Goal: Task Accomplishment & Management: Complete application form

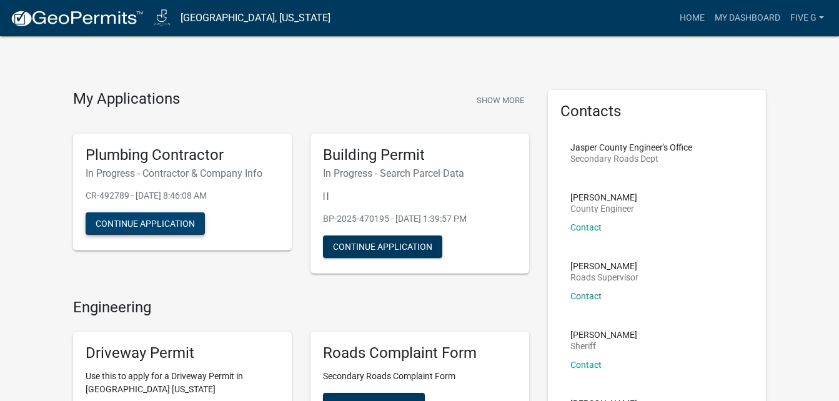
click at [168, 225] on button "Continue Application" at bounding box center [145, 223] width 119 height 22
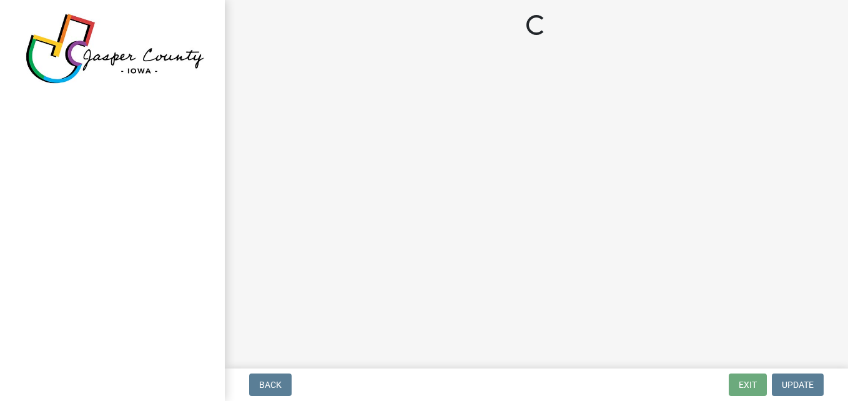
select select "IA"
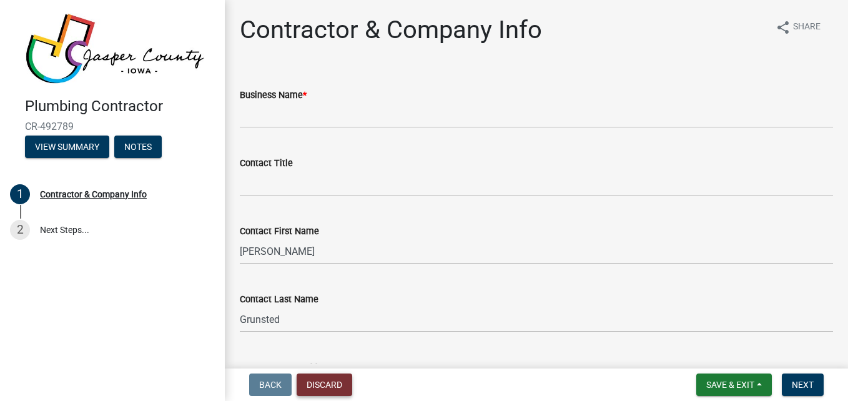
click at [335, 390] on button "Discard" at bounding box center [325, 384] width 56 height 22
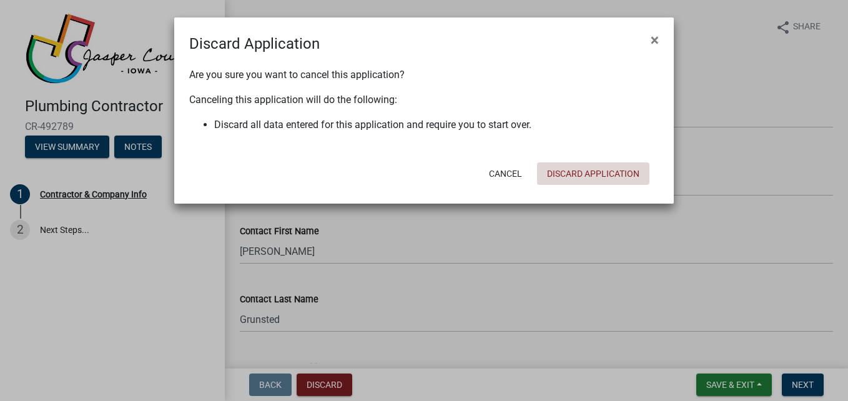
click at [609, 175] on button "Discard Application" at bounding box center [593, 173] width 112 height 22
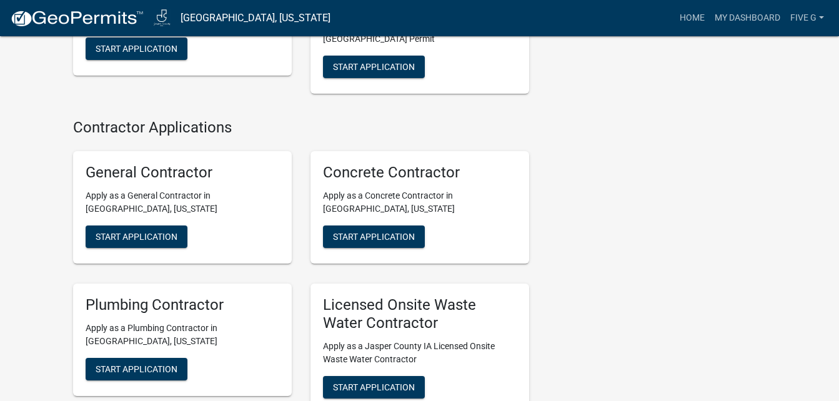
scroll to position [856, 0]
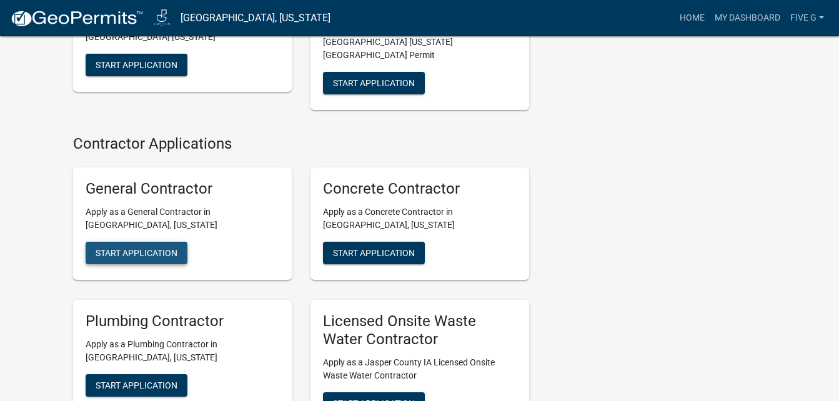
click at [167, 248] on span "Start Application" at bounding box center [137, 253] width 82 height 10
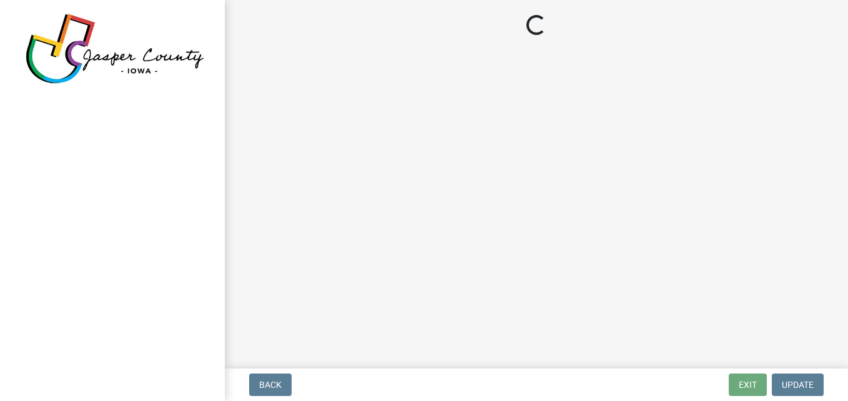
select select "IA"
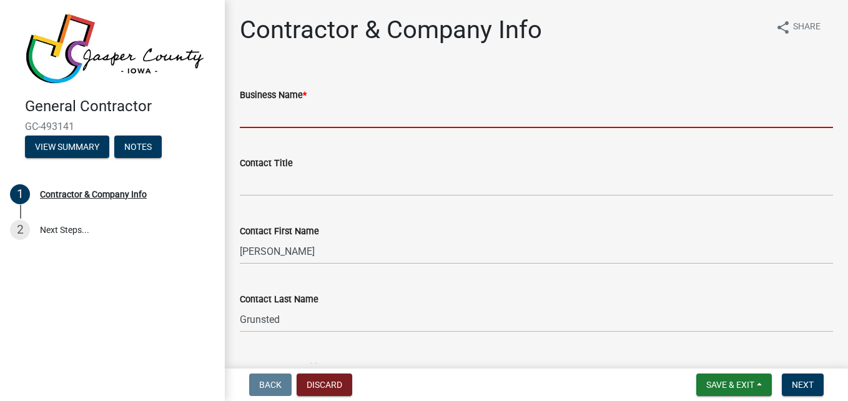
click at [299, 103] on input "Business Name *" at bounding box center [536, 115] width 593 height 26
type input "5G Construction"
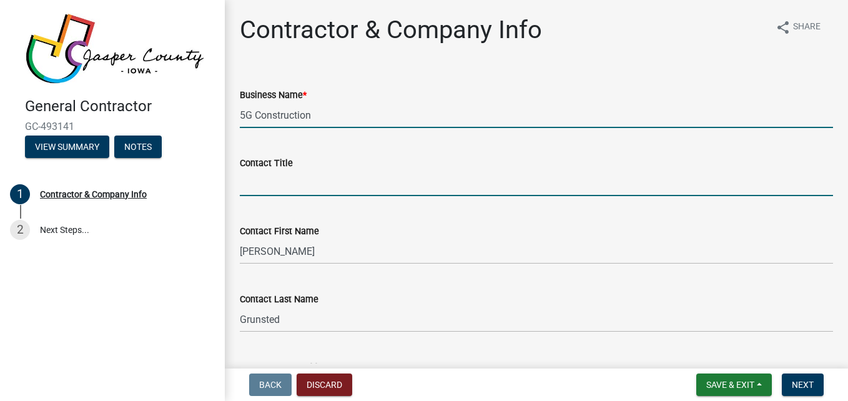
click at [332, 185] on input "Contact Title" at bounding box center [536, 183] width 593 height 26
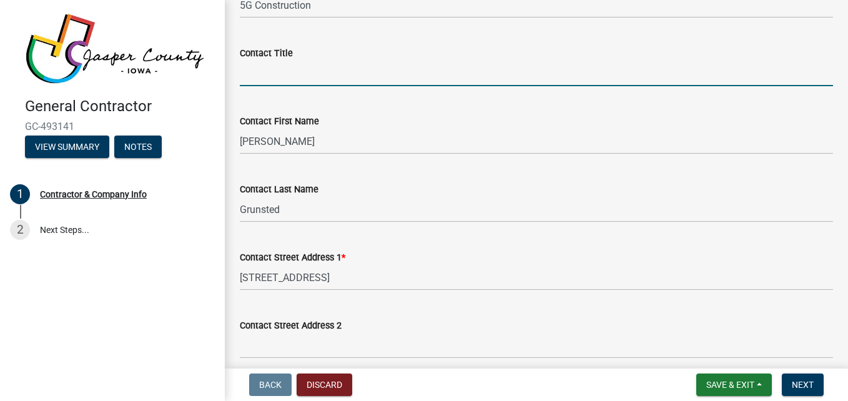
scroll to position [125, 0]
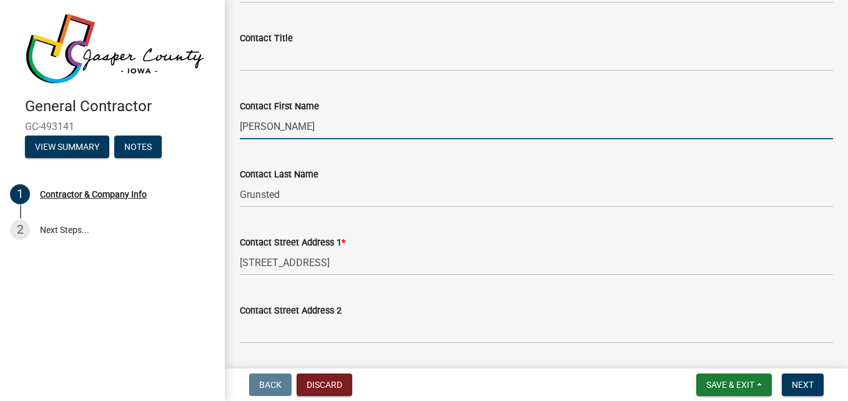
drag, startPoint x: 294, startPoint y: 131, endPoint x: 232, endPoint y: 126, distance: 62.0
click at [232, 126] on div "Contact First Name [PERSON_NAME]" at bounding box center [536, 110] width 612 height 58
type input "Brevin"
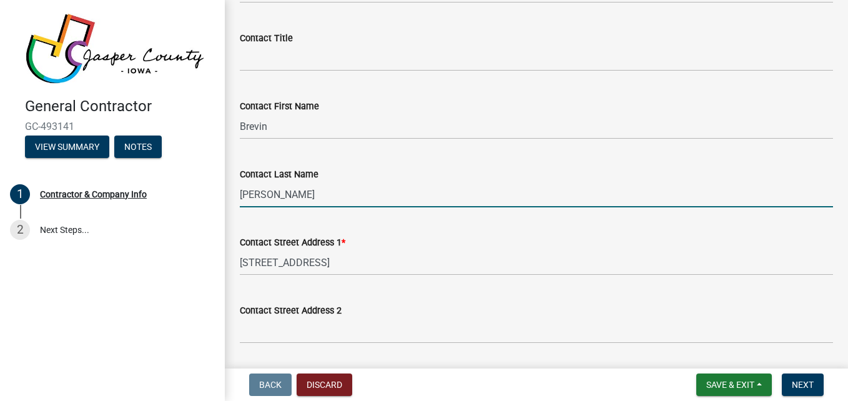
type input "[PERSON_NAME]"
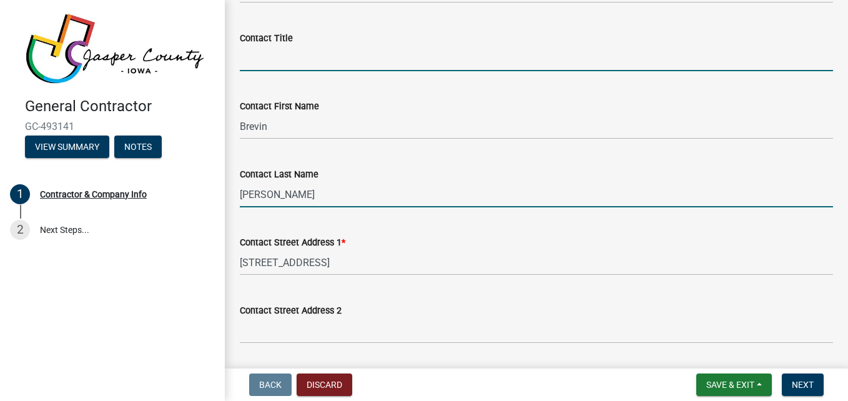
click at [303, 65] on input "Contact Title" at bounding box center [536, 59] width 593 height 26
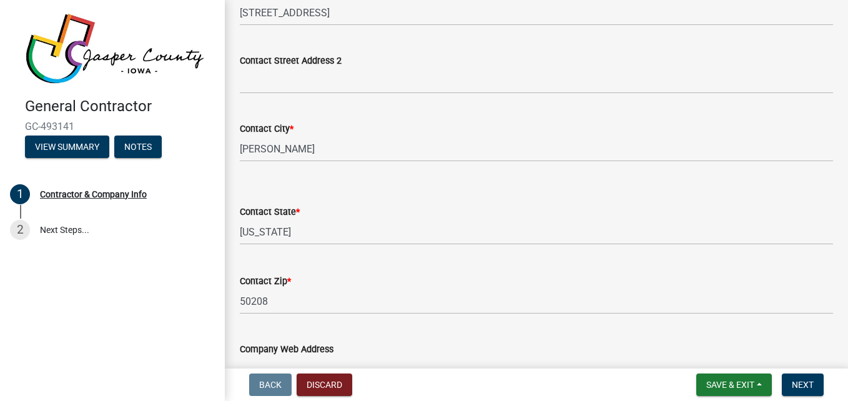
scroll to position [312, 0]
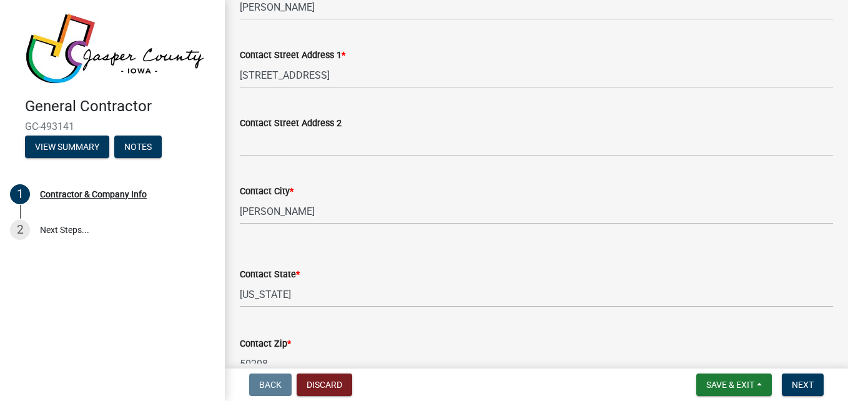
type input "Office Manager"
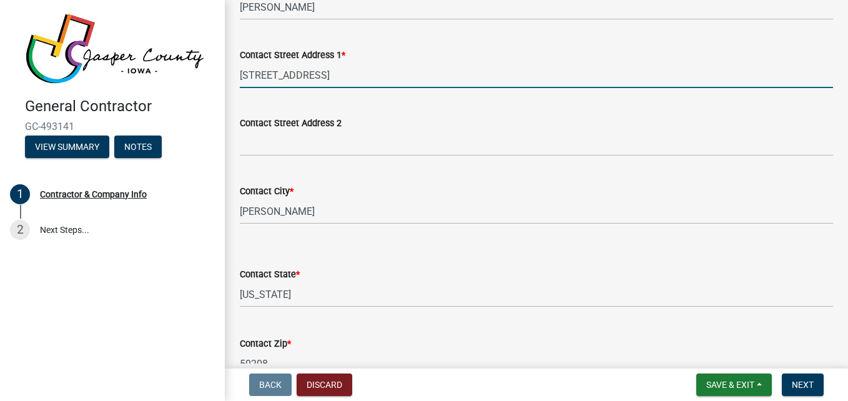
drag, startPoint x: 318, startPoint y: 74, endPoint x: 239, endPoint y: 67, distance: 79.6
click at [239, 67] on div "Contact Street Address [STREET_ADDRESS]" at bounding box center [536, 59] width 612 height 58
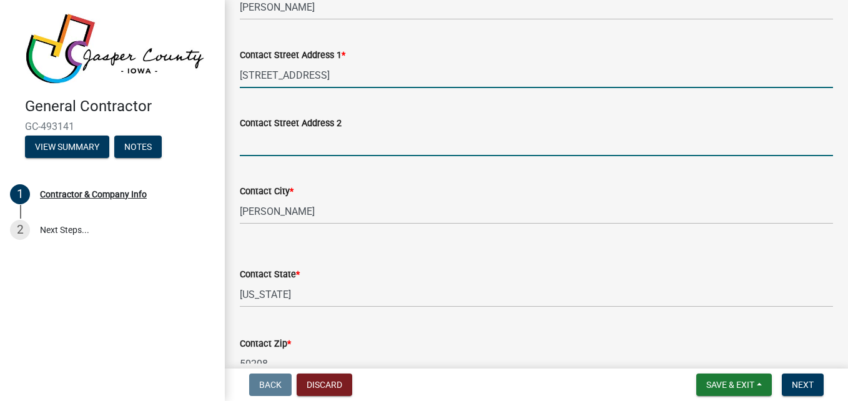
click at [590, 144] on input "Contact Street Address 2" at bounding box center [536, 144] width 593 height 26
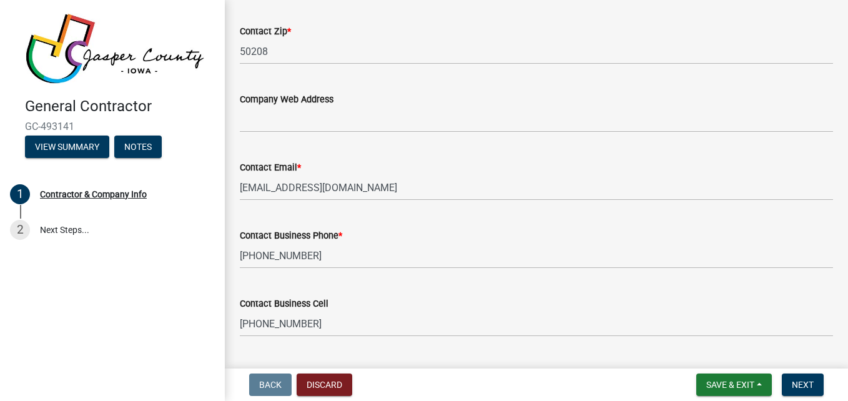
scroll to position [687, 0]
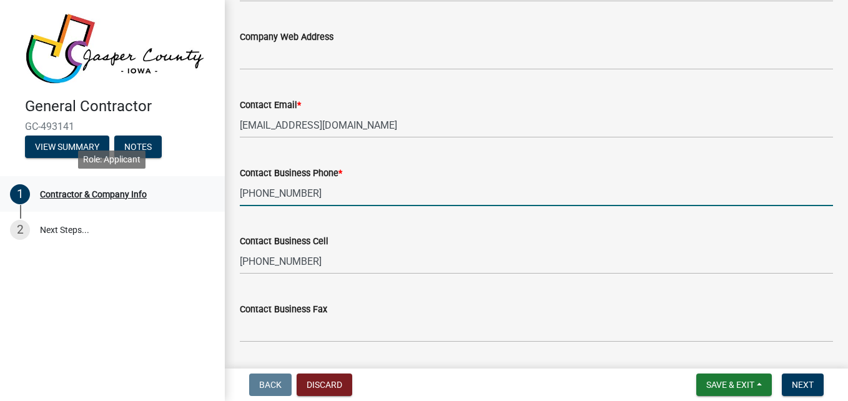
drag, startPoint x: 325, startPoint y: 196, endPoint x: 200, endPoint y: 180, distance: 125.9
click at [200, 180] on div "General Contractor GC-493141 View Summary Notes 1 Contractor & Company Info 2 N…" at bounding box center [424, 200] width 848 height 401
drag, startPoint x: 310, startPoint y: 190, endPoint x: 227, endPoint y: 192, distance: 82.5
type input "[PHONE_NUMBER]"
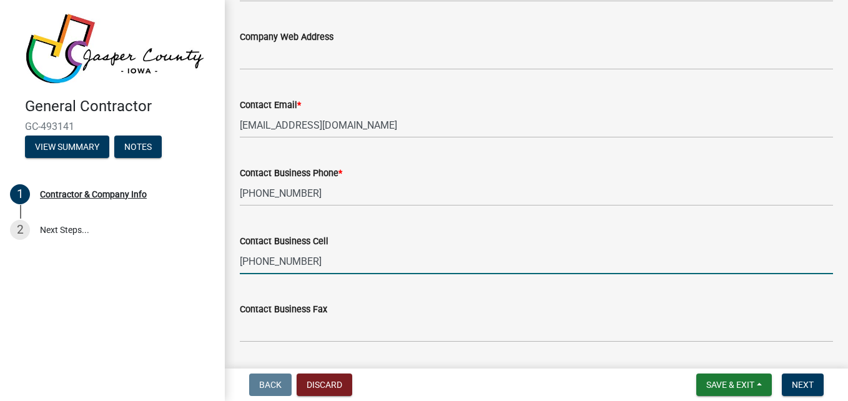
type input "[PHONE_NUMBER]"
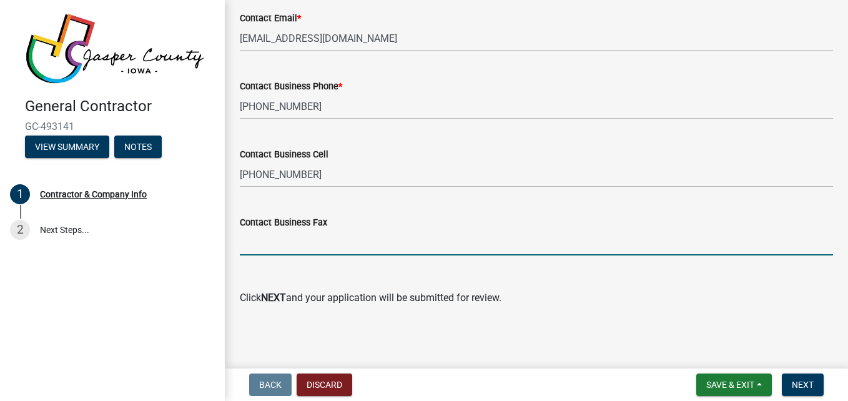
scroll to position [774, 0]
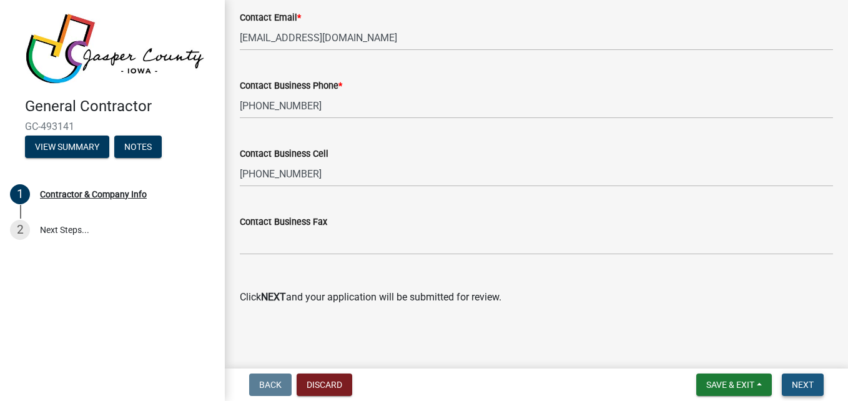
click at [816, 390] on button "Next" at bounding box center [803, 384] width 42 height 22
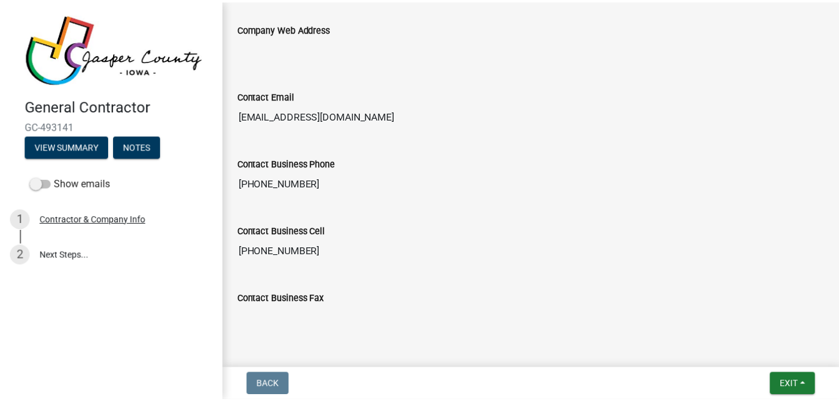
scroll to position [844, 0]
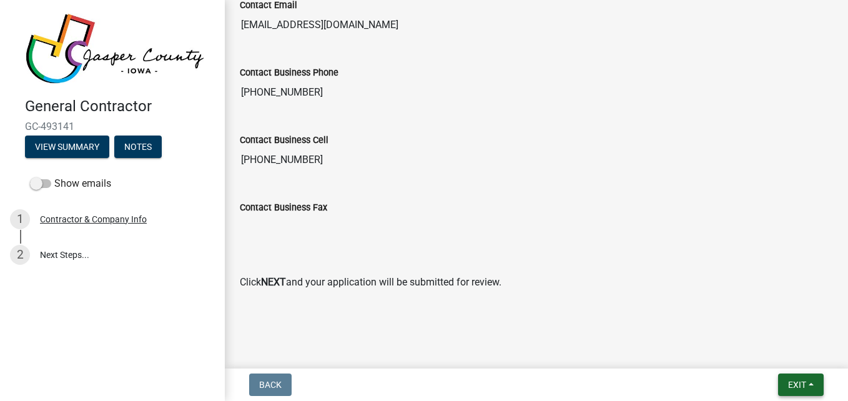
click at [808, 385] on button "Exit" at bounding box center [801, 384] width 46 height 22
click at [774, 348] on button "Save & Exit" at bounding box center [774, 352] width 100 height 30
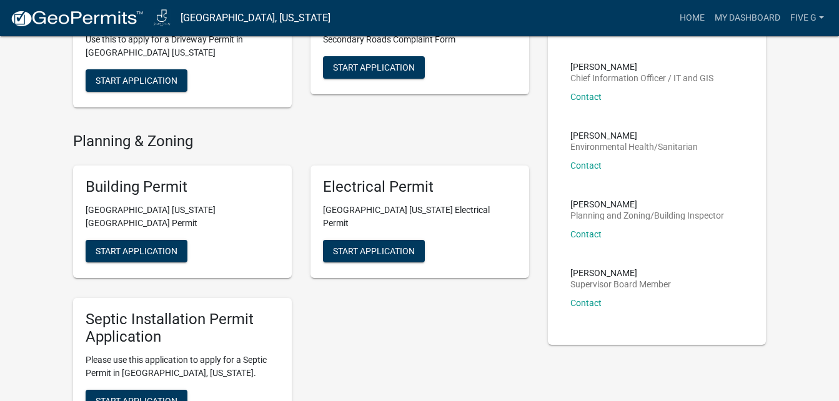
scroll to position [461, 0]
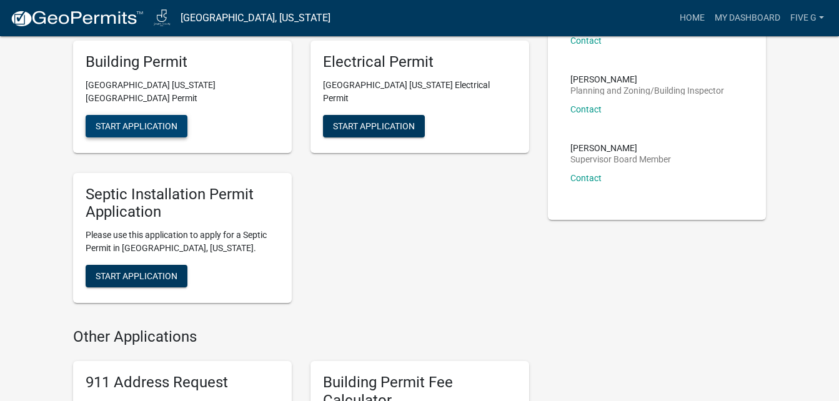
click at [144, 119] on button "Start Application" at bounding box center [137, 126] width 102 height 22
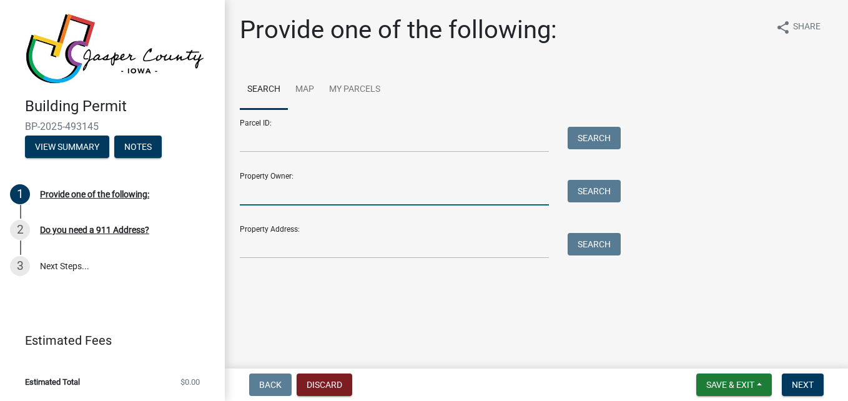
click at [340, 194] on input "Property Owner:" at bounding box center [394, 193] width 309 height 26
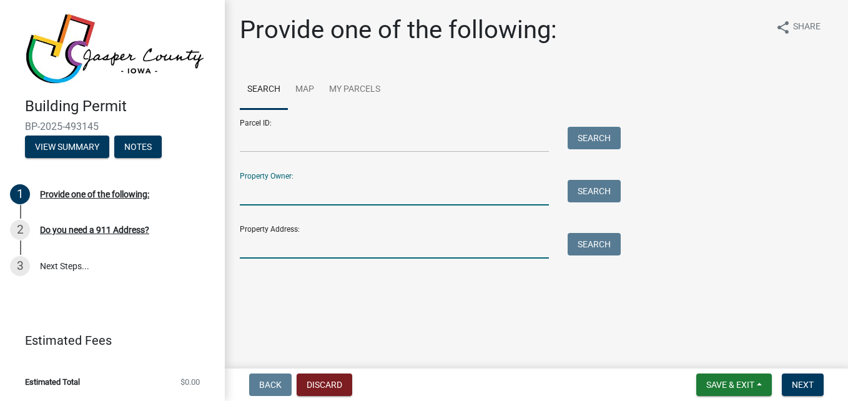
click at [258, 245] on input "Property Address:" at bounding box center [394, 246] width 309 height 26
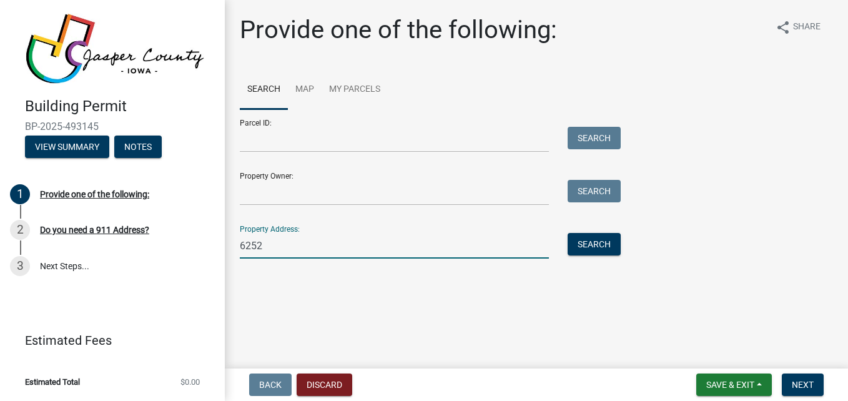
type input "[STREET_ADDRESS]"
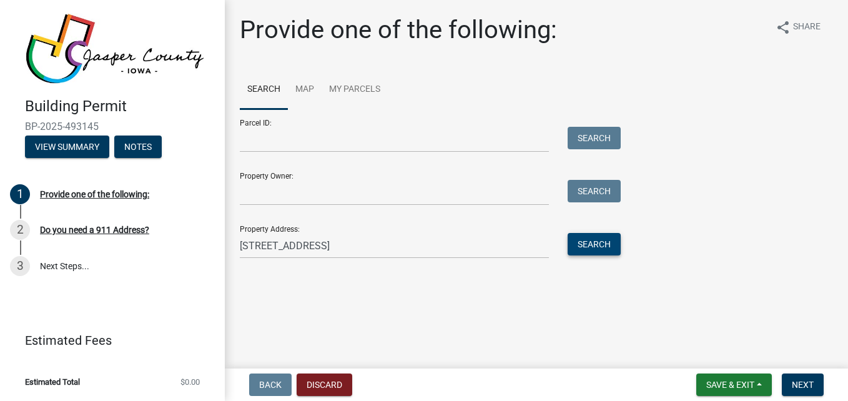
click at [581, 250] on button "Search" at bounding box center [594, 244] width 53 height 22
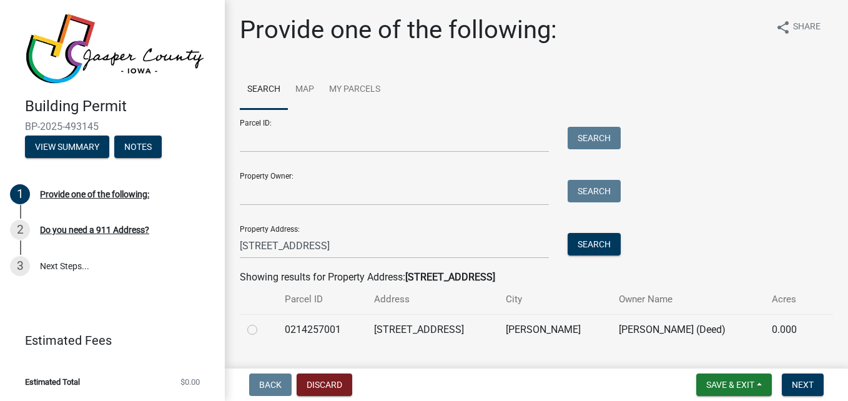
click at [466, 328] on td "[STREET_ADDRESS]" at bounding box center [433, 329] width 132 height 31
click at [260, 328] on div at bounding box center [258, 329] width 22 height 15
click at [262, 322] on label at bounding box center [262, 322] width 0 height 0
click at [262, 330] on input "radio" at bounding box center [266, 326] width 8 height 8
radio input "true"
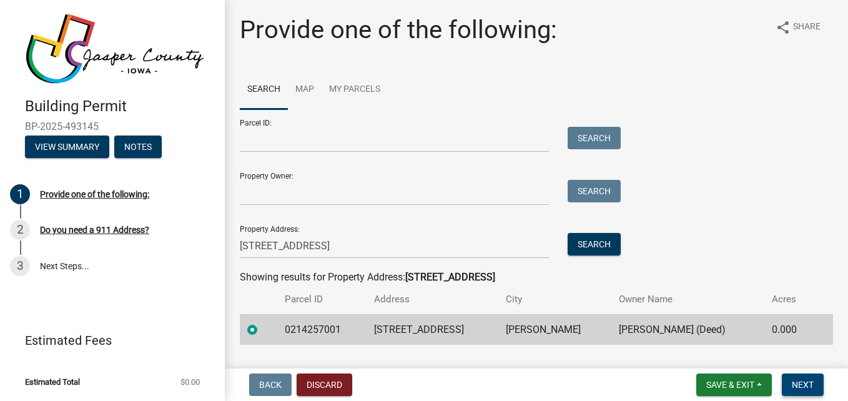
click at [818, 387] on button "Next" at bounding box center [803, 384] width 42 height 22
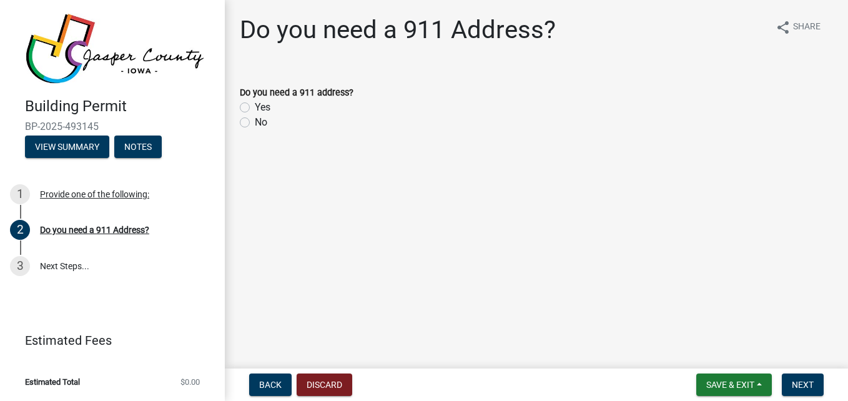
click at [255, 127] on label "No" at bounding box center [261, 122] width 12 height 15
click at [255, 123] on input "No" at bounding box center [259, 119] width 8 height 8
radio input "true"
click at [802, 383] on span "Next" at bounding box center [803, 385] width 22 height 10
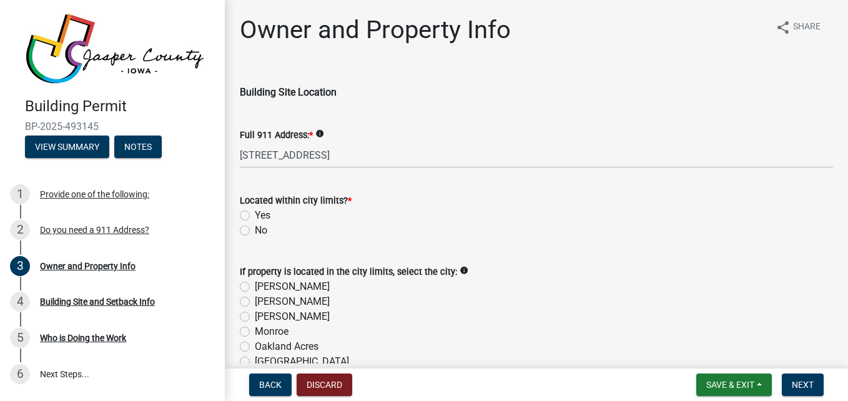
click at [255, 230] on label "No" at bounding box center [261, 230] width 12 height 15
click at [255, 230] on input "No" at bounding box center [259, 227] width 8 height 8
radio input "true"
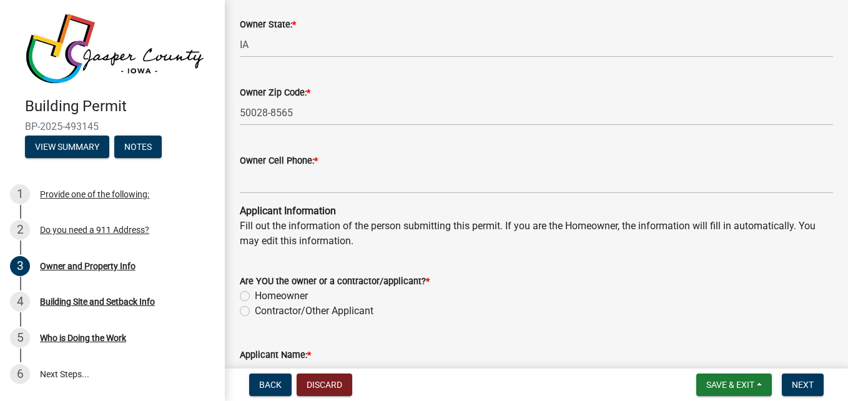
scroll to position [1062, 0]
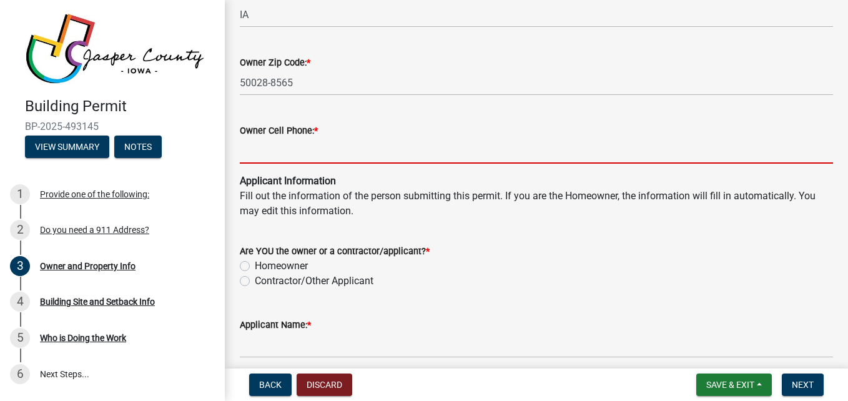
click at [296, 152] on input "Owner Cell Phone: *" at bounding box center [536, 151] width 593 height 26
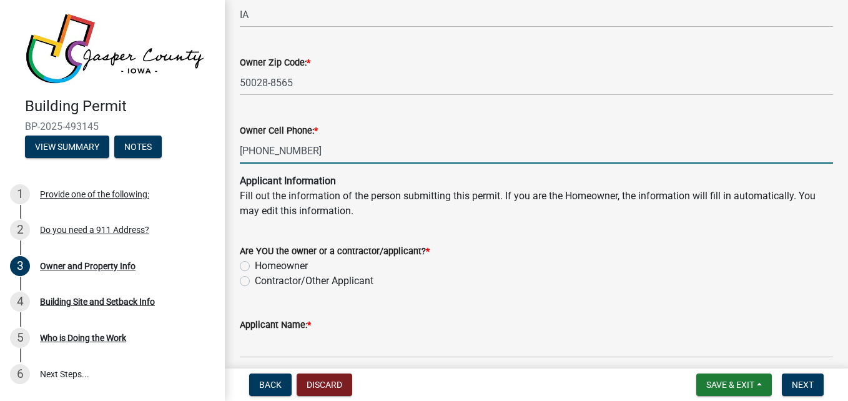
type input "[PHONE_NUMBER]"
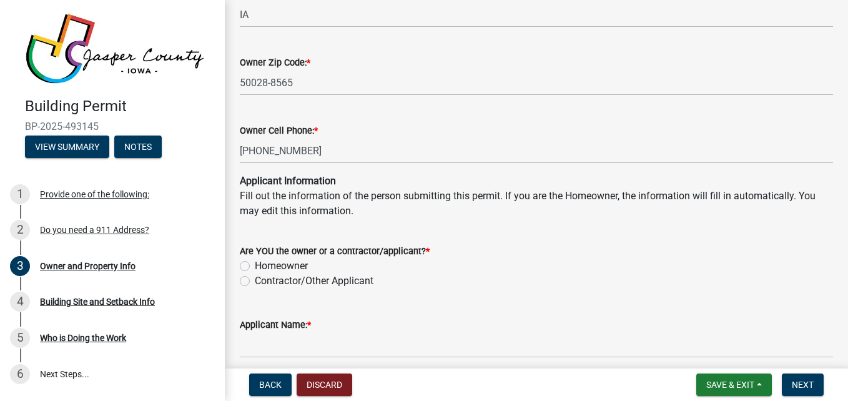
click at [255, 281] on label "Contractor/Other Applicant" at bounding box center [314, 281] width 119 height 15
click at [255, 281] on input "Contractor/Other Applicant" at bounding box center [259, 278] width 8 height 8
radio input "true"
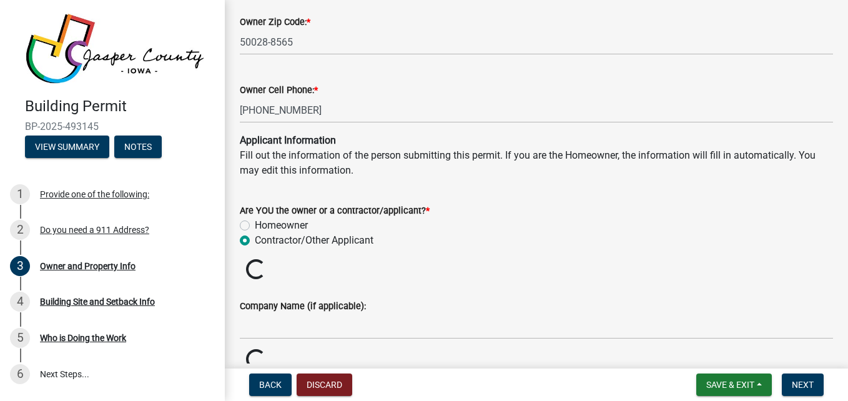
scroll to position [1124, 0]
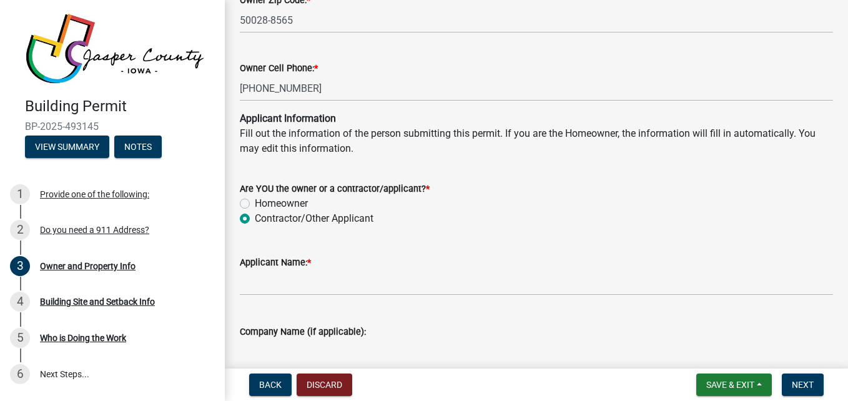
click at [255, 204] on label "Homeowner" at bounding box center [281, 203] width 53 height 15
click at [255, 204] on input "Homeowner" at bounding box center [259, 200] width 8 height 8
radio input "true"
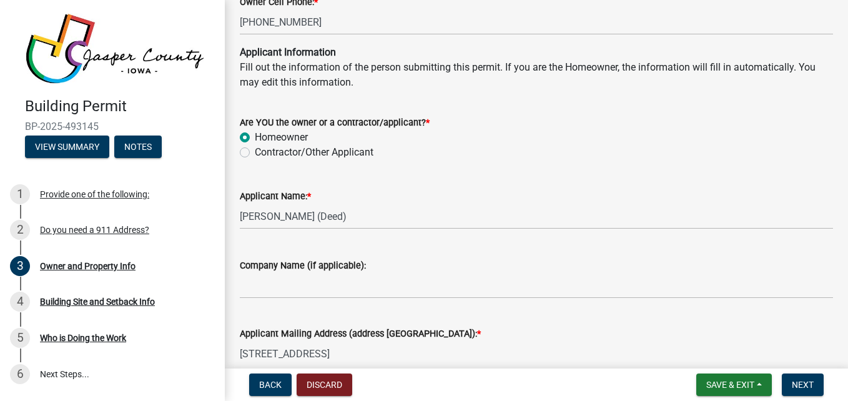
scroll to position [1187, 0]
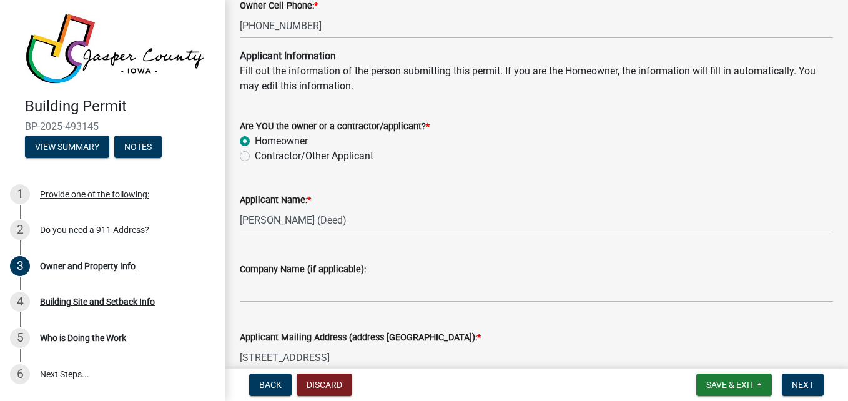
click at [255, 155] on label "Contractor/Other Applicant" at bounding box center [314, 156] width 119 height 15
click at [255, 155] on input "Contractor/Other Applicant" at bounding box center [259, 153] width 8 height 8
radio input "true"
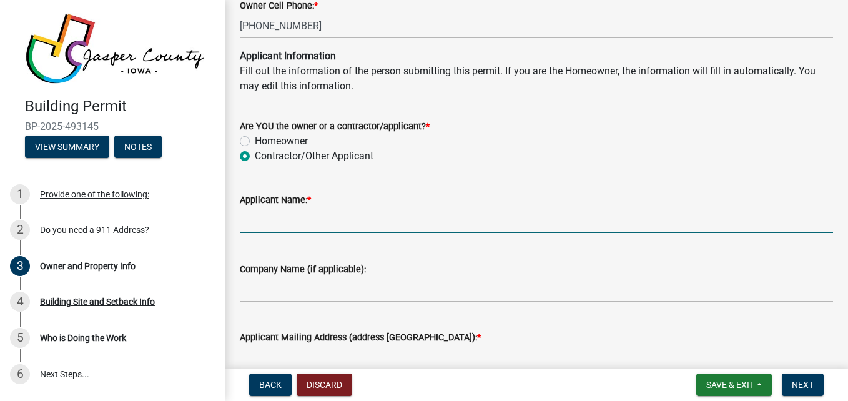
click at [353, 224] on input "Applicant Name: *" at bounding box center [536, 220] width 593 height 26
type input "[PERSON_NAME]"
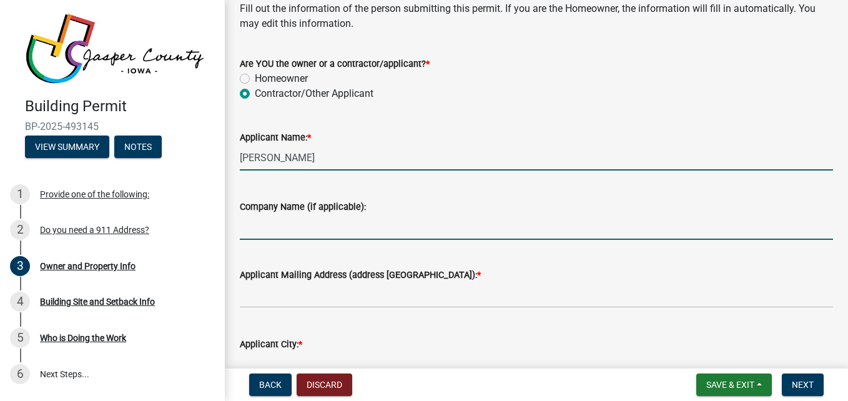
click at [385, 225] on input "Company Name (if applicable):" at bounding box center [536, 227] width 593 height 26
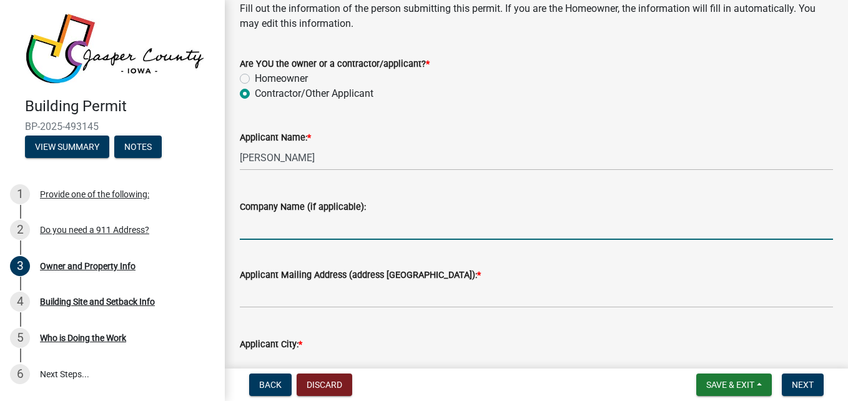
type input "5G Construction"
type input "[PERSON_NAME]"
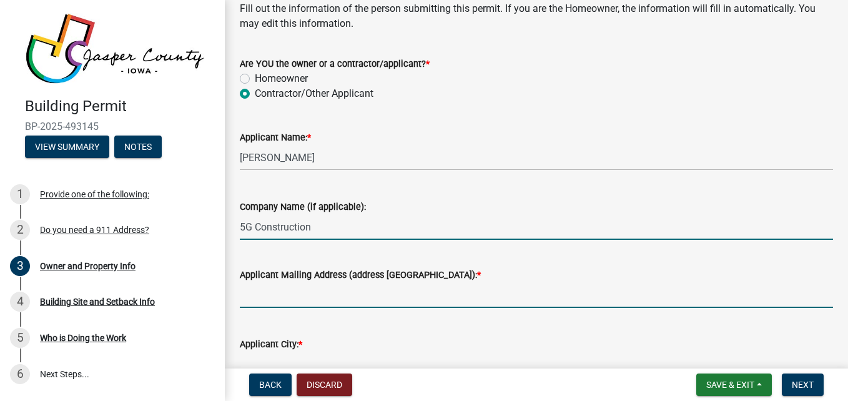
type input "[STREET_ADDRESS]"
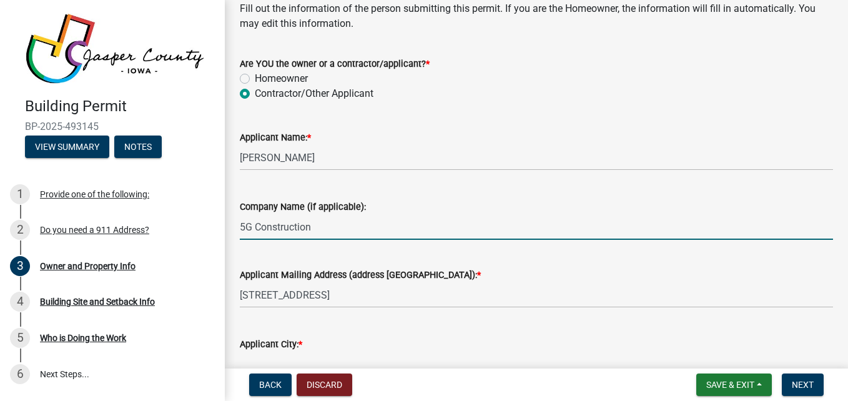
type input "[PERSON_NAME]"
type input "IA"
type input "5155775849"
type input "[EMAIL_ADDRESS][DOMAIN_NAME]"
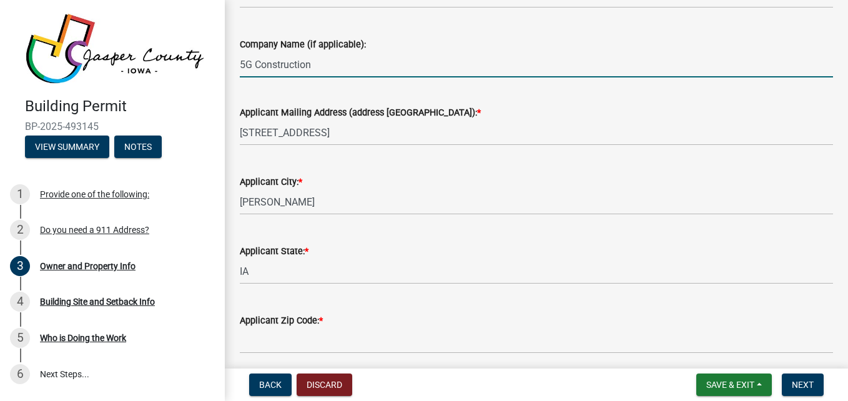
scroll to position [1561, 0]
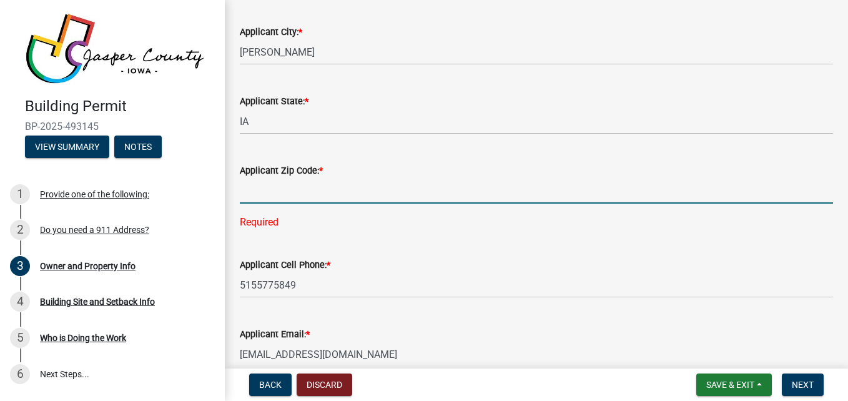
click at [337, 192] on input "Applicant Zip Code: *" at bounding box center [536, 191] width 593 height 26
type input "50028"
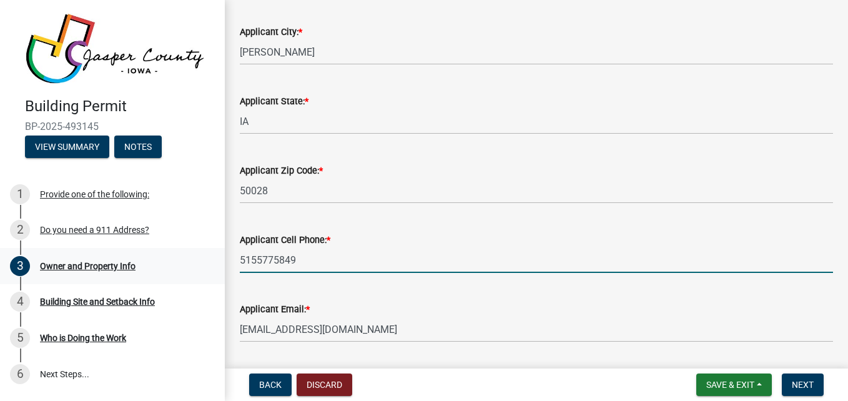
drag, startPoint x: 367, startPoint y: 265, endPoint x: 162, endPoint y: 251, distance: 205.3
click at [162, 251] on div "Building Permit BP-2025-493145 View Summary Notes 1 Provide one of the followin…" at bounding box center [424, 200] width 848 height 401
type input "[PHONE_NUMBER]"
click at [486, 290] on div "Applicant Email: * [EMAIL_ADDRESS][DOMAIN_NAME]" at bounding box center [536, 313] width 593 height 58
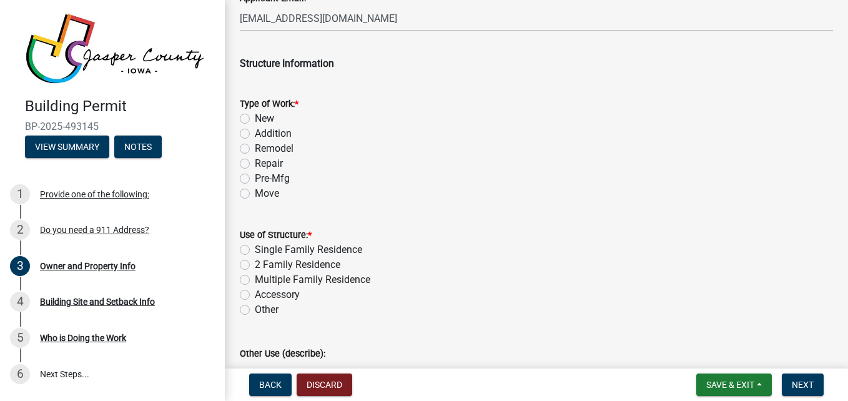
scroll to position [1873, 0]
click at [250, 148] on div "Remodel" at bounding box center [536, 147] width 593 height 15
click at [255, 147] on label "Remodel" at bounding box center [274, 147] width 39 height 15
click at [255, 147] on input "Remodel" at bounding box center [259, 144] width 8 height 8
radio input "true"
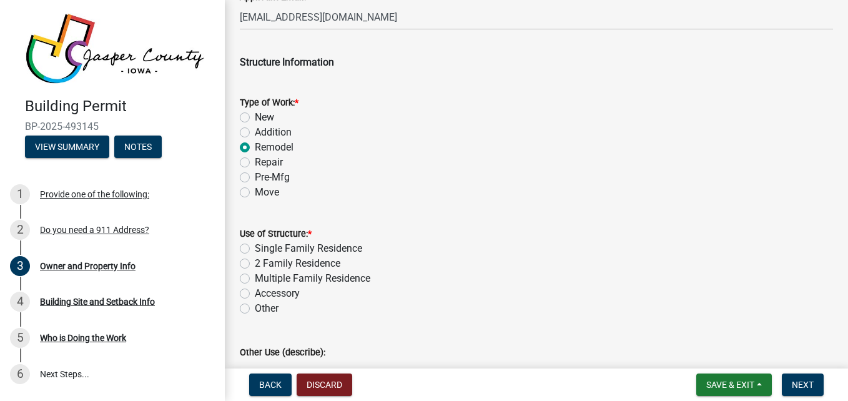
click at [255, 248] on label "Single Family Residence" at bounding box center [308, 248] width 107 height 15
click at [255, 248] on input "Single Family Residence" at bounding box center [259, 245] width 8 height 8
radio input "true"
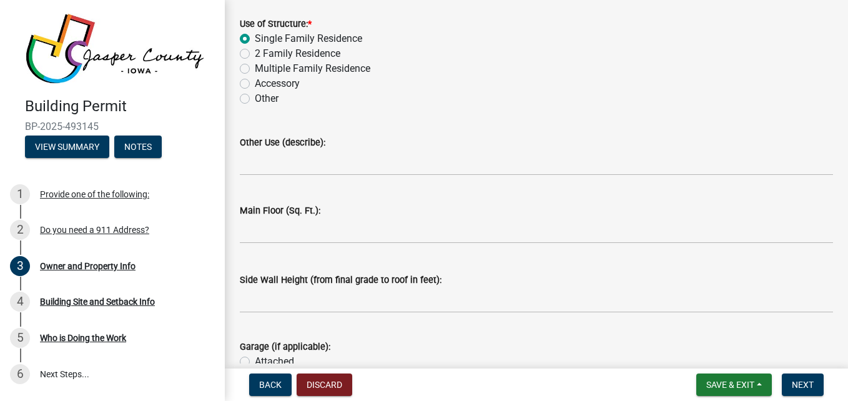
scroll to position [2123, 0]
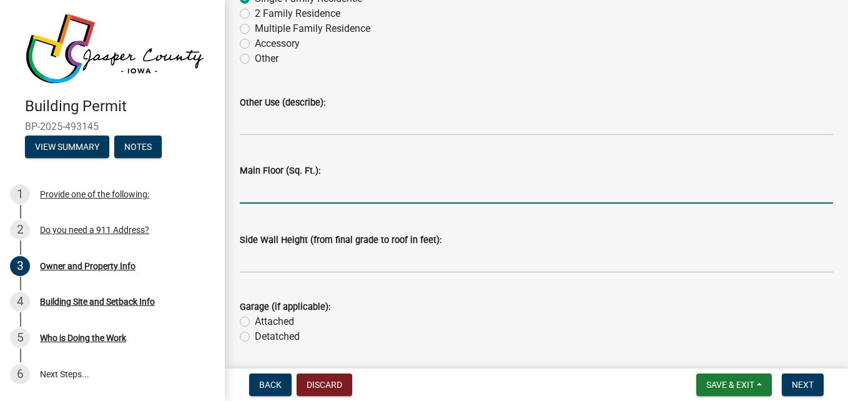
click at [297, 192] on input "text" at bounding box center [536, 191] width 593 height 26
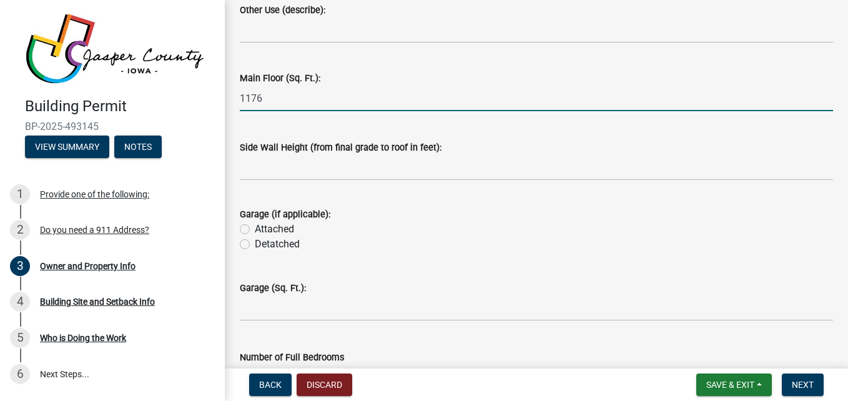
scroll to position [2186, 0]
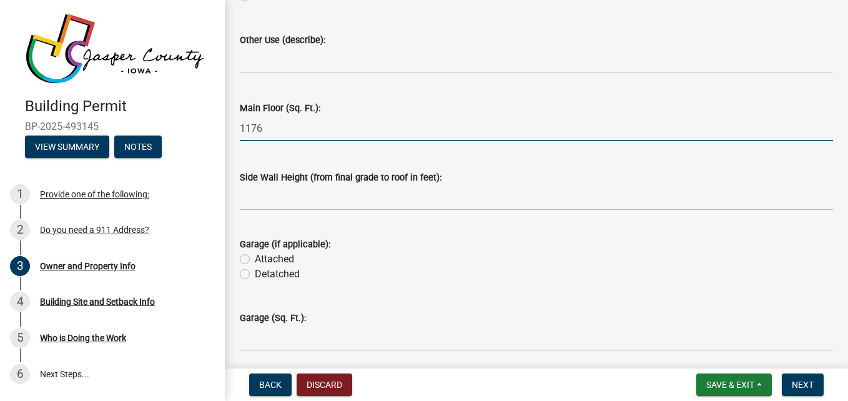
type input "1176"
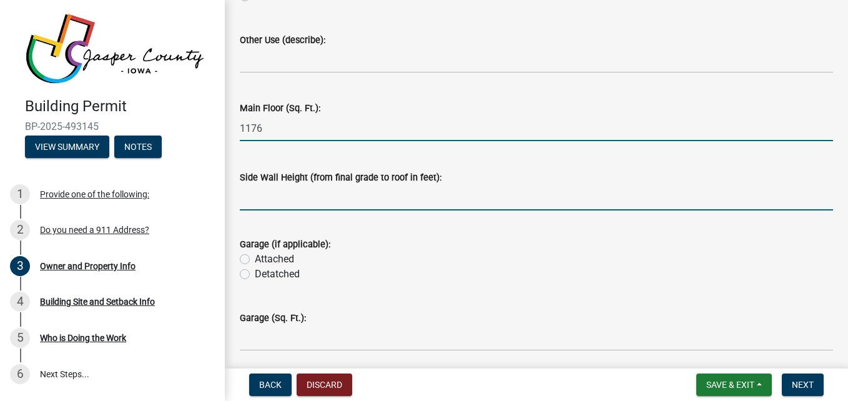
click at [327, 202] on input "text" at bounding box center [536, 198] width 593 height 26
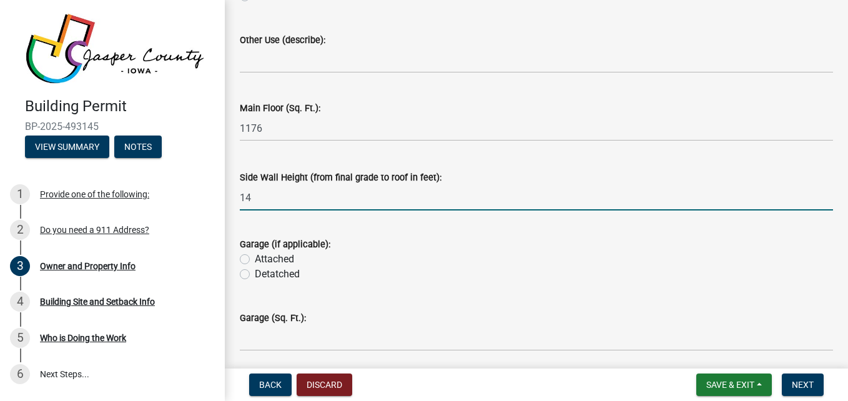
type input "14"
click at [255, 274] on label "Detatched" at bounding box center [277, 274] width 45 height 15
click at [255, 274] on input "Detatched" at bounding box center [259, 271] width 8 height 8
radio input "true"
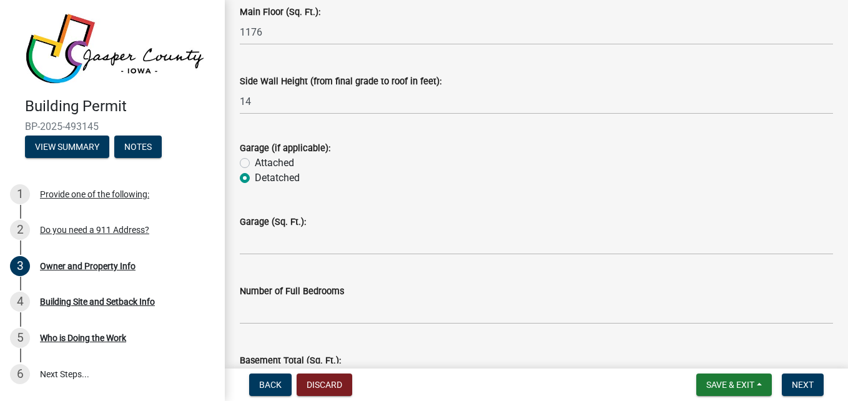
scroll to position [2435, 0]
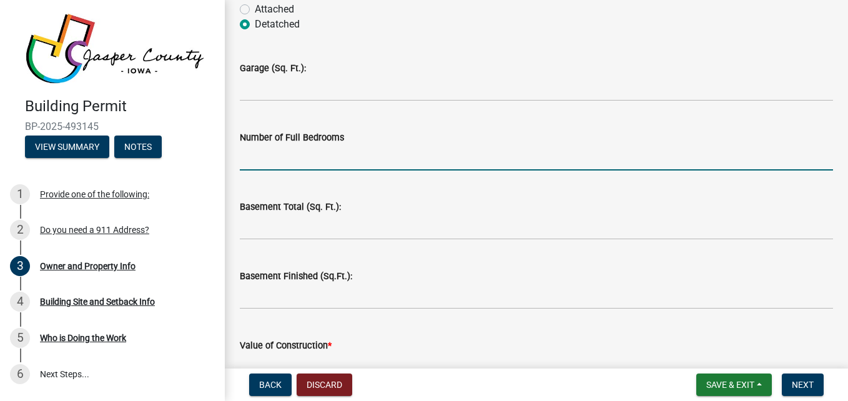
click at [304, 157] on input "text" at bounding box center [536, 158] width 593 height 26
type input "4"
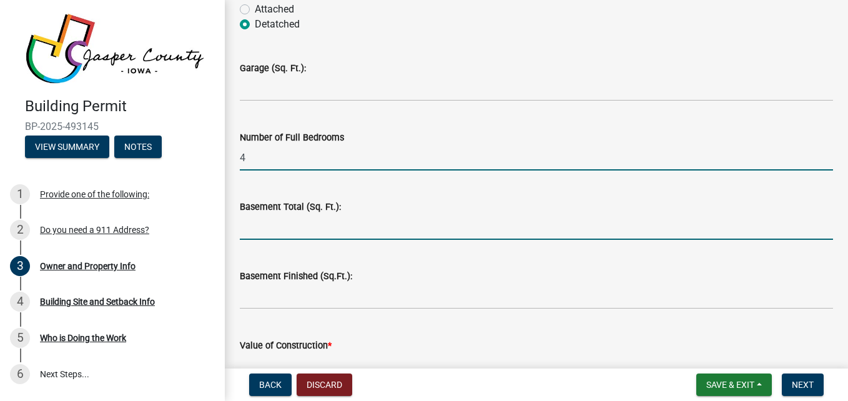
click at [300, 231] on input "text" at bounding box center [536, 227] width 593 height 26
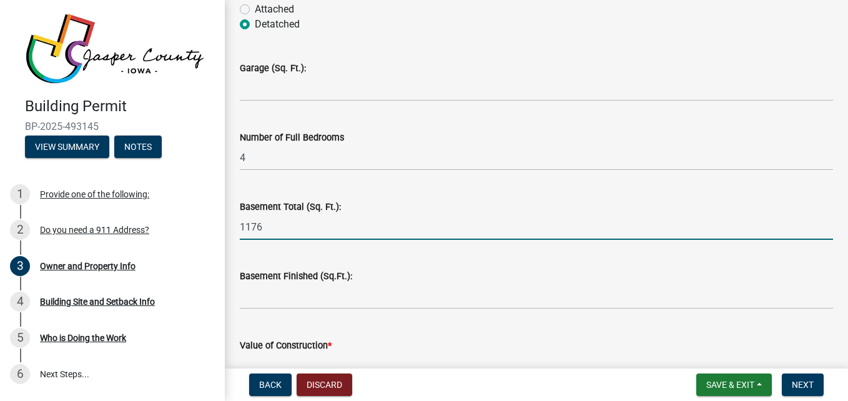
type input "1176"
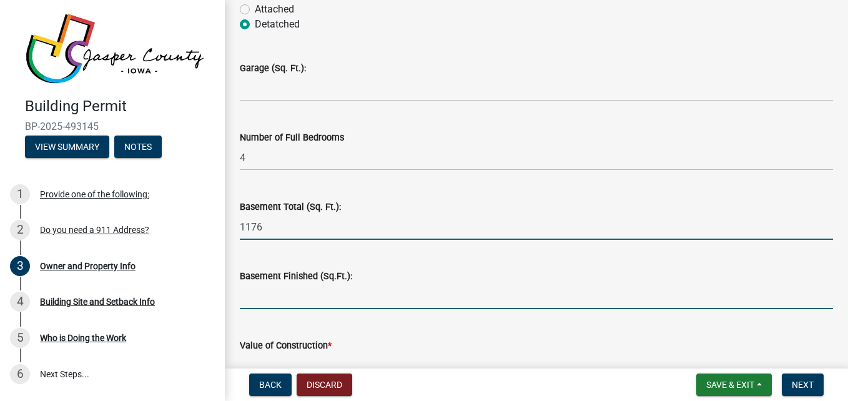
click at [303, 303] on input "text" at bounding box center [536, 297] width 593 height 26
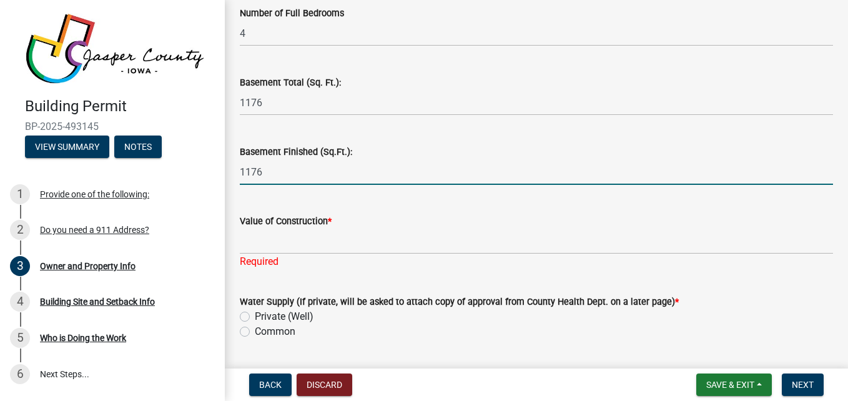
scroll to position [2560, 0]
type input "1176"
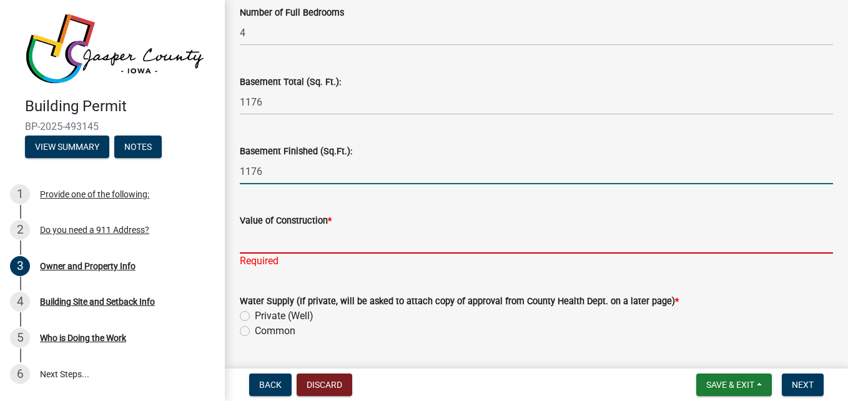
click at [318, 240] on input "Value of Construction *" at bounding box center [536, 241] width 593 height 26
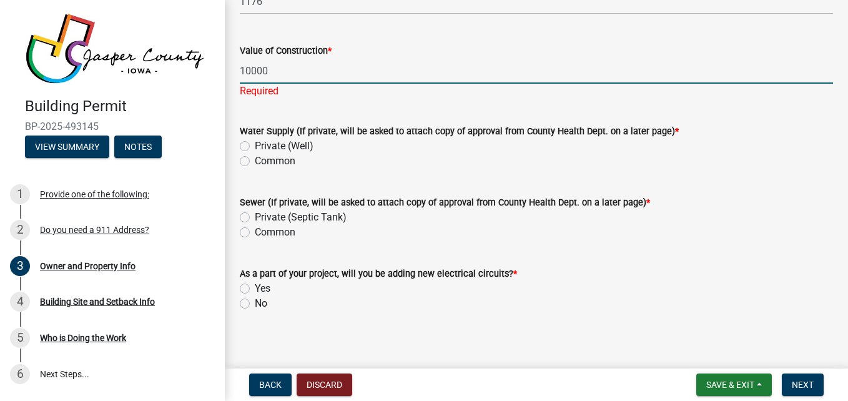
scroll to position [2738, 0]
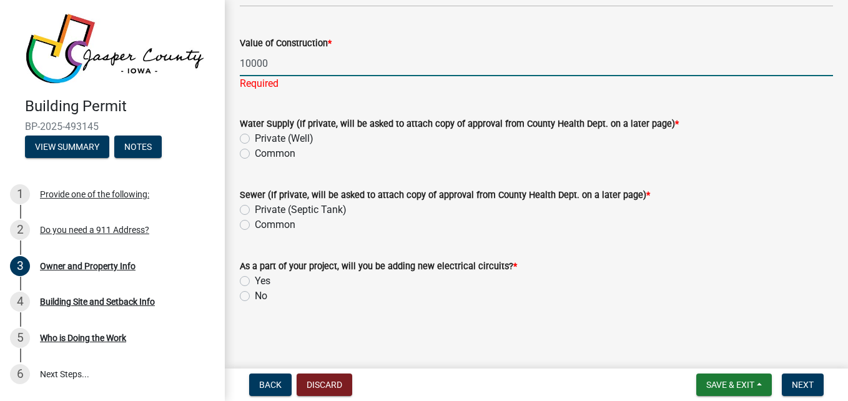
type input "10000"
click at [255, 154] on label "Common" at bounding box center [275, 153] width 41 height 15
click at [255, 154] on input "Common" at bounding box center [259, 150] width 8 height 8
radio input "true"
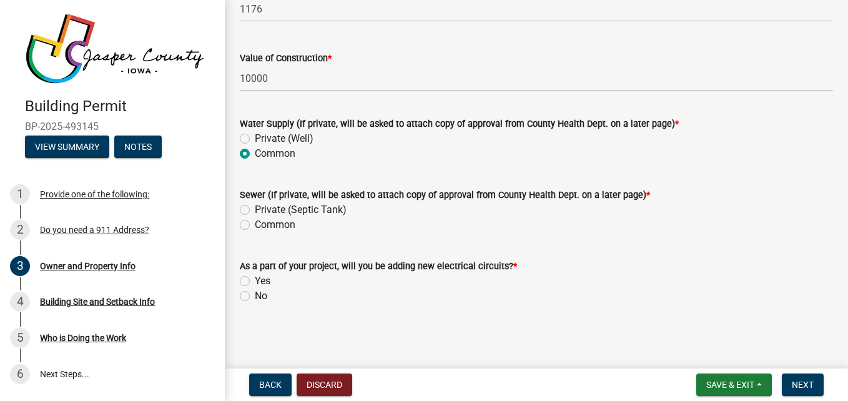
click at [255, 227] on label "Common" at bounding box center [275, 224] width 41 height 15
click at [255, 225] on input "Common" at bounding box center [259, 221] width 8 height 8
radio input "true"
click at [255, 210] on label "Private (Septic Tank)" at bounding box center [301, 209] width 92 height 15
click at [255, 210] on input "Private (Septic Tank)" at bounding box center [259, 206] width 8 height 8
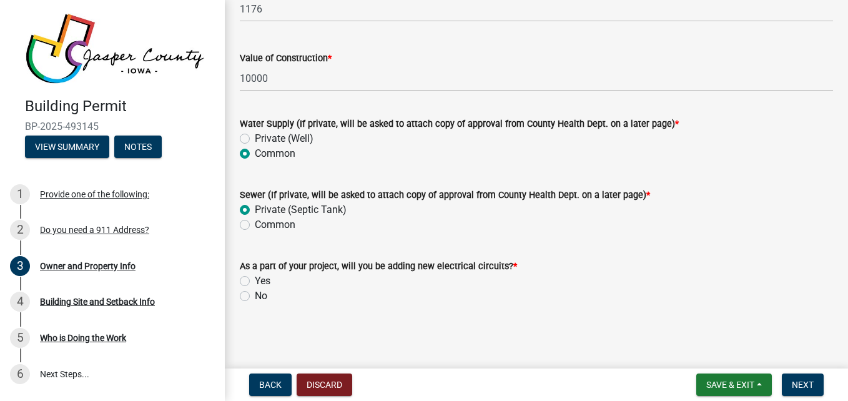
radio input "true"
click at [250, 283] on div "Yes" at bounding box center [536, 281] width 593 height 15
click at [255, 283] on label "Yes" at bounding box center [263, 281] width 16 height 15
click at [255, 282] on input "Yes" at bounding box center [259, 278] width 8 height 8
radio input "true"
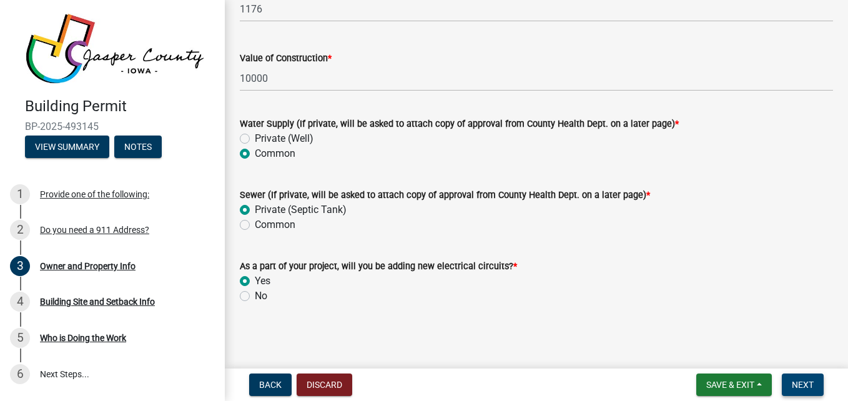
click at [799, 383] on span "Next" at bounding box center [803, 385] width 22 height 10
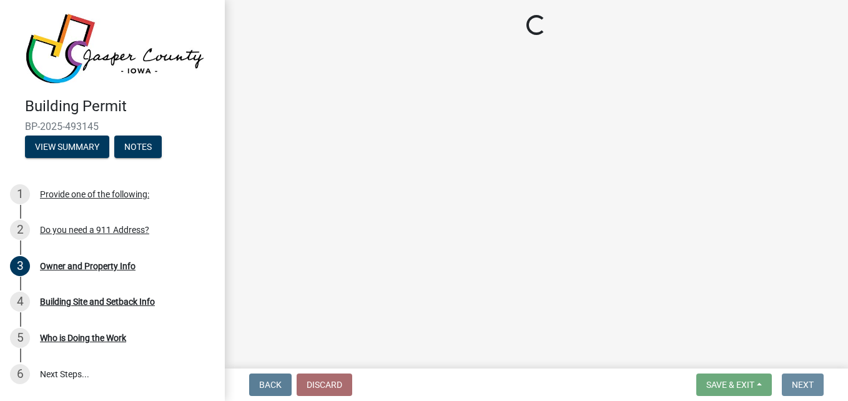
scroll to position [0, 0]
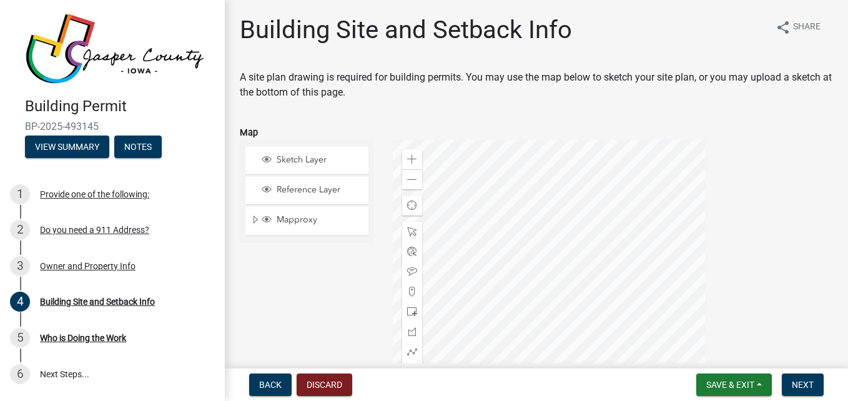
drag, startPoint x: 804, startPoint y: 222, endPoint x: 802, endPoint y: 155, distance: 66.2
click at [802, 155] on div "Zoom in Zoom out Find my location Powered by Esri [GEOGRAPHIC_DATA] Loading..." at bounding box center [612, 296] width 459 height 312
click at [802, 389] on span "Next" at bounding box center [803, 385] width 22 height 10
click at [797, 385] on span "Next" at bounding box center [803, 385] width 22 height 10
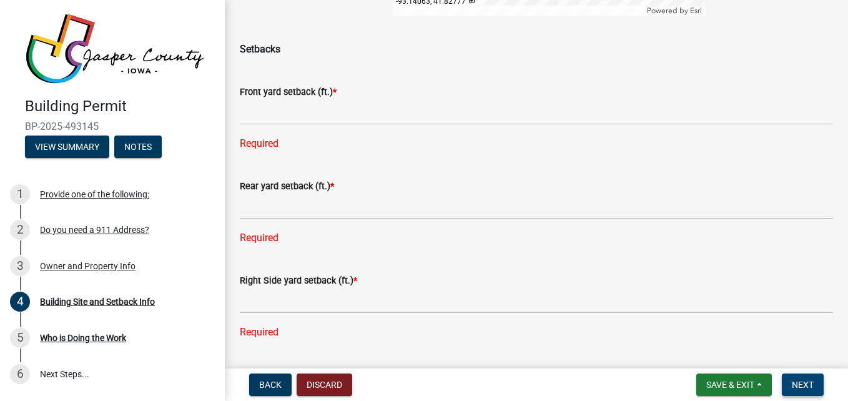
scroll to position [437, 0]
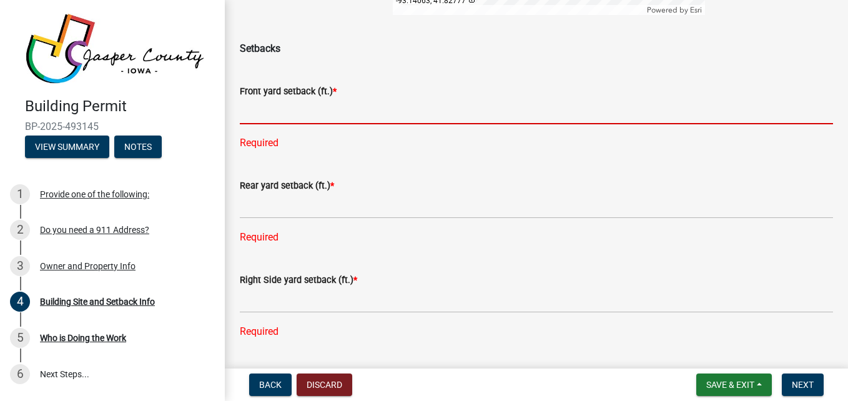
click at [348, 117] on input "text" at bounding box center [536, 112] width 593 height 26
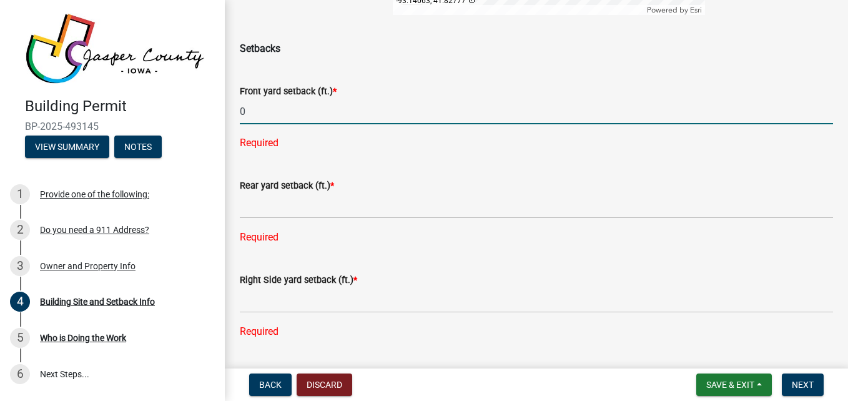
type input "0"
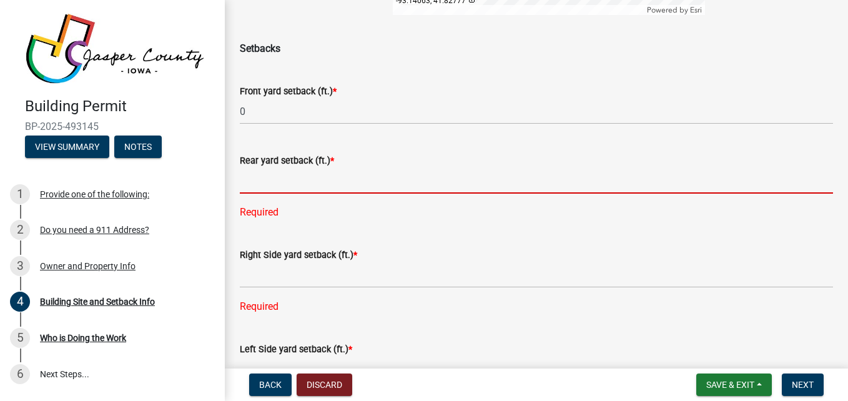
click at [280, 206] on div "Rear yard setback (ft.) * Required" at bounding box center [536, 178] width 593 height 84
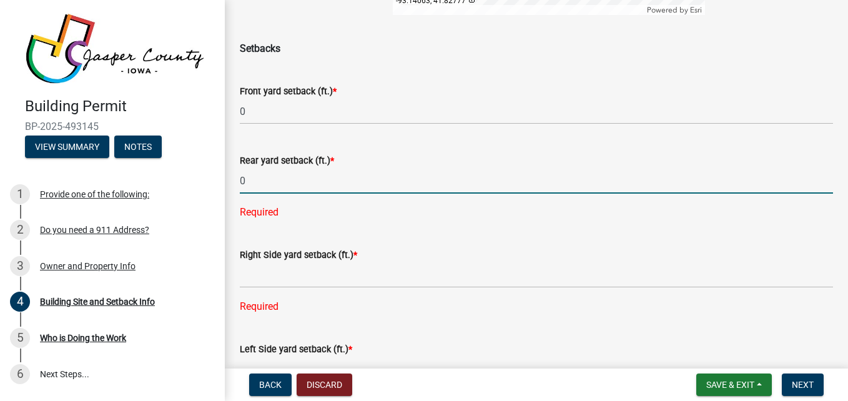
type input "0"
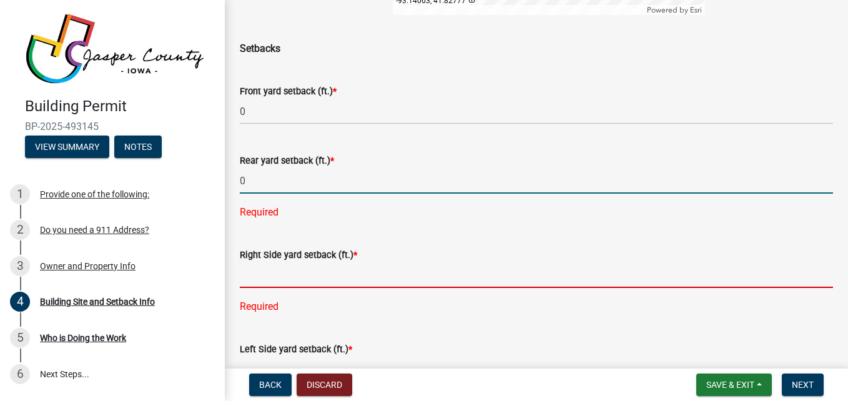
click at [297, 285] on div "Right Side yard setback (ft.) * Required" at bounding box center [536, 272] width 593 height 84
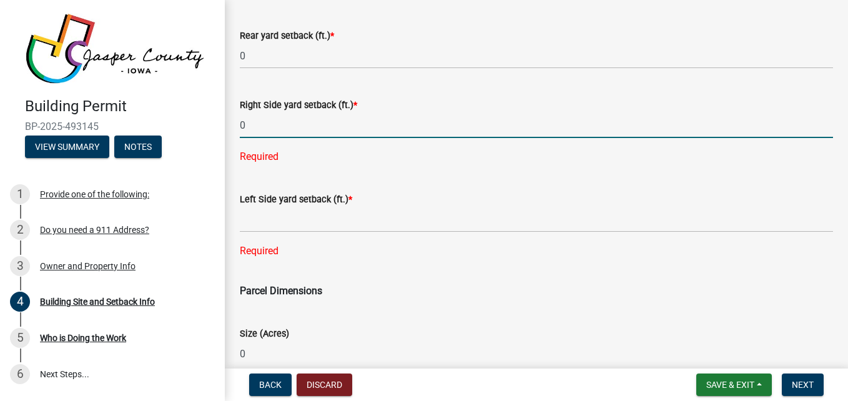
type input "0"
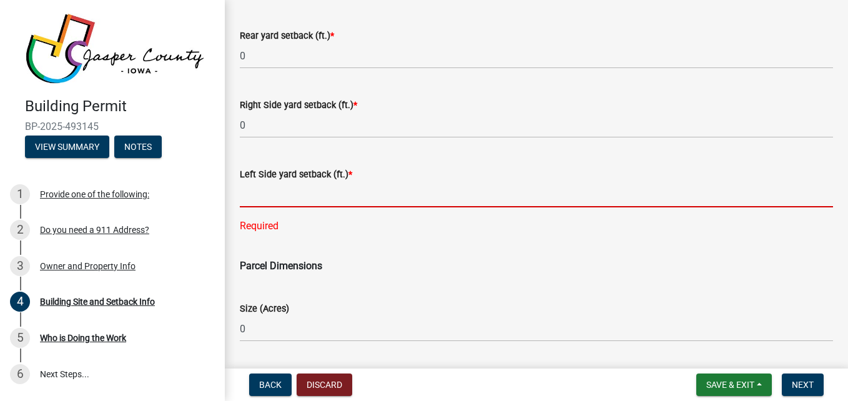
click at [344, 225] on div "Left Side yard setback (ft.) * Required" at bounding box center [536, 191] width 593 height 84
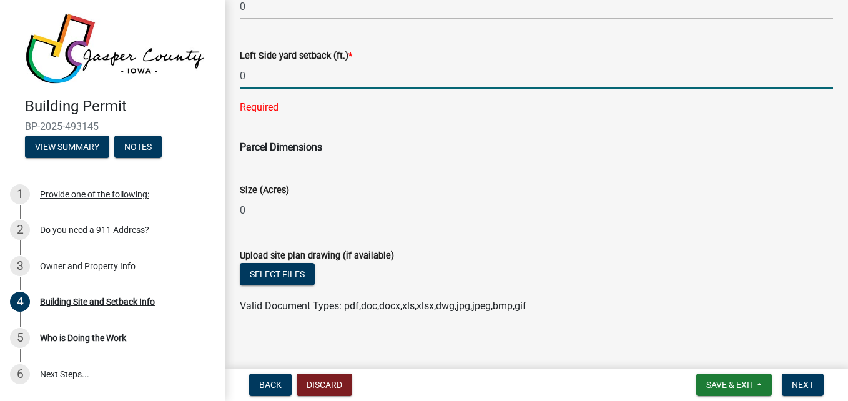
scroll to position [691, 0]
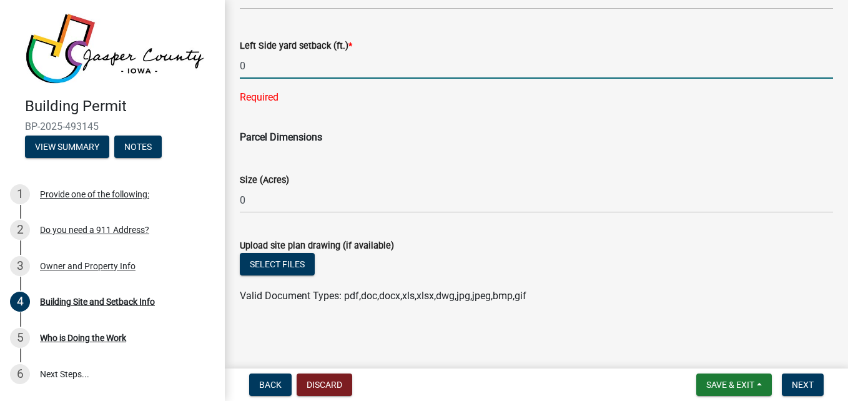
type input "0"
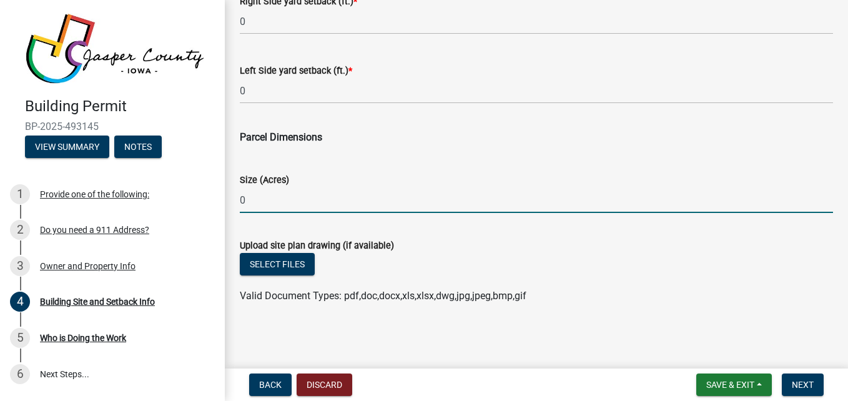
click at [295, 202] on input "0" at bounding box center [536, 200] width 593 height 26
type input ".5"
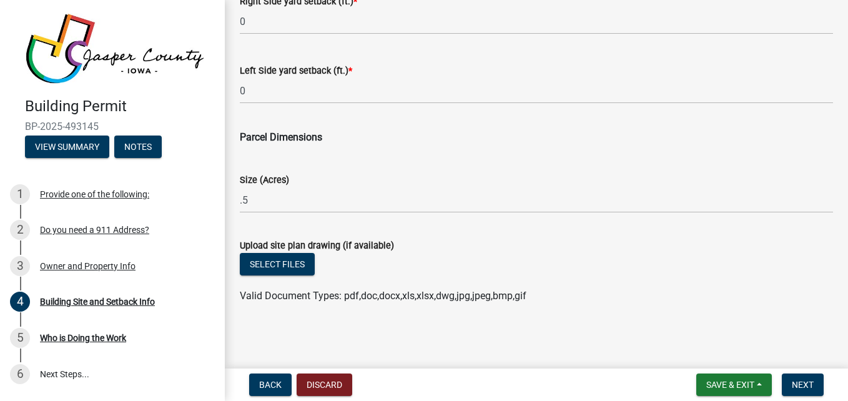
click at [458, 237] on form "Upload site plan drawing (if available) Select files Valid Document Types: pdf,…" at bounding box center [536, 263] width 593 height 81
click at [810, 392] on button "Next" at bounding box center [803, 384] width 42 height 22
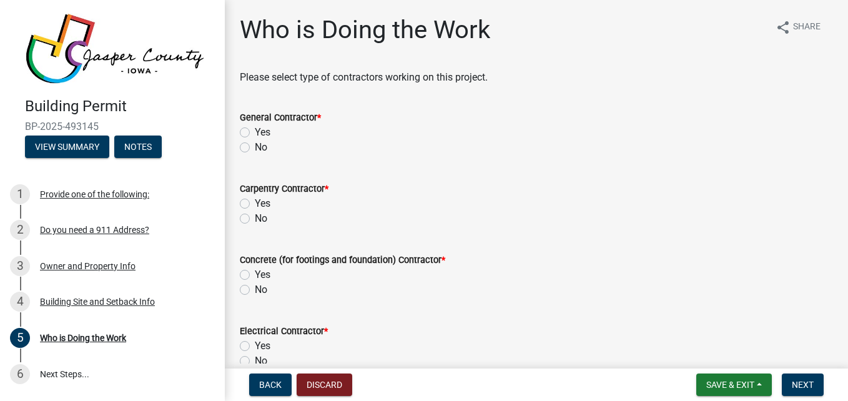
click at [255, 132] on label "Yes" at bounding box center [263, 132] width 16 height 15
click at [255, 132] on input "Yes" at bounding box center [259, 129] width 8 height 8
radio input "true"
click at [255, 205] on label "Yes" at bounding box center [263, 203] width 16 height 15
click at [255, 204] on input "Yes" at bounding box center [259, 200] width 8 height 8
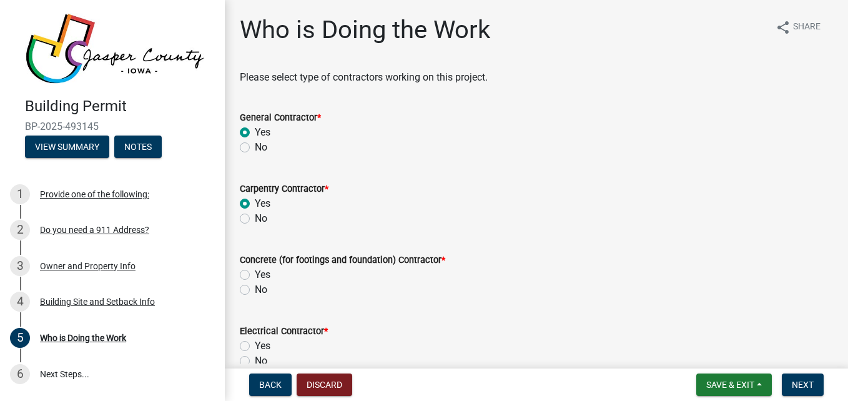
radio input "true"
click at [255, 289] on label "No" at bounding box center [261, 289] width 12 height 15
click at [255, 289] on input "No" at bounding box center [259, 286] width 8 height 8
radio input "true"
click at [255, 344] on label "Yes" at bounding box center [263, 345] width 16 height 15
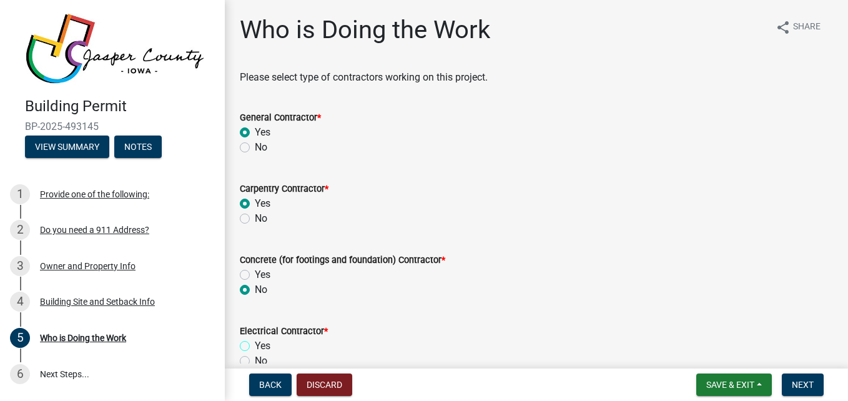
click at [255, 344] on input "Yes" at bounding box center [259, 342] width 8 height 8
radio input "true"
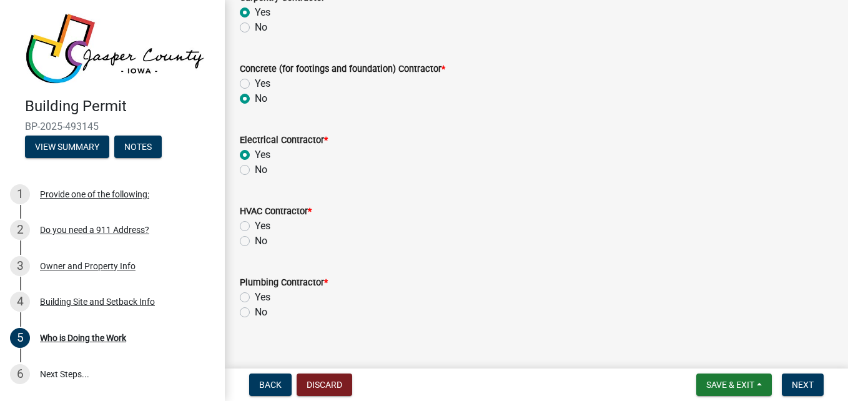
scroll to position [207, 0]
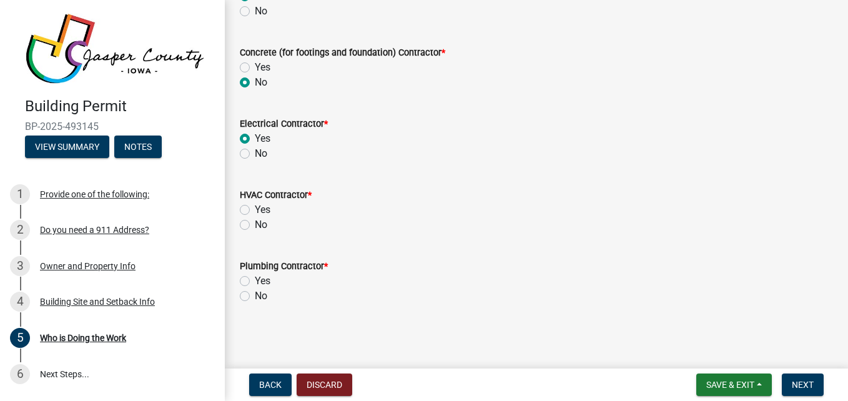
click at [255, 209] on label "Yes" at bounding box center [263, 209] width 16 height 15
click at [255, 209] on input "Yes" at bounding box center [259, 206] width 8 height 8
radio input "true"
click at [255, 279] on label "Yes" at bounding box center [263, 281] width 16 height 15
click at [255, 279] on input "Yes" at bounding box center [259, 278] width 8 height 8
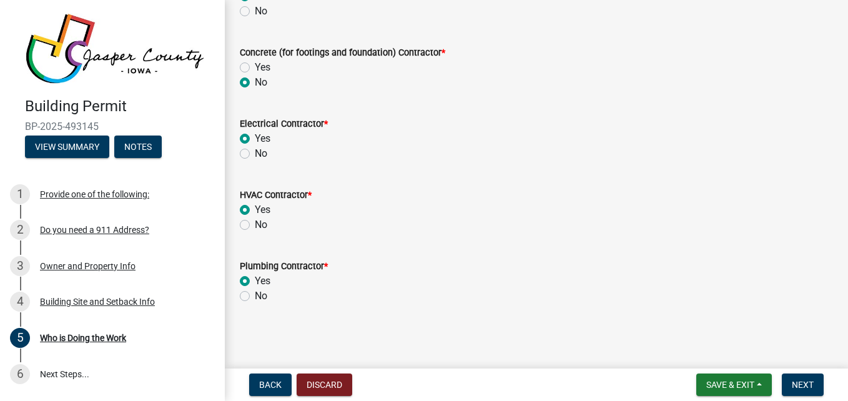
radio input "true"
click at [807, 385] on span "Next" at bounding box center [803, 385] width 22 height 10
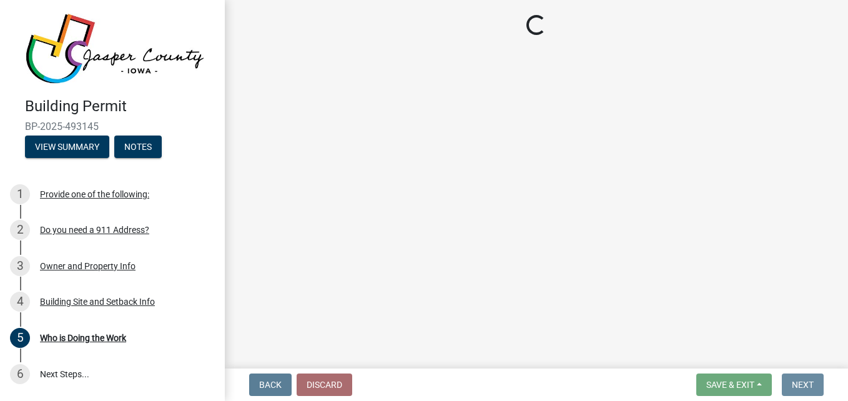
scroll to position [0, 0]
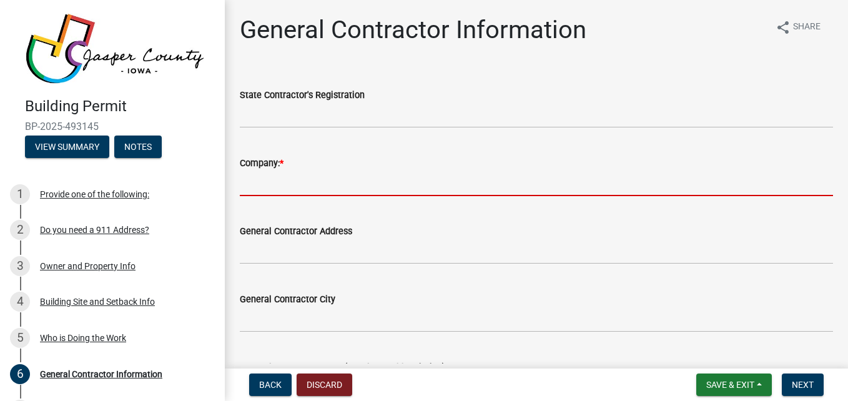
click at [265, 174] on input "Company: *" at bounding box center [536, 183] width 593 height 26
type input "5G Construction"
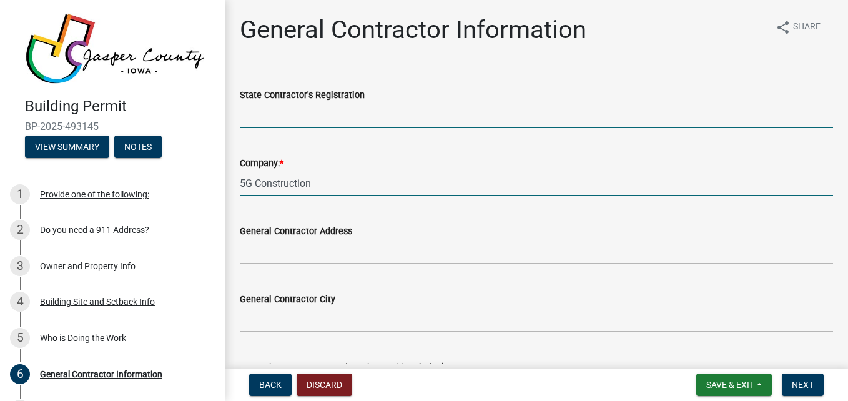
type input "[US_STATE]"
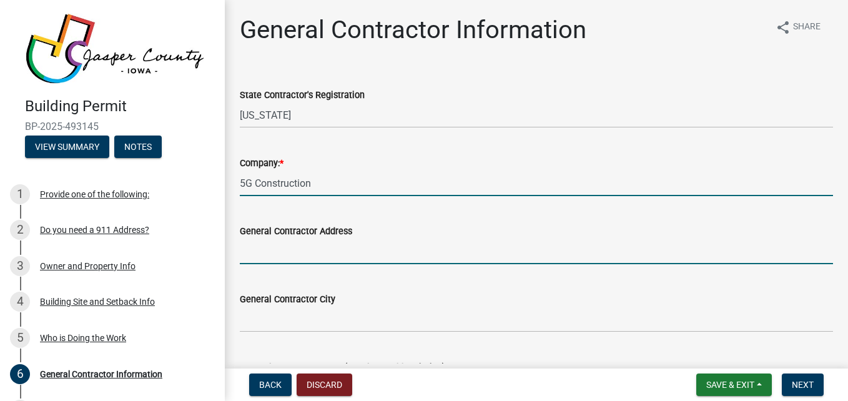
type input "[STREET_ADDRESS]"
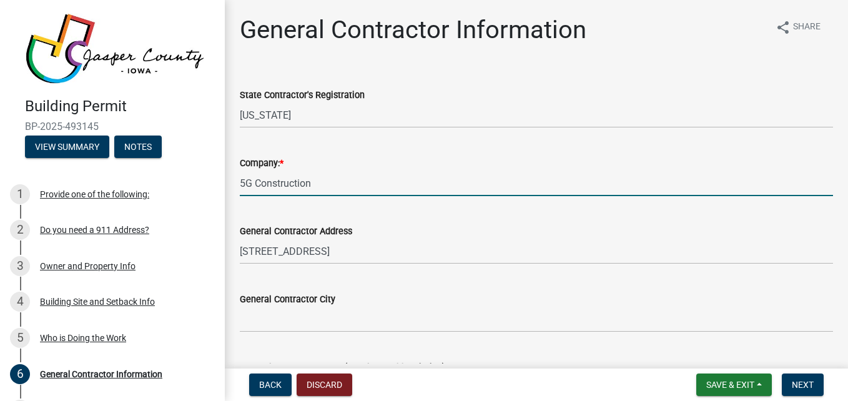
type input "[PERSON_NAME]"
type input "IA"
type input "50208"
type input "6418409018"
type input "[EMAIL_ADDRESS][DOMAIN_NAME]"
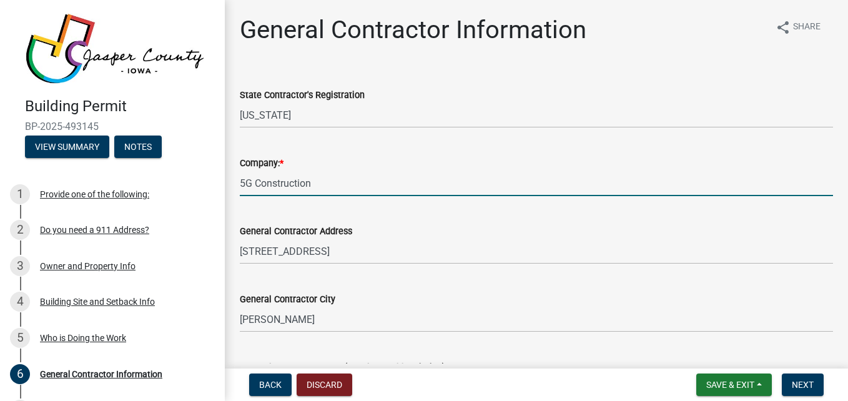
type input "[PERSON_NAME]"
type input "[EMAIL_ADDRESS][DOMAIN_NAME]"
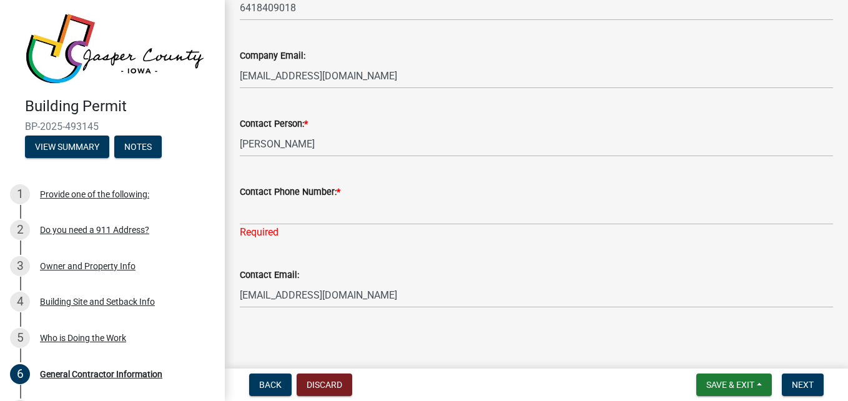
scroll to position [519, 0]
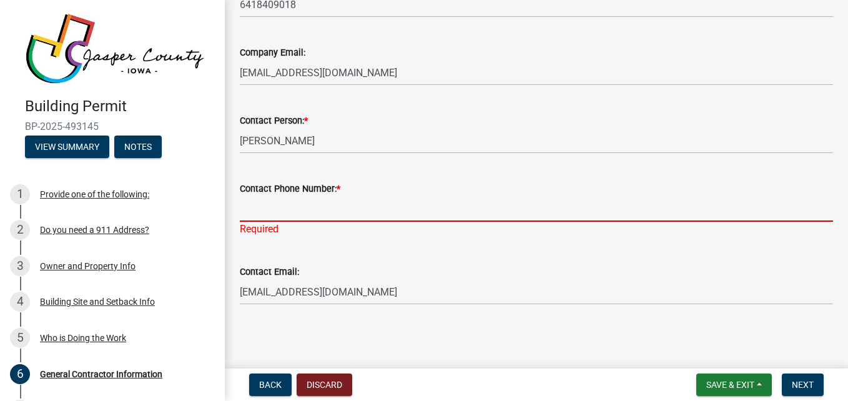
click at [382, 215] on input "Contact Phone Number: *" at bounding box center [536, 209] width 593 height 26
type input "[PHONE_NUMBER]"
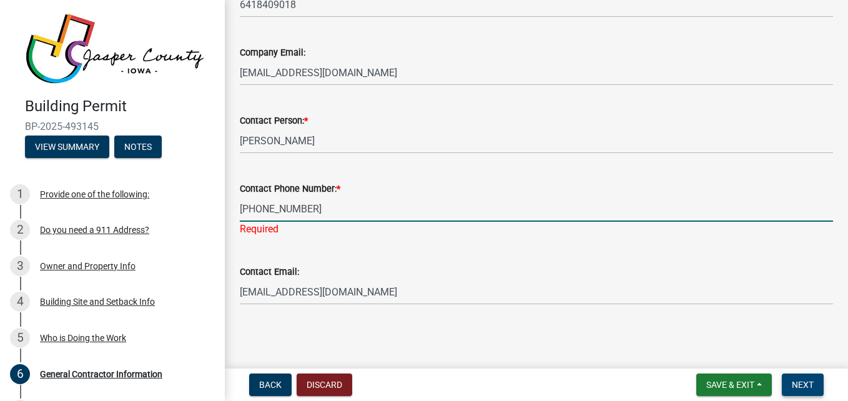
click at [805, 385] on span "Next" at bounding box center [803, 385] width 22 height 10
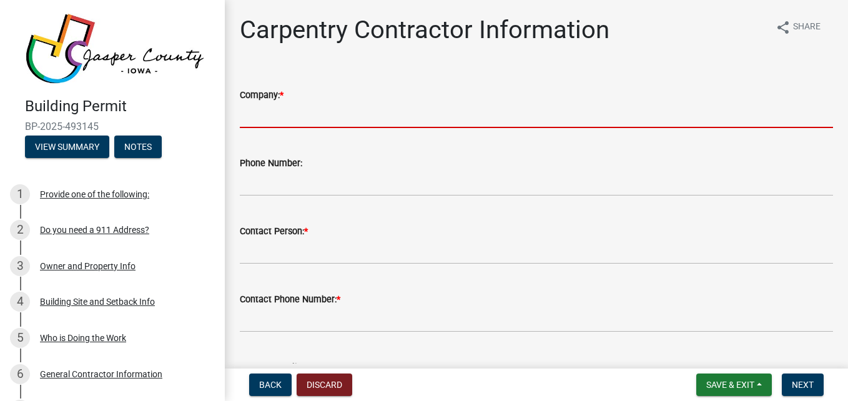
click at [372, 113] on input "Company: *" at bounding box center [536, 115] width 593 height 26
type input "5G Construction"
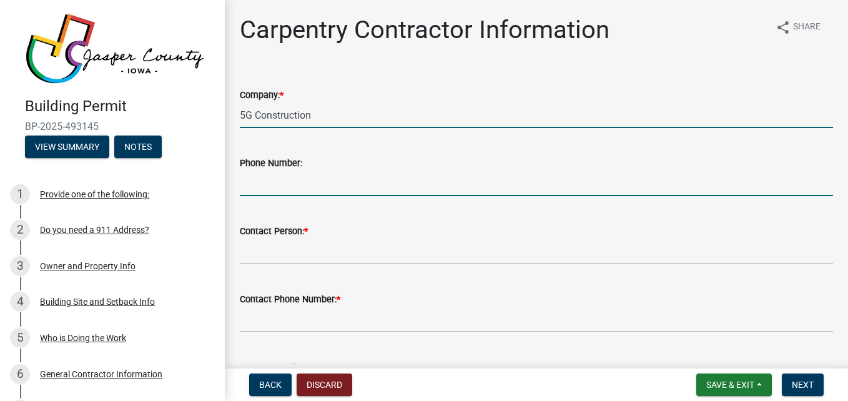
type input "6418409018"
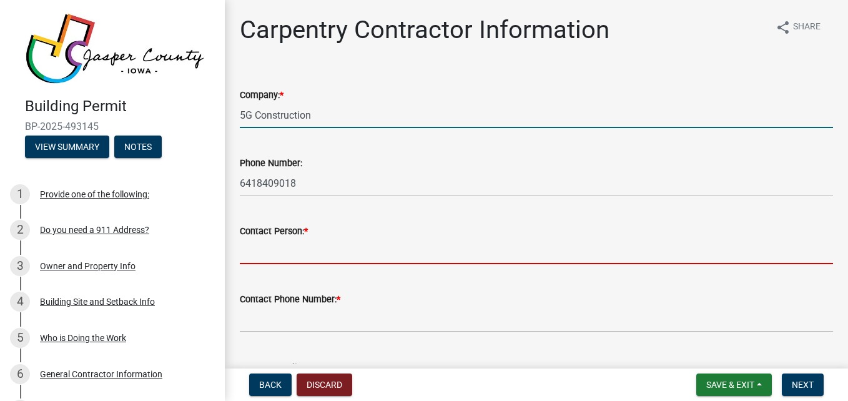
type input "[PERSON_NAME]"
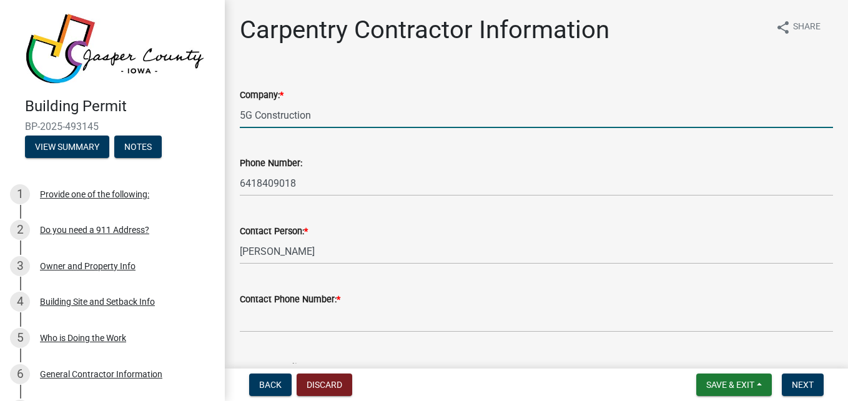
type input "[EMAIL_ADDRESS][DOMAIN_NAME]"
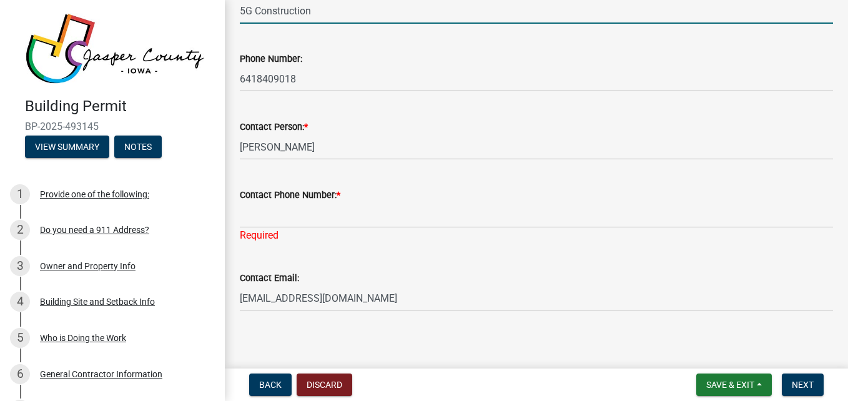
scroll to position [111, 0]
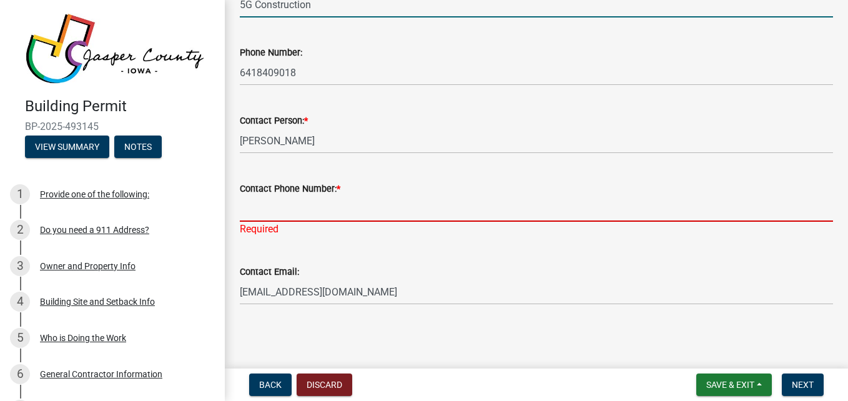
click at [353, 212] on input "Contact Phone Number: *" at bounding box center [536, 209] width 593 height 26
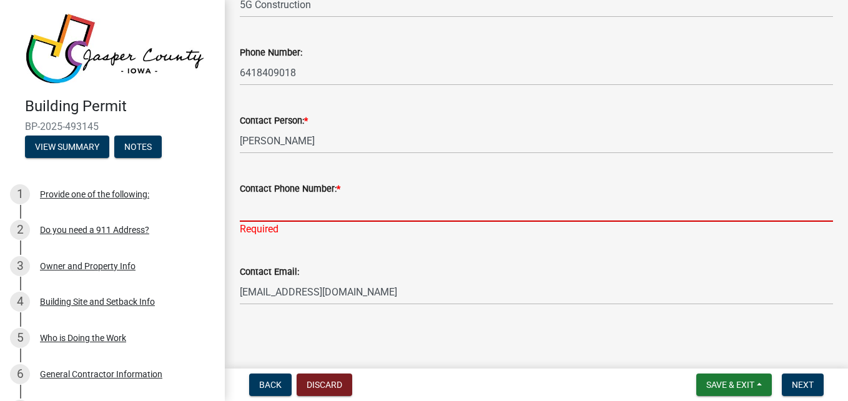
type input "[PHONE_NUMBER]"
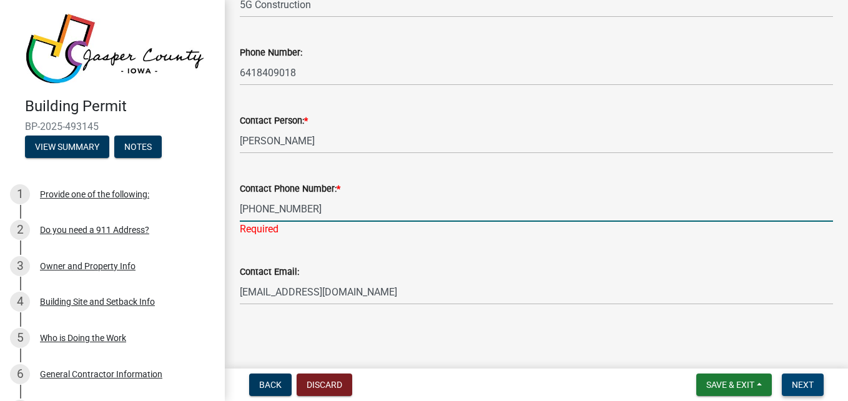
click at [807, 378] on button "Next" at bounding box center [803, 384] width 42 height 22
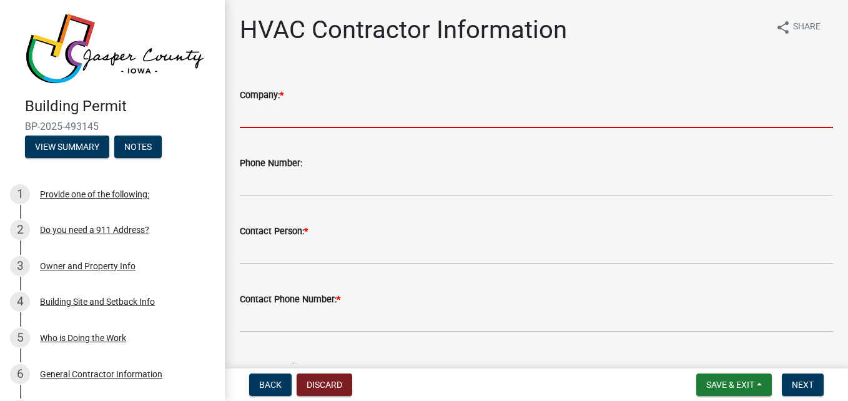
click at [437, 114] on input "Company: *" at bounding box center [536, 115] width 593 height 26
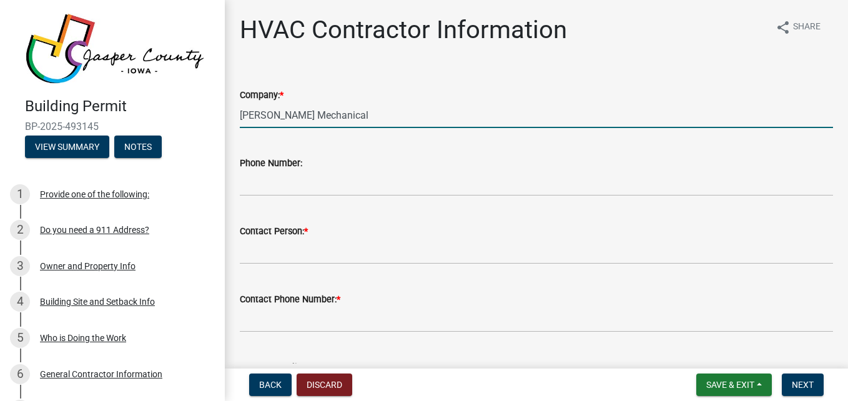
type input "[PERSON_NAME] Mechanical"
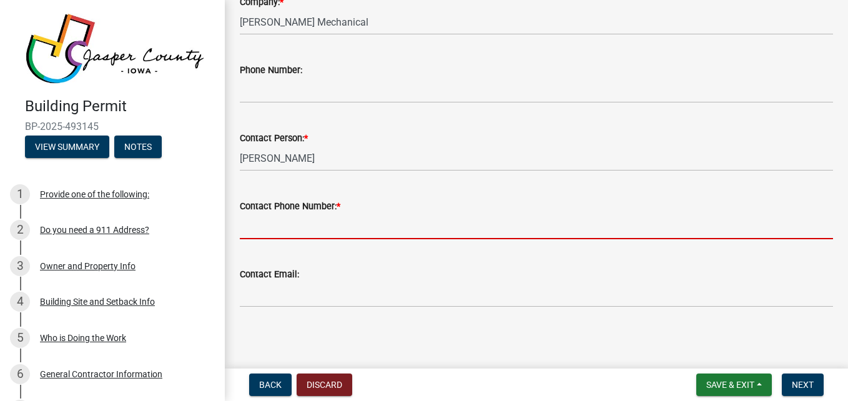
scroll to position [96, 0]
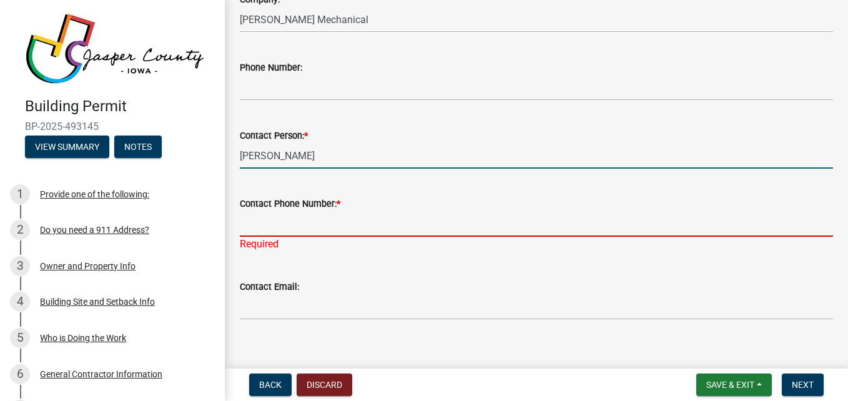
click at [264, 155] on input "[PERSON_NAME]" at bounding box center [536, 156] width 593 height 26
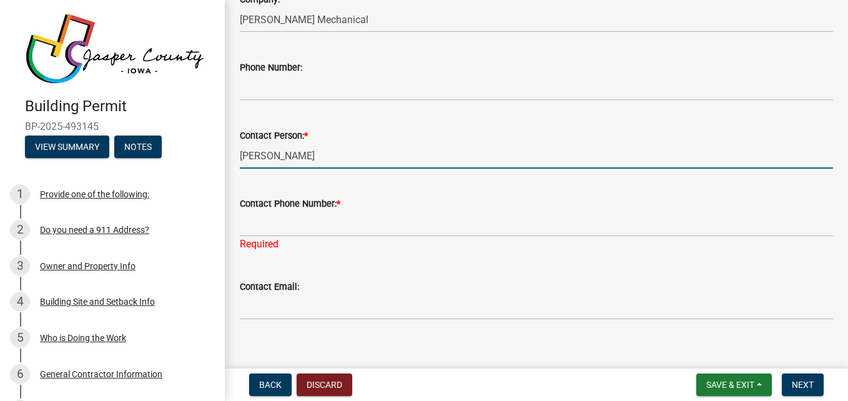
type input "[PERSON_NAME]"
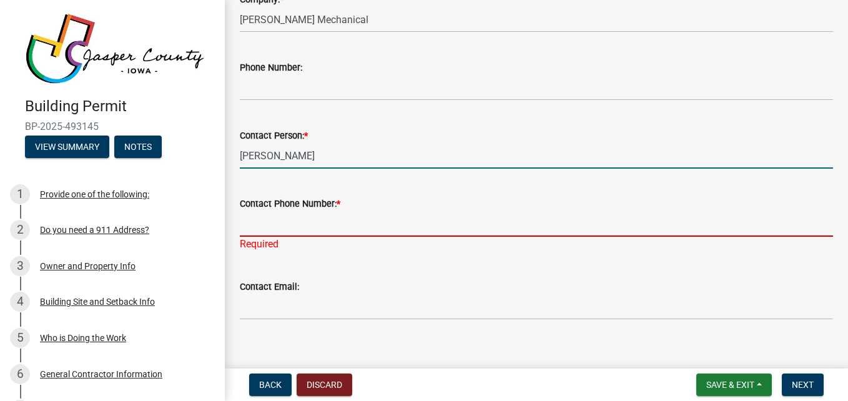
click at [304, 226] on input "Contact Phone Number: *" at bounding box center [536, 224] width 593 height 26
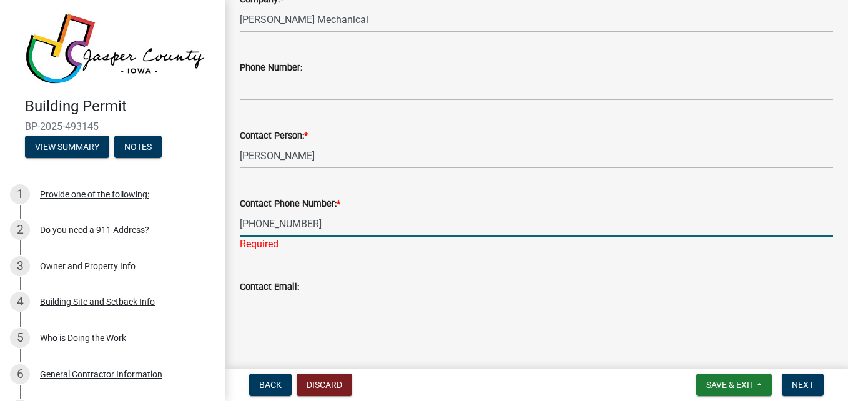
type input "[PHONE_NUMBER]"
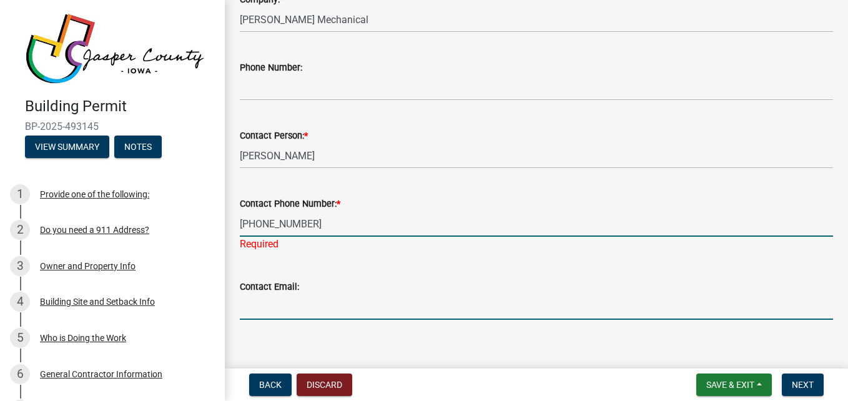
click at [310, 306] on wm-data-entity-input "Contact Email:" at bounding box center [536, 296] width 593 height 68
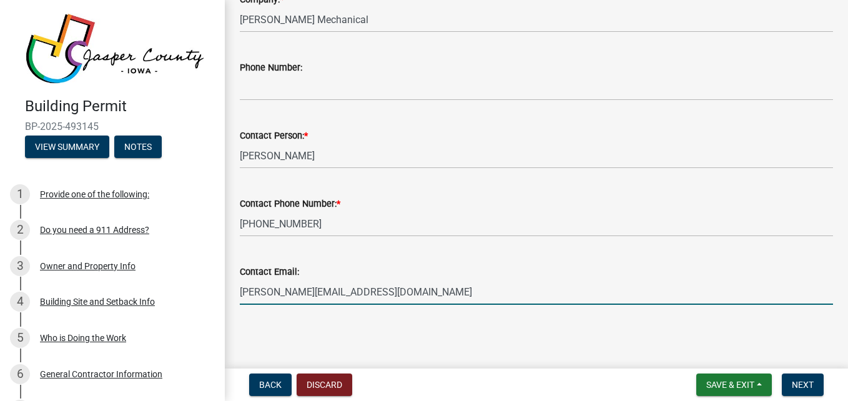
type input "[PERSON_NAME][EMAIL_ADDRESS][DOMAIN_NAME]"
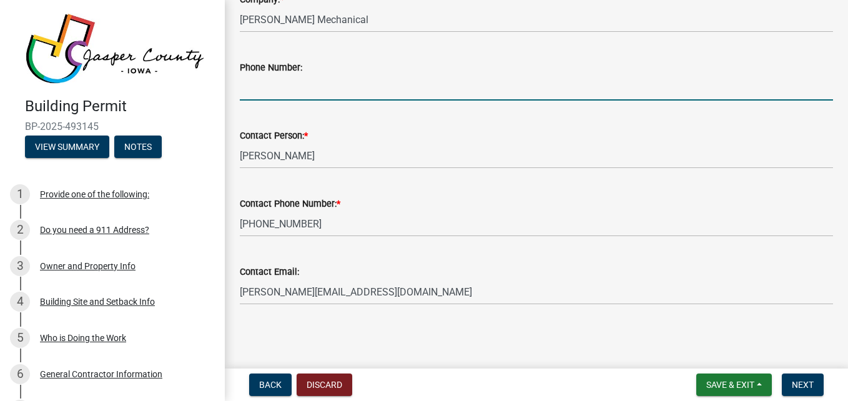
click at [370, 93] on input "Phone Number:" at bounding box center [536, 88] width 593 height 26
type input "[PHONE_NUMBER]"
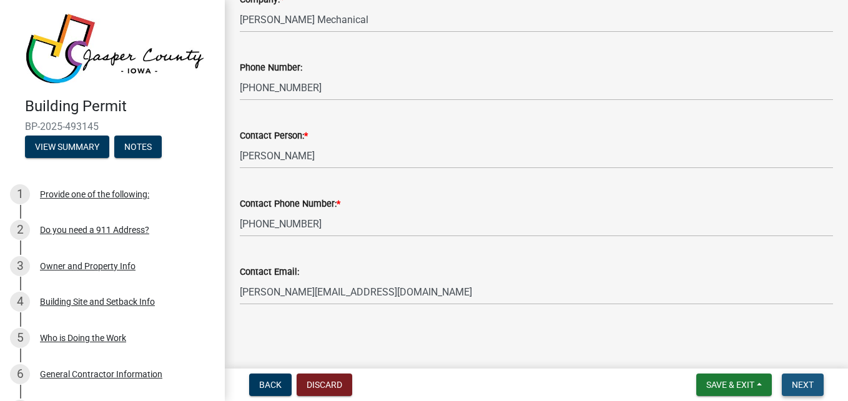
click at [809, 388] on span "Next" at bounding box center [803, 385] width 22 height 10
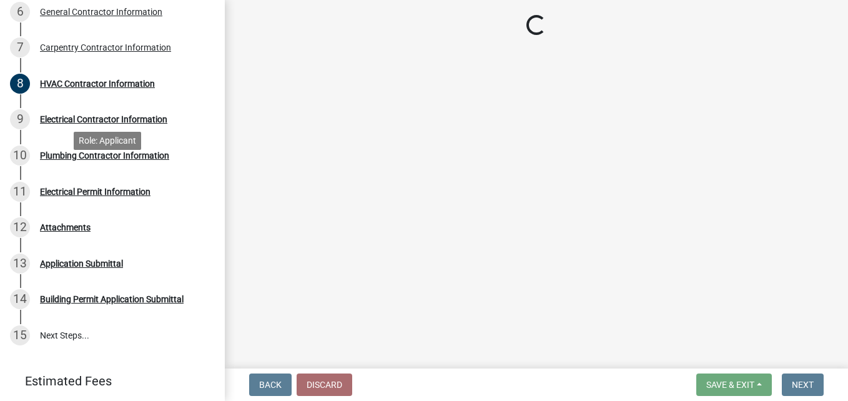
scroll to position [375, 0]
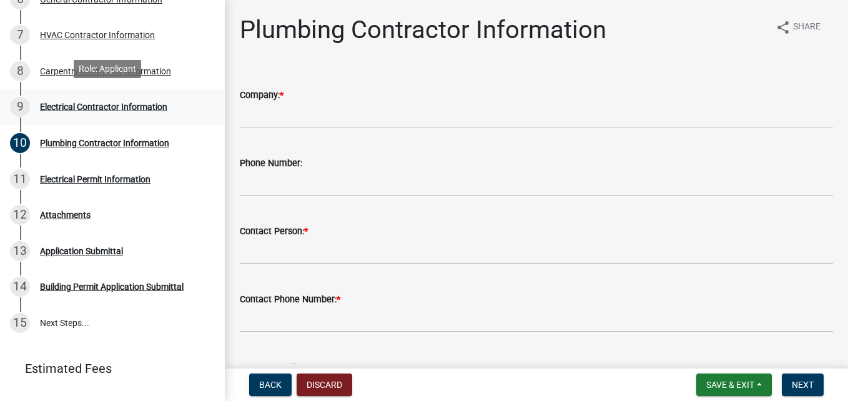
click at [132, 102] on div "Electrical Contractor Information" at bounding box center [103, 106] width 127 height 9
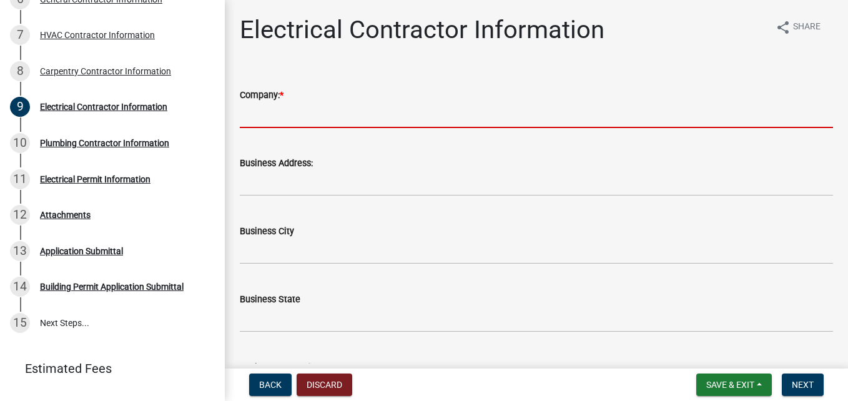
click at [375, 124] on input "Company: *" at bounding box center [536, 115] width 593 height 26
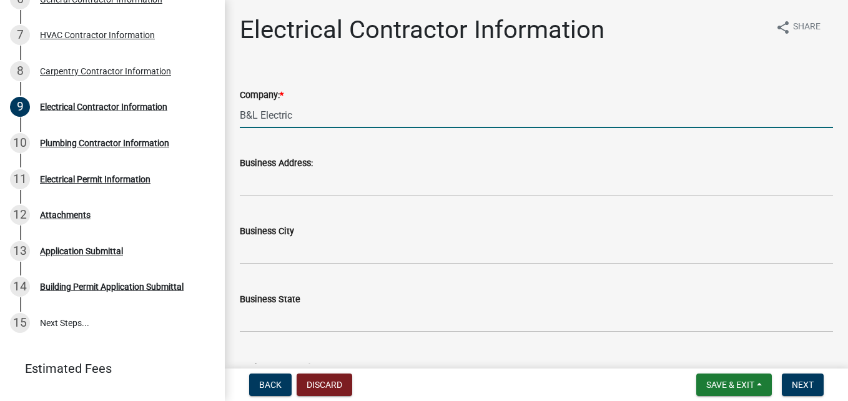
type input "B&L Electric"
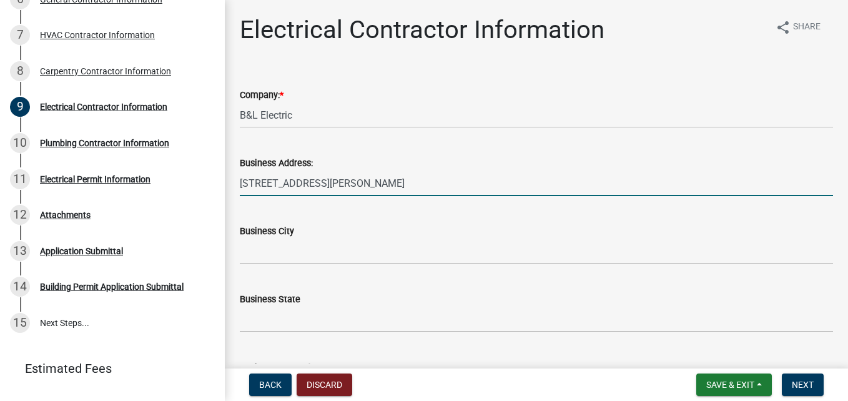
type input "[STREET_ADDRESS][PERSON_NAME]"
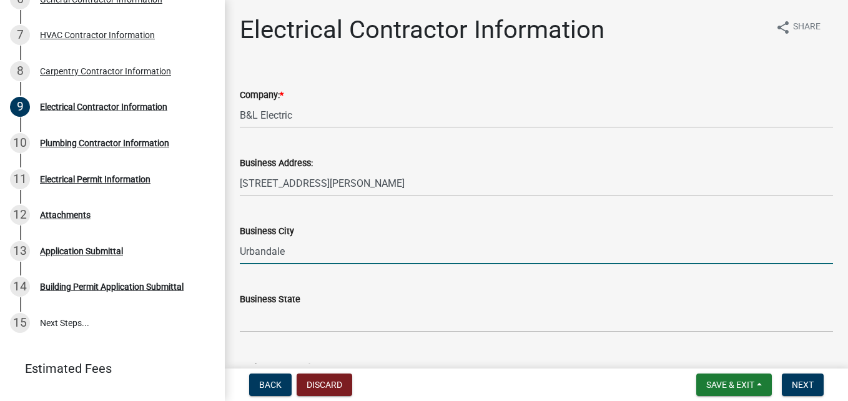
type input "Urbandale"
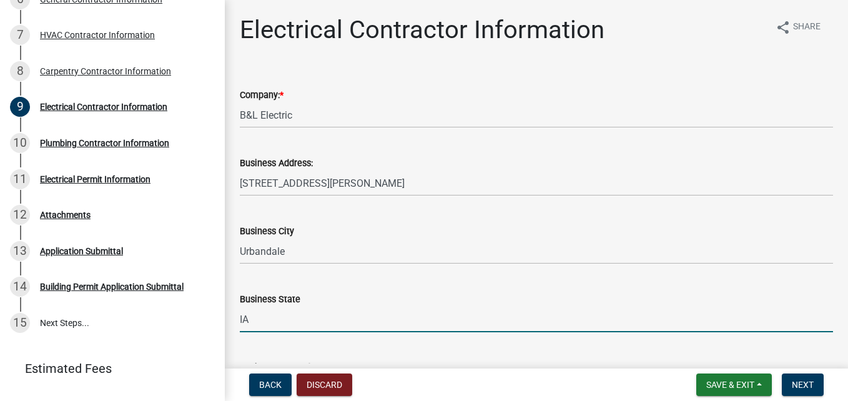
type input "IA"
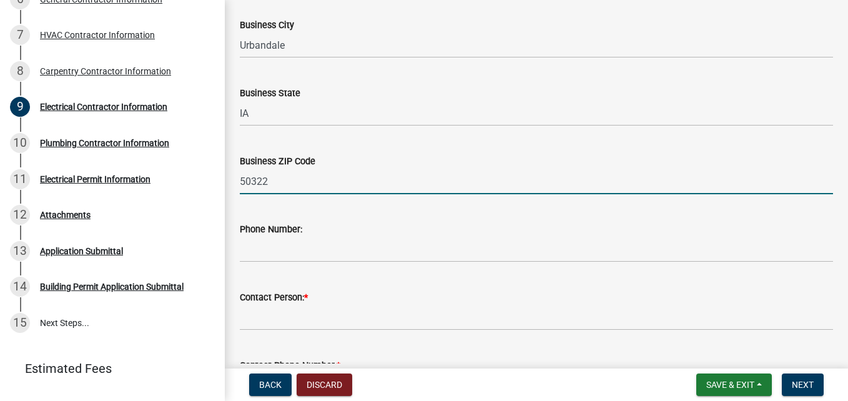
type input "50322"
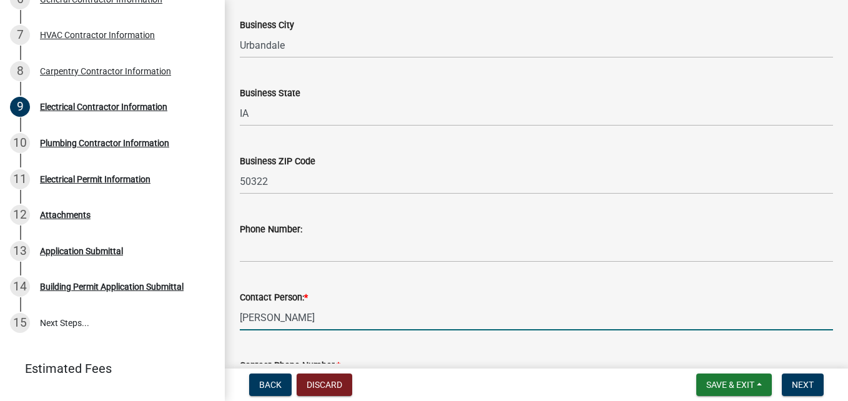
type input "[PERSON_NAME]"
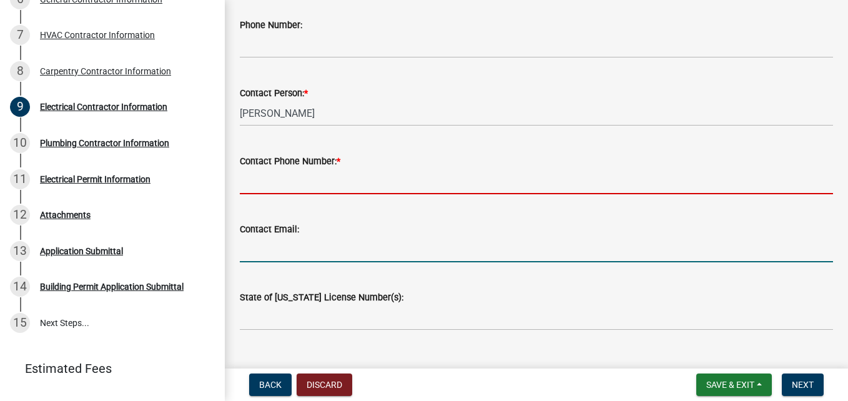
click at [290, 245] on form "Contact Email:" at bounding box center [536, 242] width 593 height 41
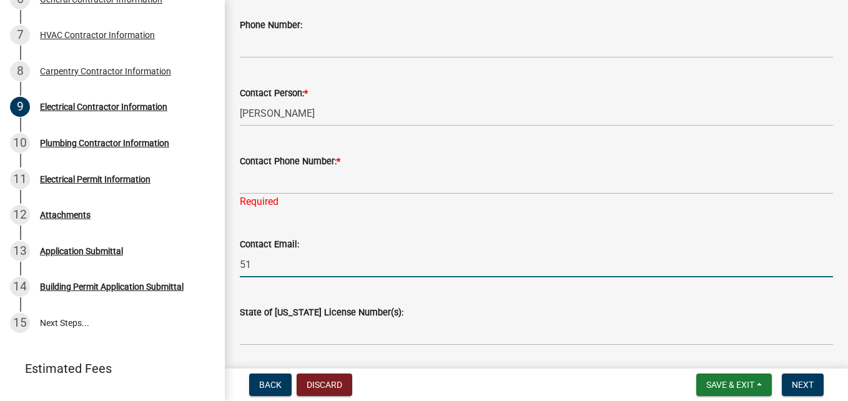
type input "5"
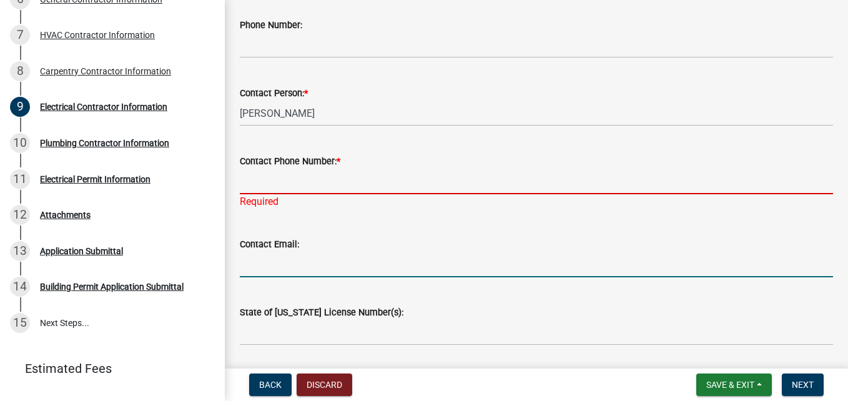
click at [260, 176] on input "Contact Phone Number: *" at bounding box center [536, 182] width 593 height 26
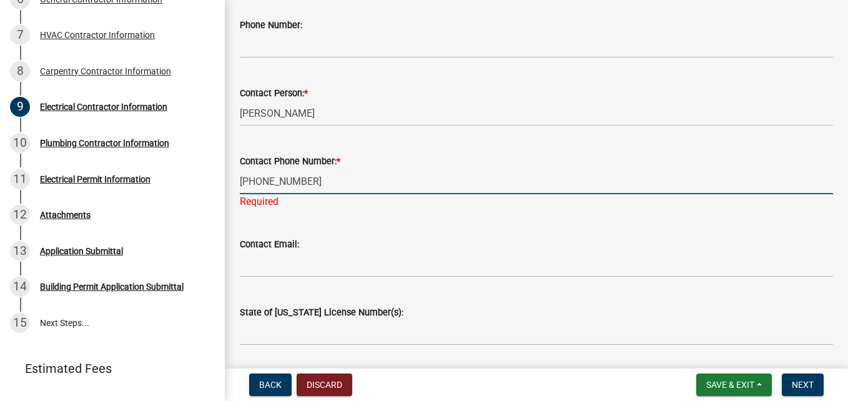
type input "[PHONE_NUMBER]"
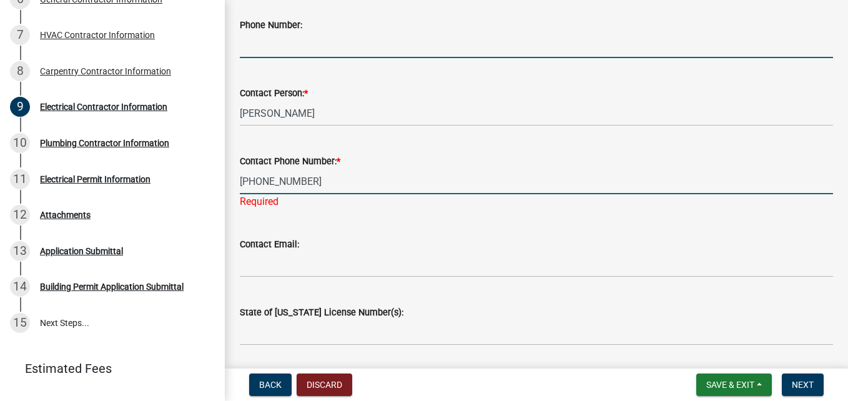
click at [282, 47] on input "Phone Number:" at bounding box center [536, 45] width 593 height 26
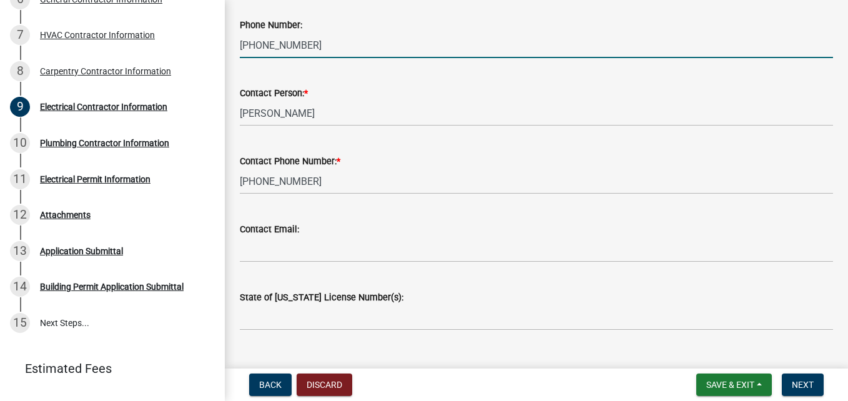
type input "[PHONE_NUMBER]"
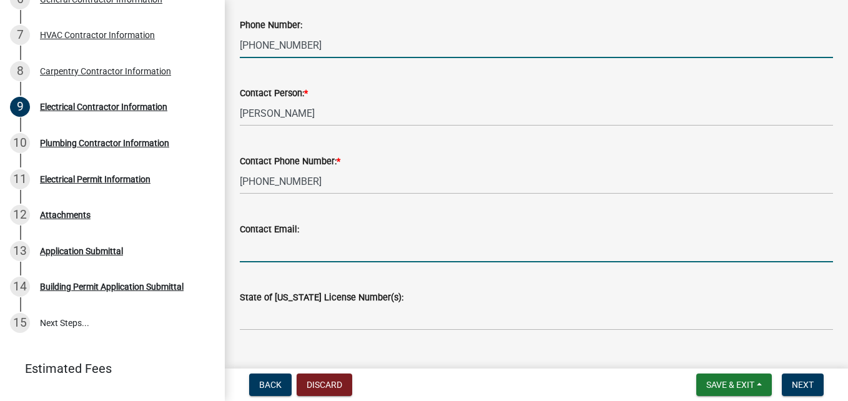
click at [337, 257] on input "Contact Email:" at bounding box center [536, 250] width 593 height 26
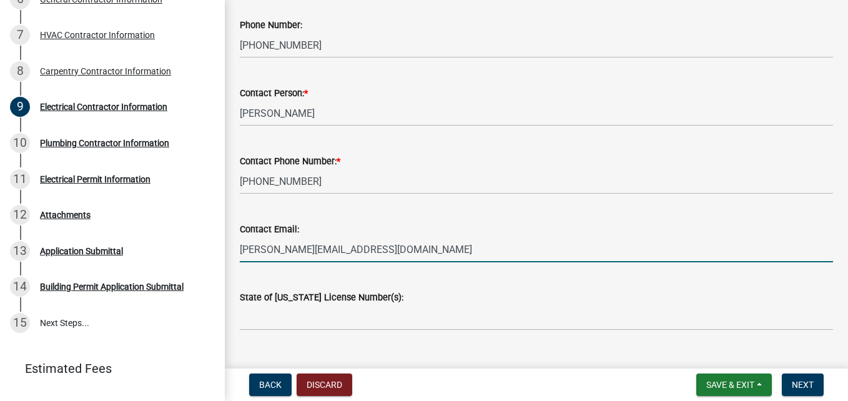
type input "[PERSON_NAME][EMAIL_ADDRESS][DOMAIN_NAME]"
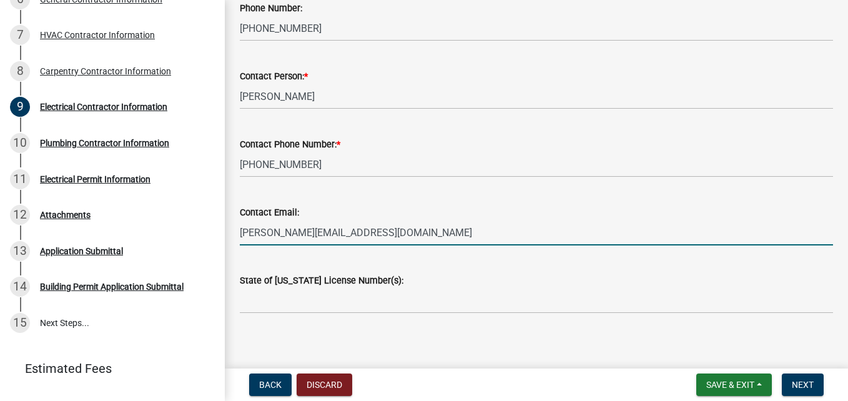
scroll to position [436, 0]
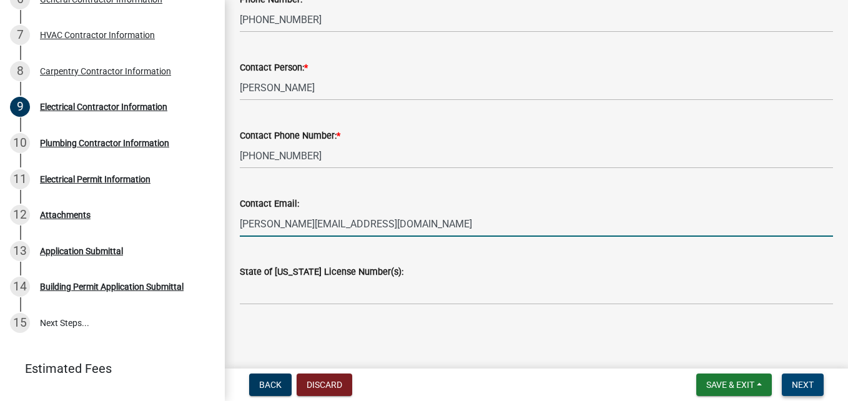
click at [819, 390] on button "Next" at bounding box center [803, 384] width 42 height 22
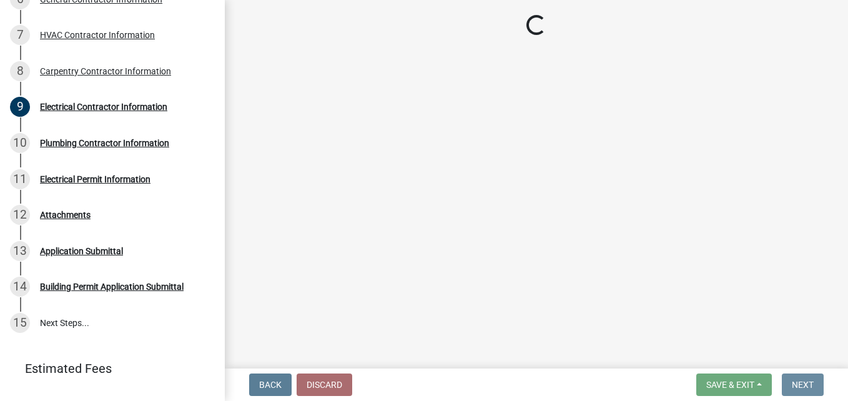
scroll to position [0, 0]
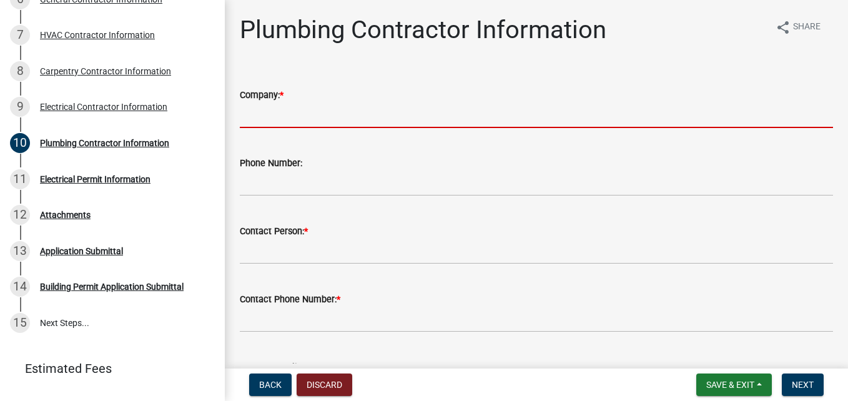
click at [327, 107] on input "Company: *" at bounding box center [536, 115] width 593 height 26
type input "5G Construction"
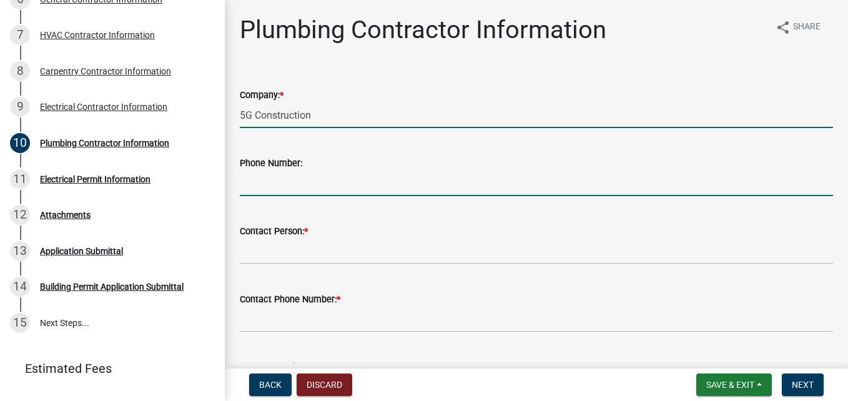
type input "6418409018"
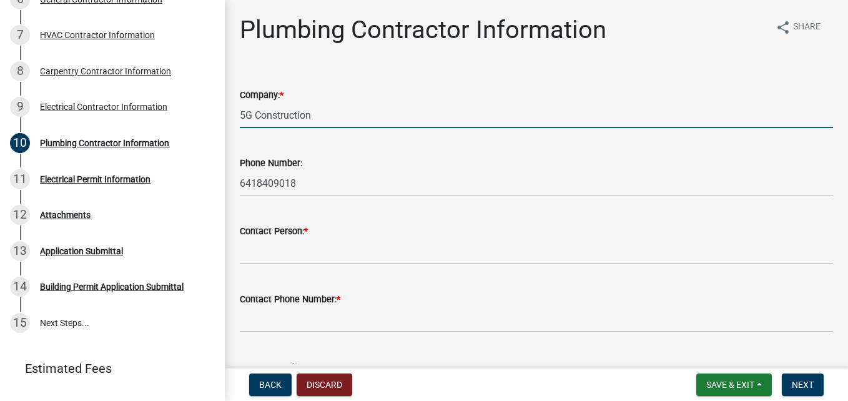
type input "[PERSON_NAME]"
type input "[EMAIL_ADDRESS][DOMAIN_NAME]"
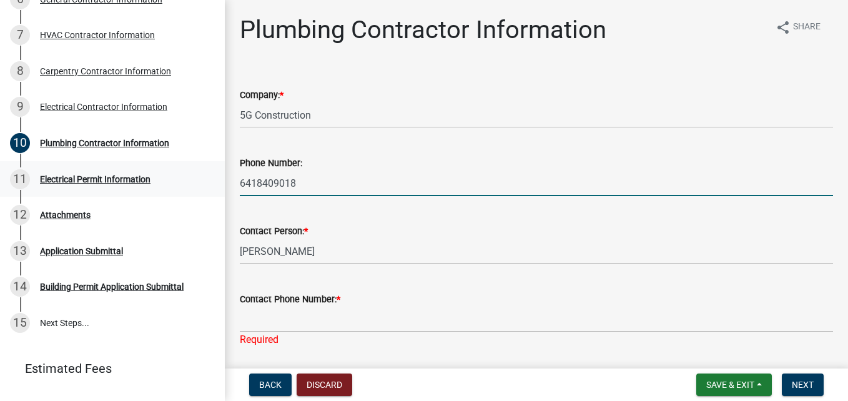
drag, startPoint x: 362, startPoint y: 183, endPoint x: 212, endPoint y: 184, distance: 149.9
click at [212, 184] on div "Building Permit BP-2025-493145 View Summary Notes 1 Provide one of the followin…" at bounding box center [424, 200] width 848 height 401
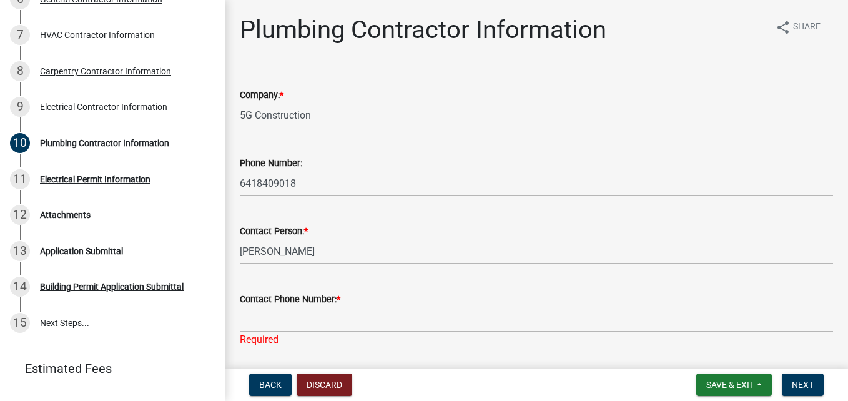
click at [405, 152] on div "Phone Number: [PHONE_NUMBER]" at bounding box center [536, 167] width 593 height 58
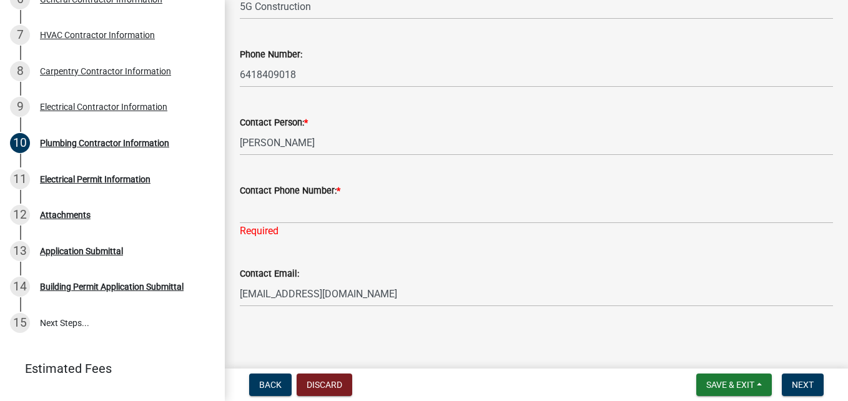
scroll to position [111, 0]
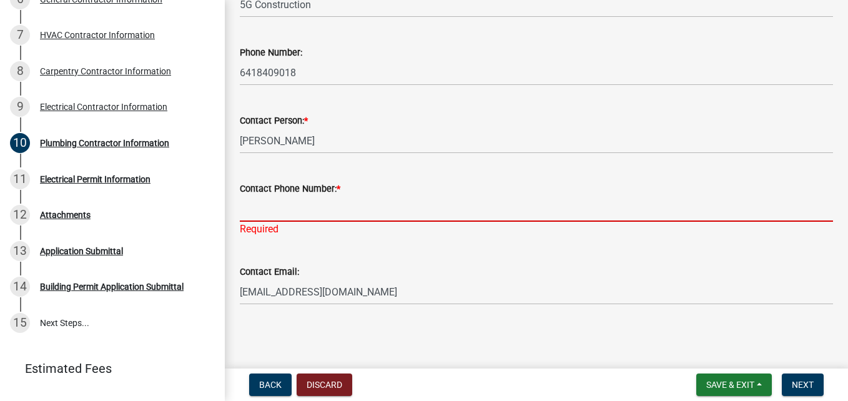
click at [329, 204] on input "Contact Phone Number: *" at bounding box center [536, 209] width 593 height 26
type input "[PHONE_NUMBER]"
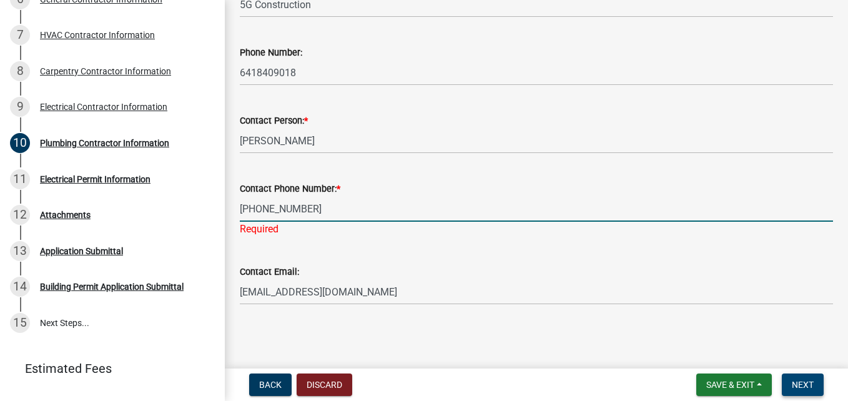
click at [794, 378] on button "Next" at bounding box center [803, 384] width 42 height 22
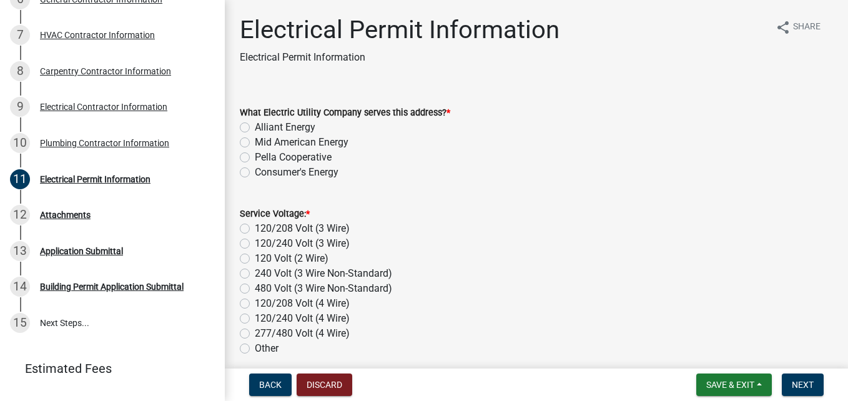
click at [255, 126] on label "Alliant Energy" at bounding box center [285, 127] width 61 height 15
click at [255, 126] on input "Alliant Energy" at bounding box center [259, 124] width 8 height 8
radio input "true"
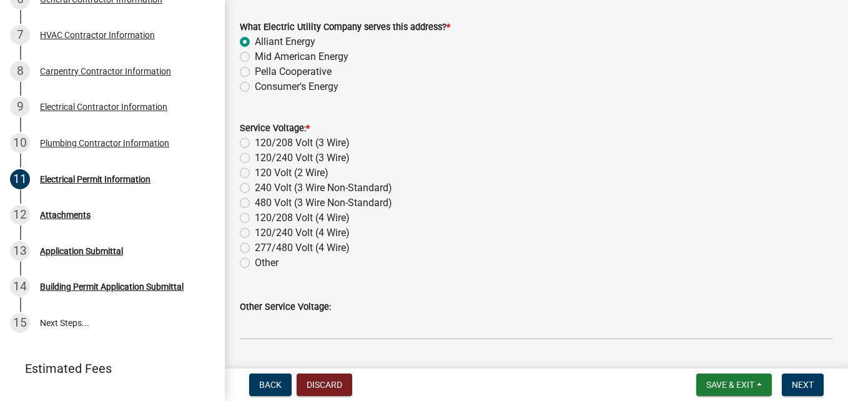
scroll to position [125, 0]
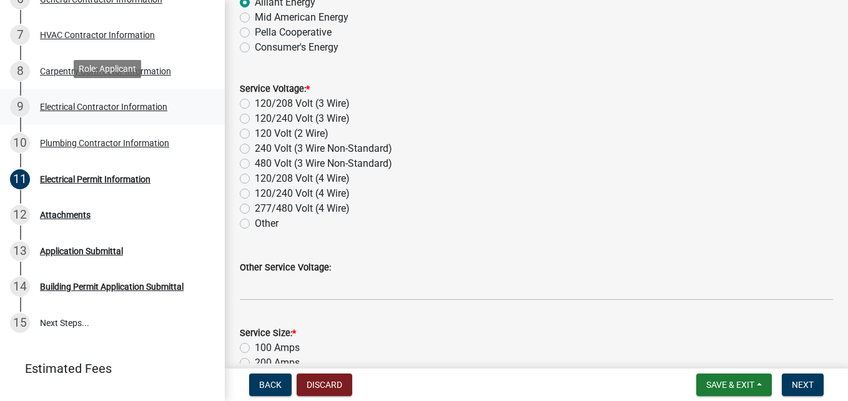
click at [141, 109] on div "9 Electrical Contractor Information" at bounding box center [107, 107] width 195 height 20
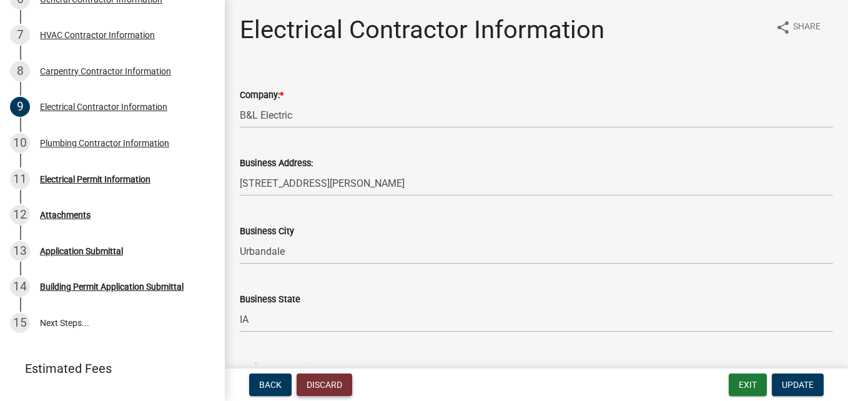
click at [331, 380] on button "Discard" at bounding box center [325, 384] width 56 height 22
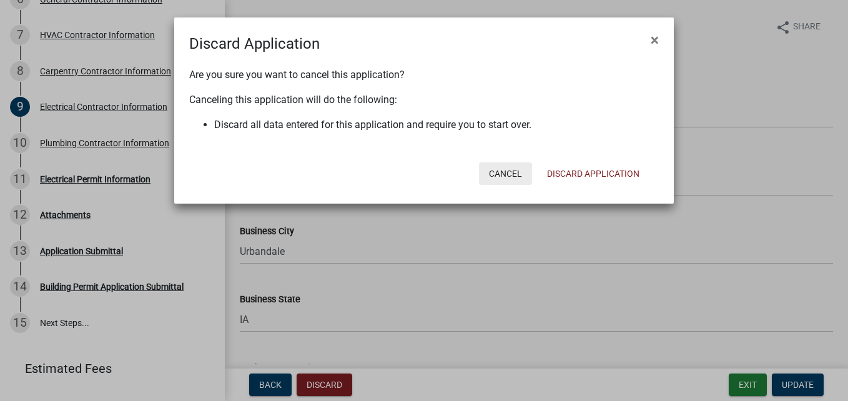
click at [506, 170] on button "Cancel" at bounding box center [505, 173] width 53 height 22
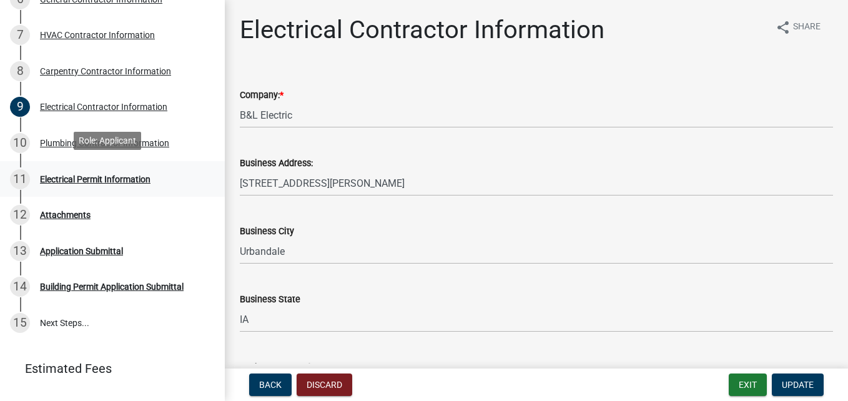
click at [68, 178] on div "Electrical Permit Information" at bounding box center [95, 179] width 111 height 9
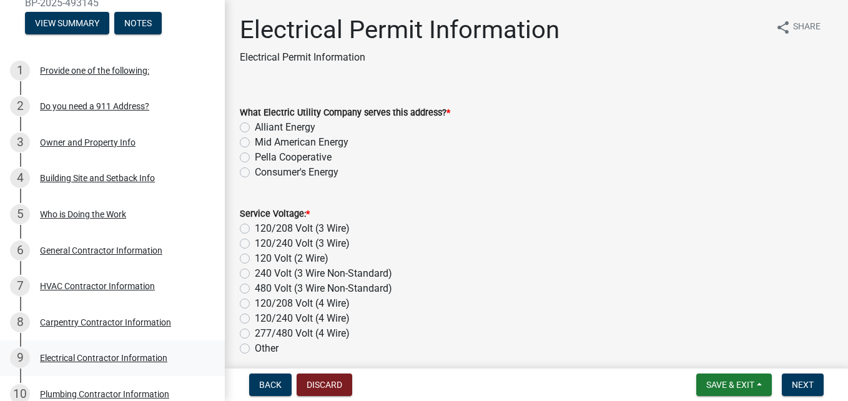
scroll to position [125, 0]
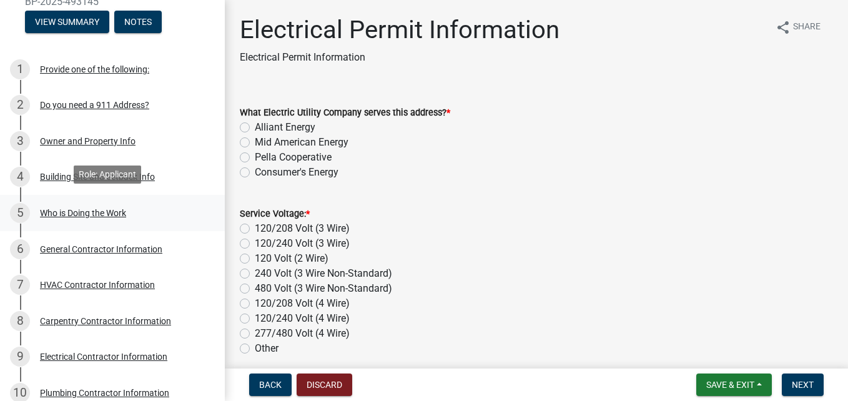
click at [98, 209] on div "Who is Doing the Work" at bounding box center [83, 213] width 86 height 9
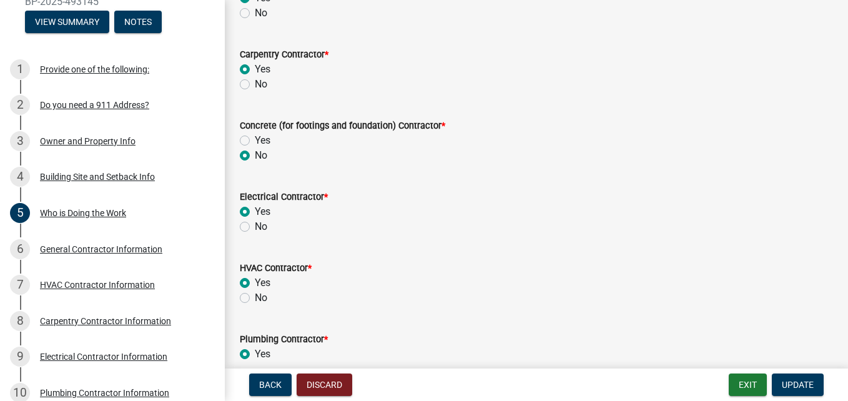
scroll to position [187, 0]
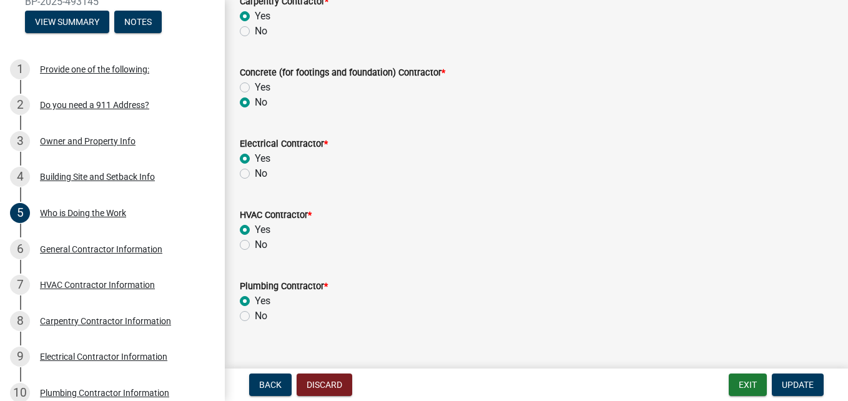
click at [255, 177] on label "No" at bounding box center [261, 173] width 12 height 15
click at [255, 174] on input "No" at bounding box center [259, 170] width 8 height 8
radio input "true"
click at [796, 382] on span "Update" at bounding box center [798, 385] width 32 height 10
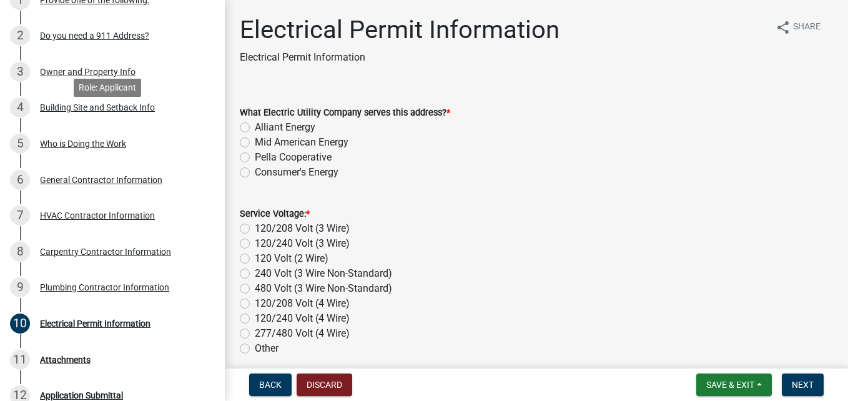
scroll to position [250, 0]
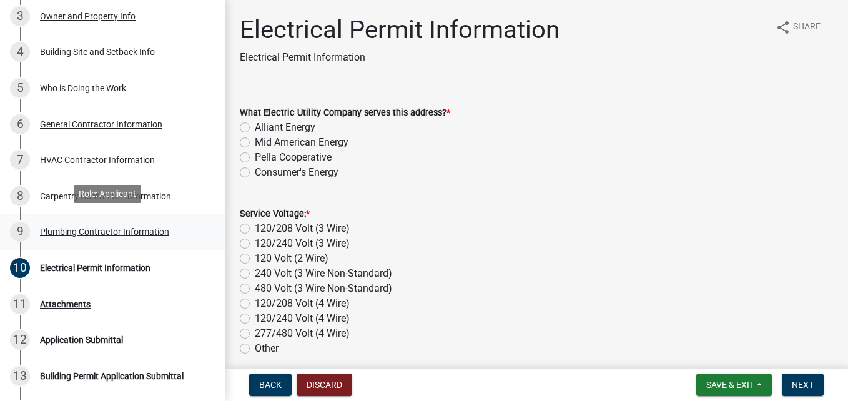
click at [151, 229] on div "Plumbing Contractor Information" at bounding box center [104, 231] width 129 height 9
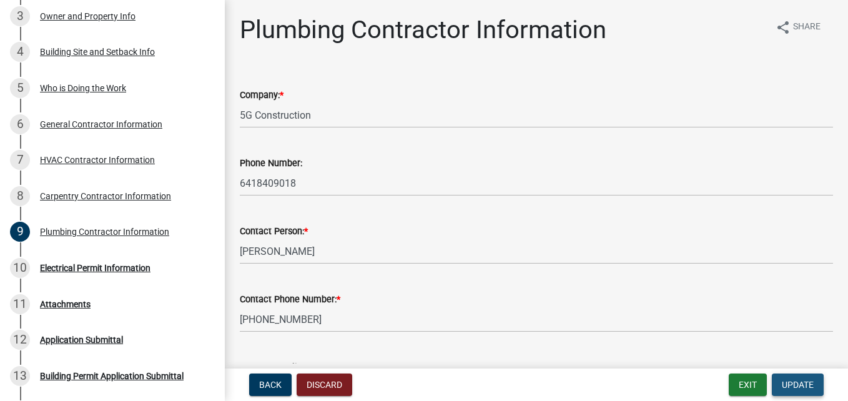
click at [801, 385] on span "Update" at bounding box center [798, 385] width 32 height 10
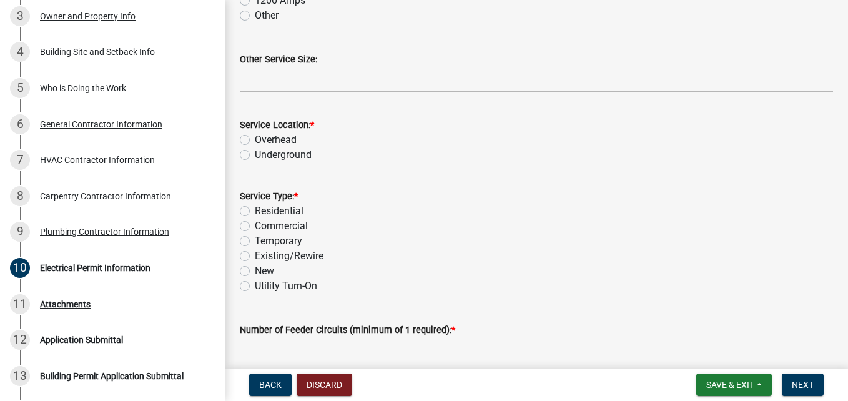
scroll to position [624, 0]
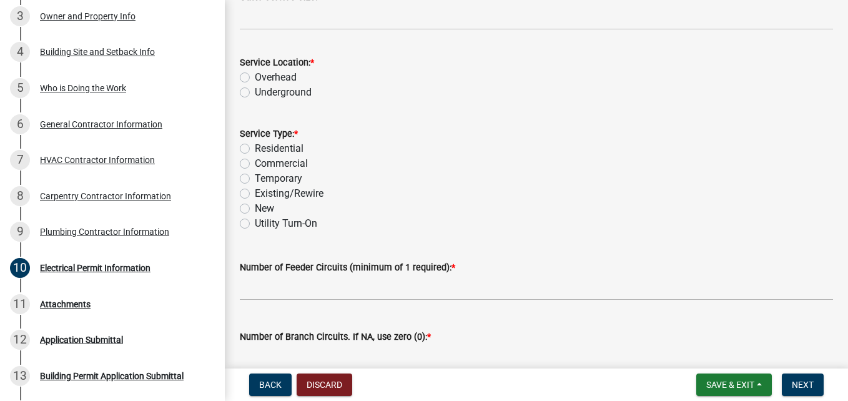
click at [255, 89] on label "Underground" at bounding box center [283, 92] width 57 height 15
click at [255, 89] on input "Underground" at bounding box center [259, 89] width 8 height 8
radio input "true"
click at [255, 147] on label "Residential" at bounding box center [279, 148] width 49 height 15
click at [255, 147] on input "Residential" at bounding box center [259, 145] width 8 height 8
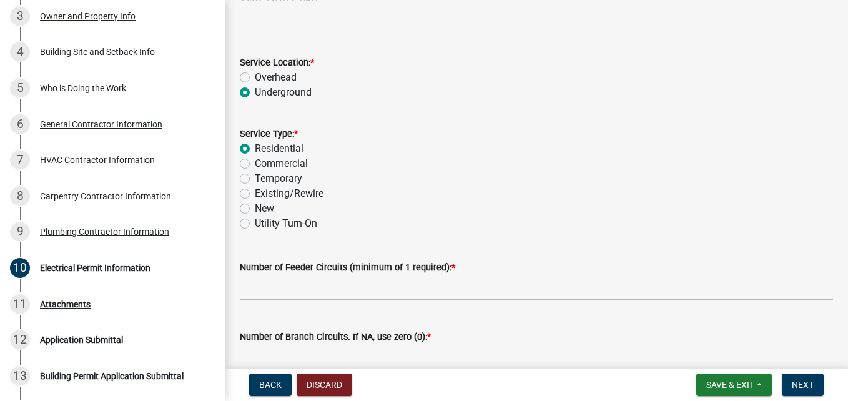
radio input "true"
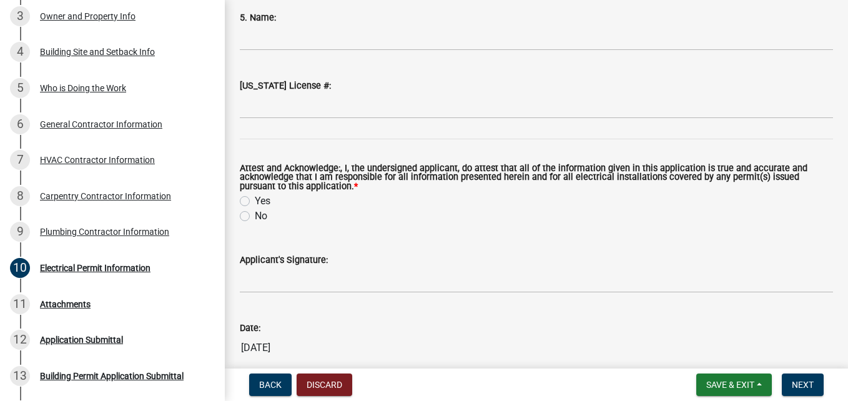
scroll to position [1654, 0]
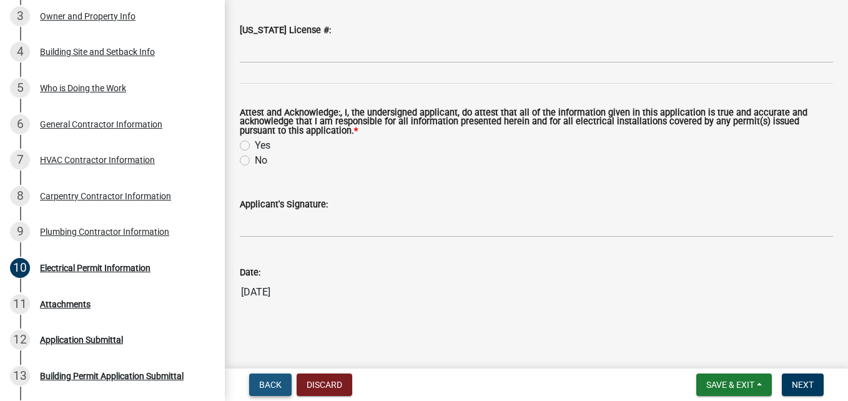
click at [264, 383] on span "Back" at bounding box center [270, 385] width 22 height 10
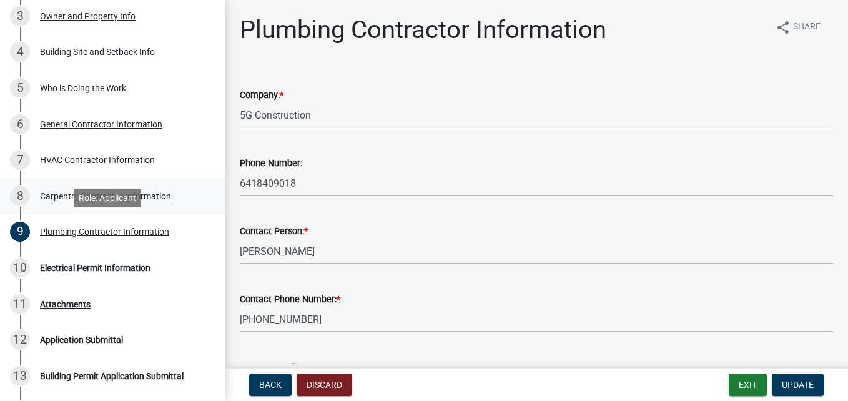
scroll to position [187, 0]
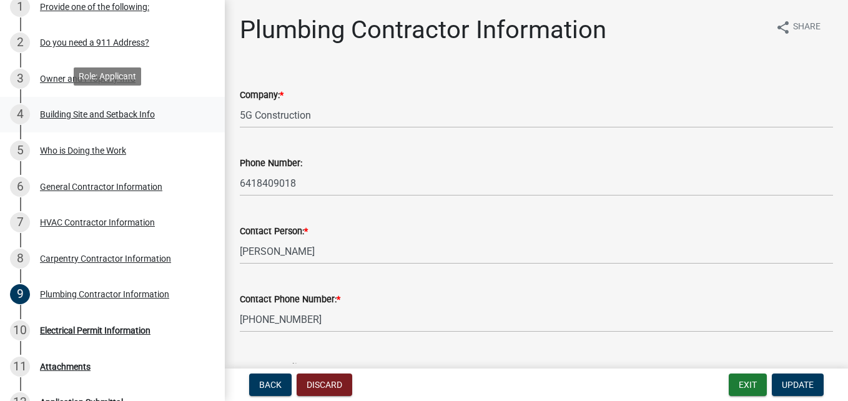
click at [117, 114] on div "Building Site and Setback Info" at bounding box center [97, 114] width 115 height 9
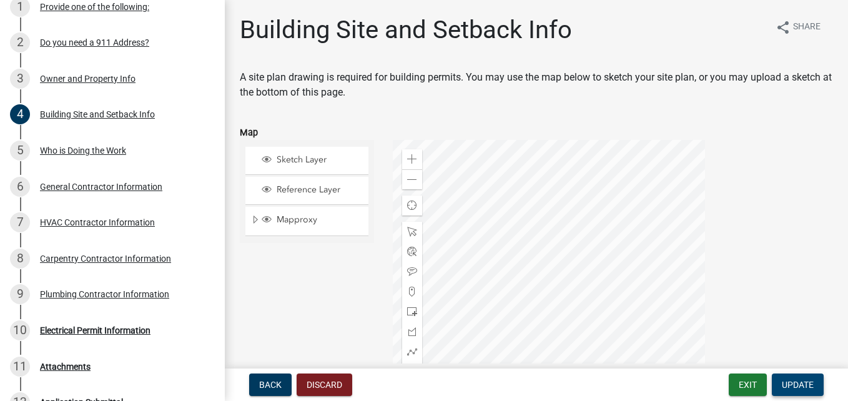
click at [809, 387] on span "Update" at bounding box center [798, 385] width 32 height 10
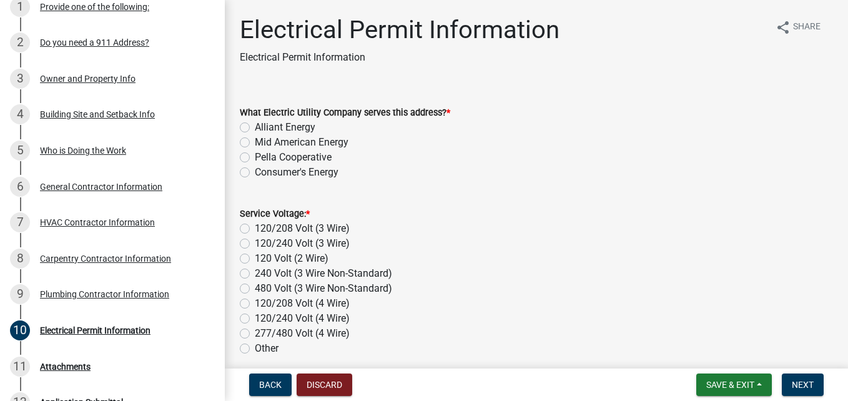
click at [255, 127] on label "Alliant Energy" at bounding box center [285, 127] width 61 height 15
click at [255, 127] on input "Alliant Energy" at bounding box center [259, 124] width 8 height 8
radio input "true"
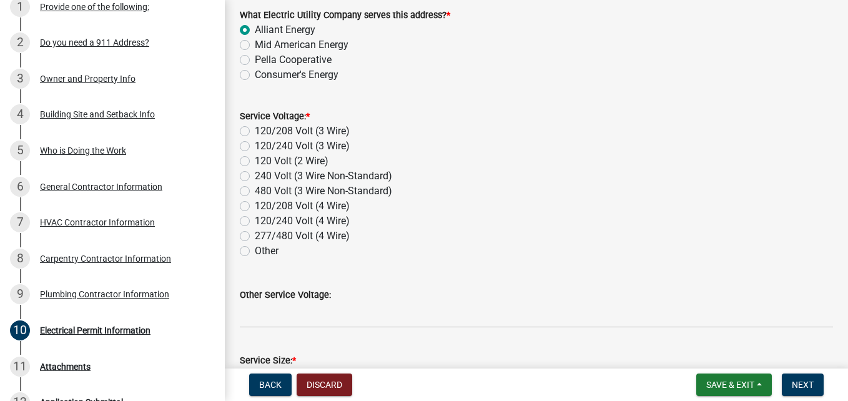
scroll to position [125, 0]
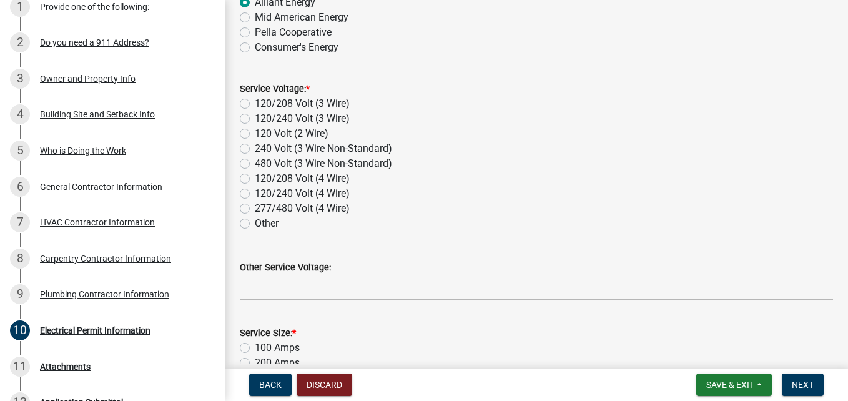
click at [255, 193] on label "120/240 Volt (4 Wire)" at bounding box center [302, 193] width 95 height 15
click at [255, 193] on input "120/240 Volt (4 Wire)" at bounding box center [259, 190] width 8 height 8
radio input "true"
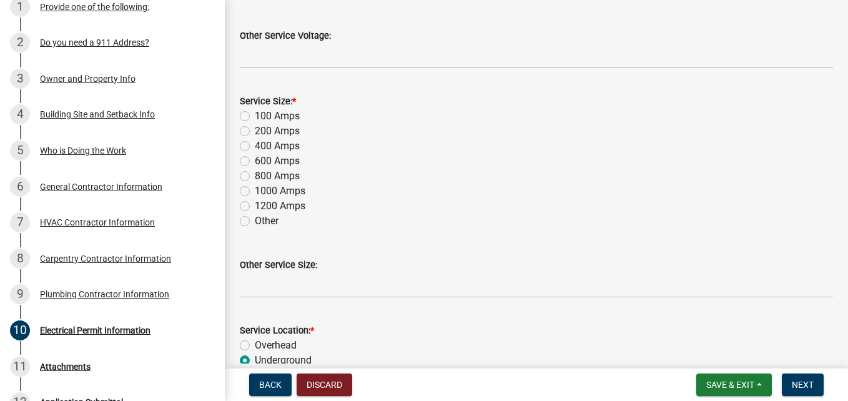
scroll to position [375, 0]
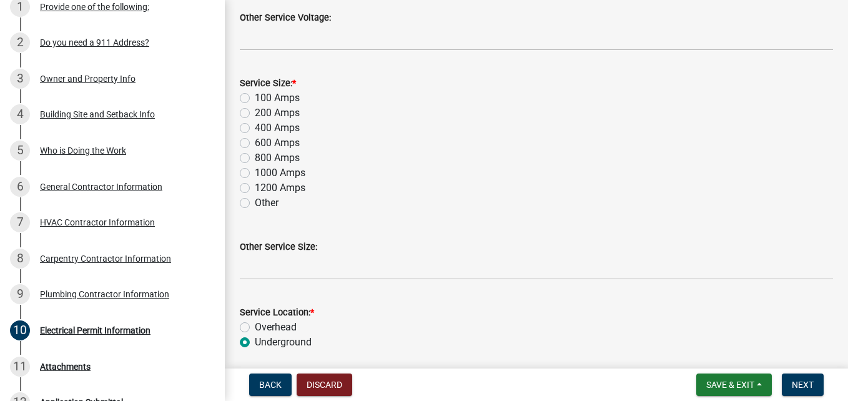
click at [255, 111] on label "200 Amps" at bounding box center [277, 113] width 45 height 15
click at [255, 111] on input "200 Amps" at bounding box center [259, 110] width 8 height 8
radio input "true"
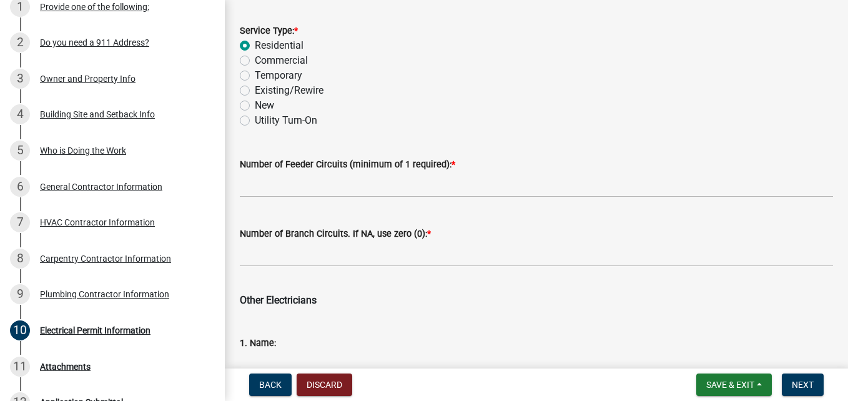
scroll to position [749, 0]
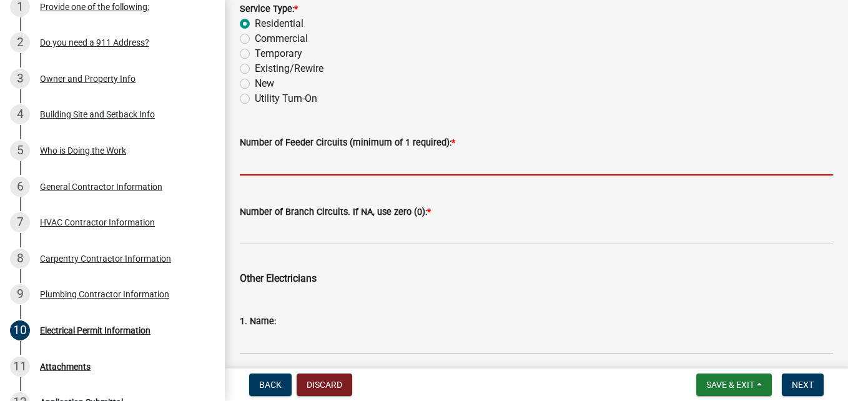
click at [299, 167] on input "text" at bounding box center [536, 163] width 593 height 26
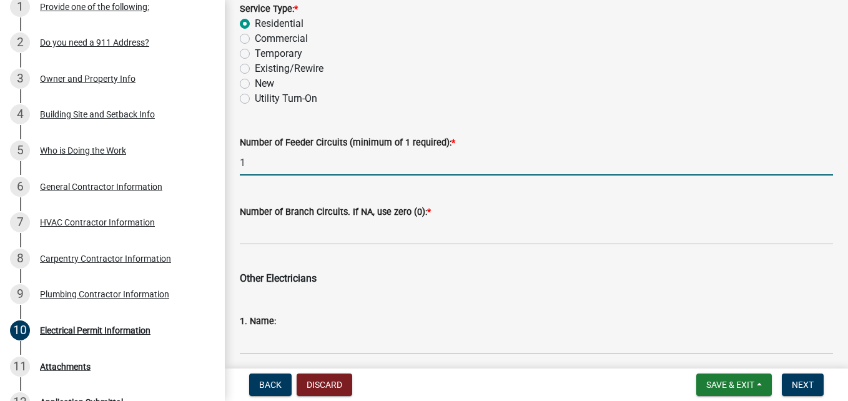
type input "1"
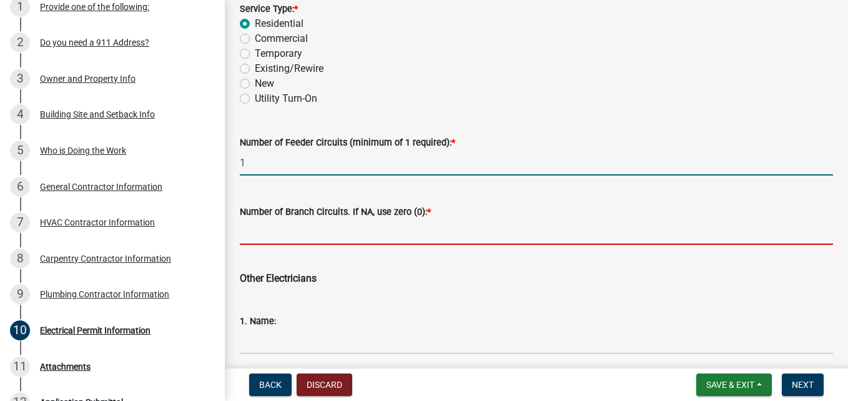
click at [288, 235] on input "text" at bounding box center [536, 232] width 593 height 26
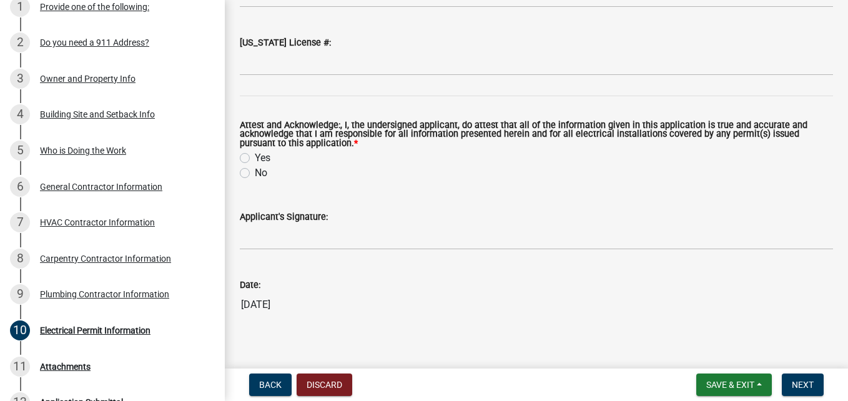
scroll to position [1654, 0]
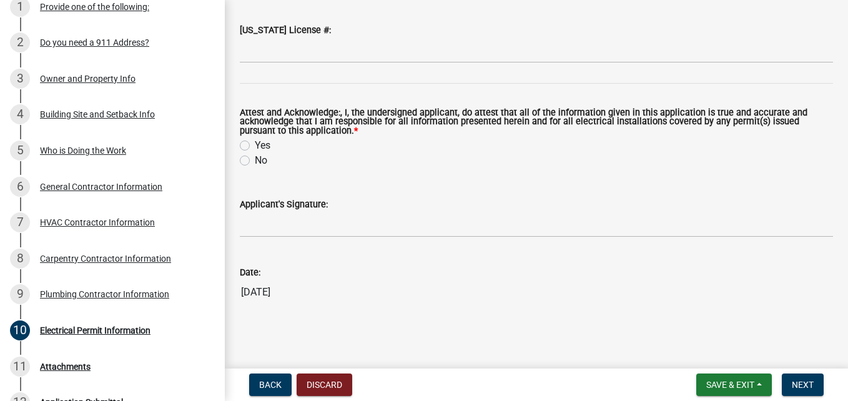
type input "24"
click at [255, 146] on label "Yes" at bounding box center [263, 145] width 16 height 15
click at [255, 146] on input "Yes" at bounding box center [259, 142] width 8 height 8
radio input "true"
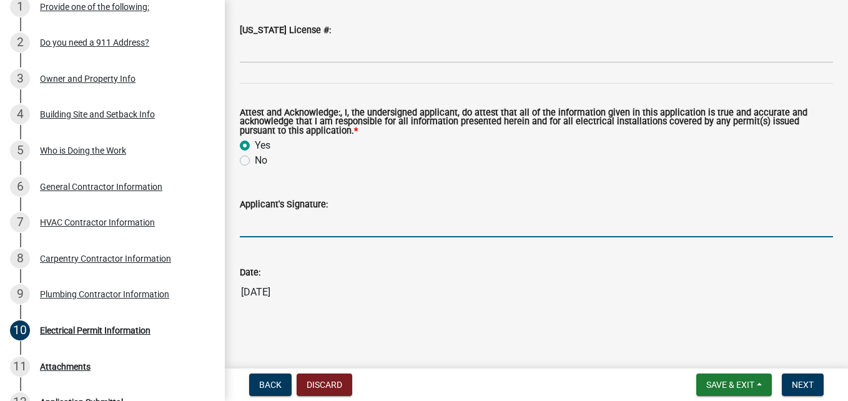
click at [271, 232] on input "Applicant's Signature:" at bounding box center [536, 225] width 593 height 26
type input "[PERSON_NAME]"
click at [799, 383] on span "Next" at bounding box center [803, 385] width 22 height 10
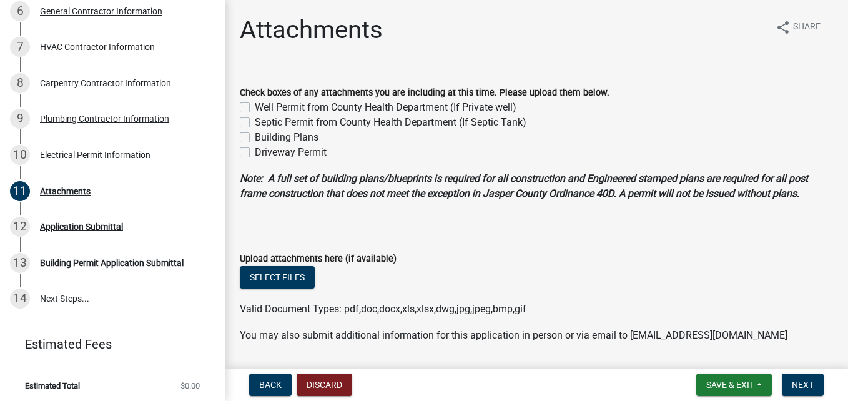
scroll to position [38, 0]
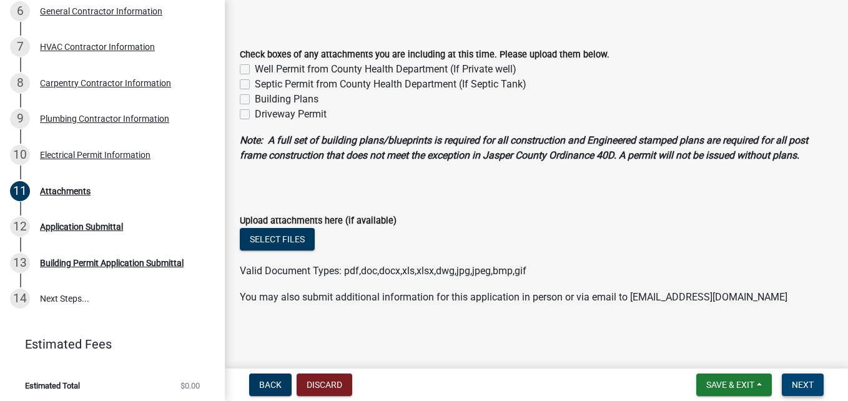
click at [817, 390] on button "Next" at bounding box center [803, 384] width 42 height 22
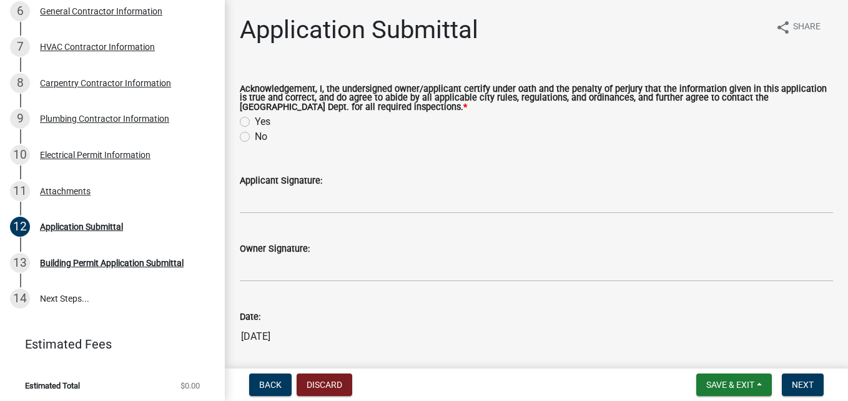
click at [255, 126] on label "Yes" at bounding box center [263, 121] width 16 height 15
click at [255, 122] on input "Yes" at bounding box center [259, 118] width 8 height 8
radio input "true"
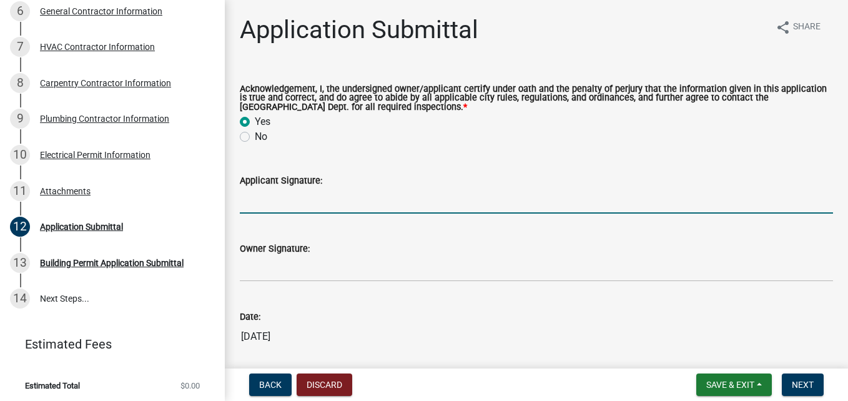
click at [272, 199] on input "Applicant Signature:" at bounding box center [536, 201] width 593 height 26
type input "[PERSON_NAME]"
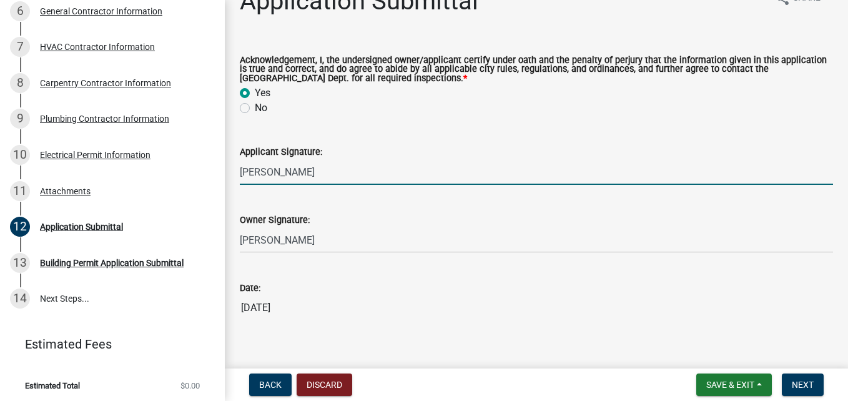
scroll to position [45, 0]
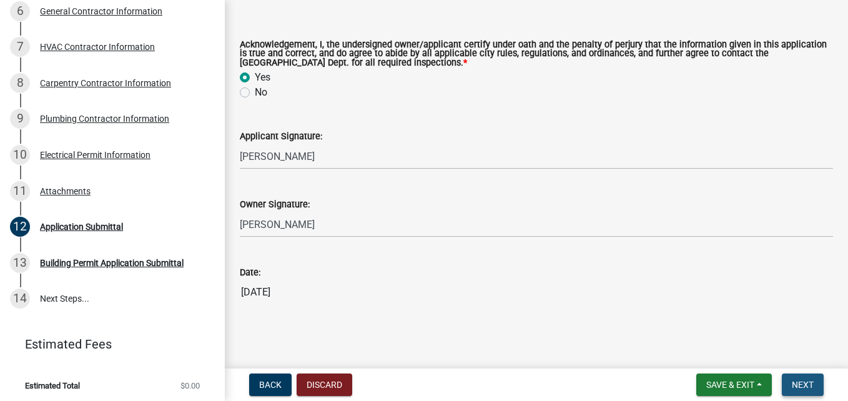
click at [806, 390] on button "Next" at bounding box center [803, 384] width 42 height 22
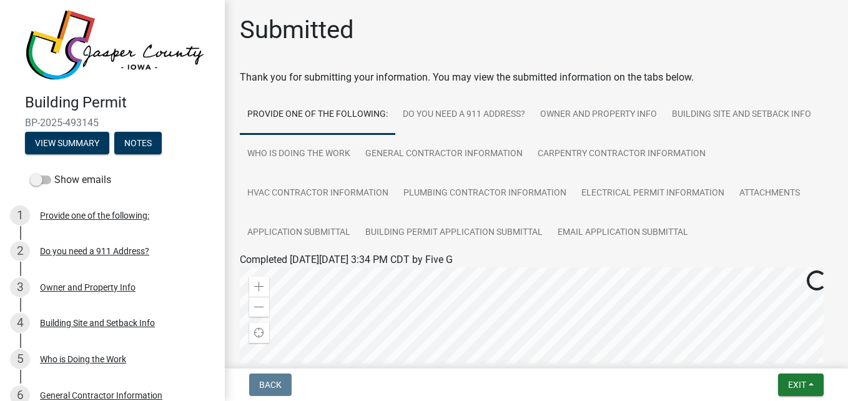
scroll to position [0, 0]
